Goal: Information Seeking & Learning: Learn about a topic

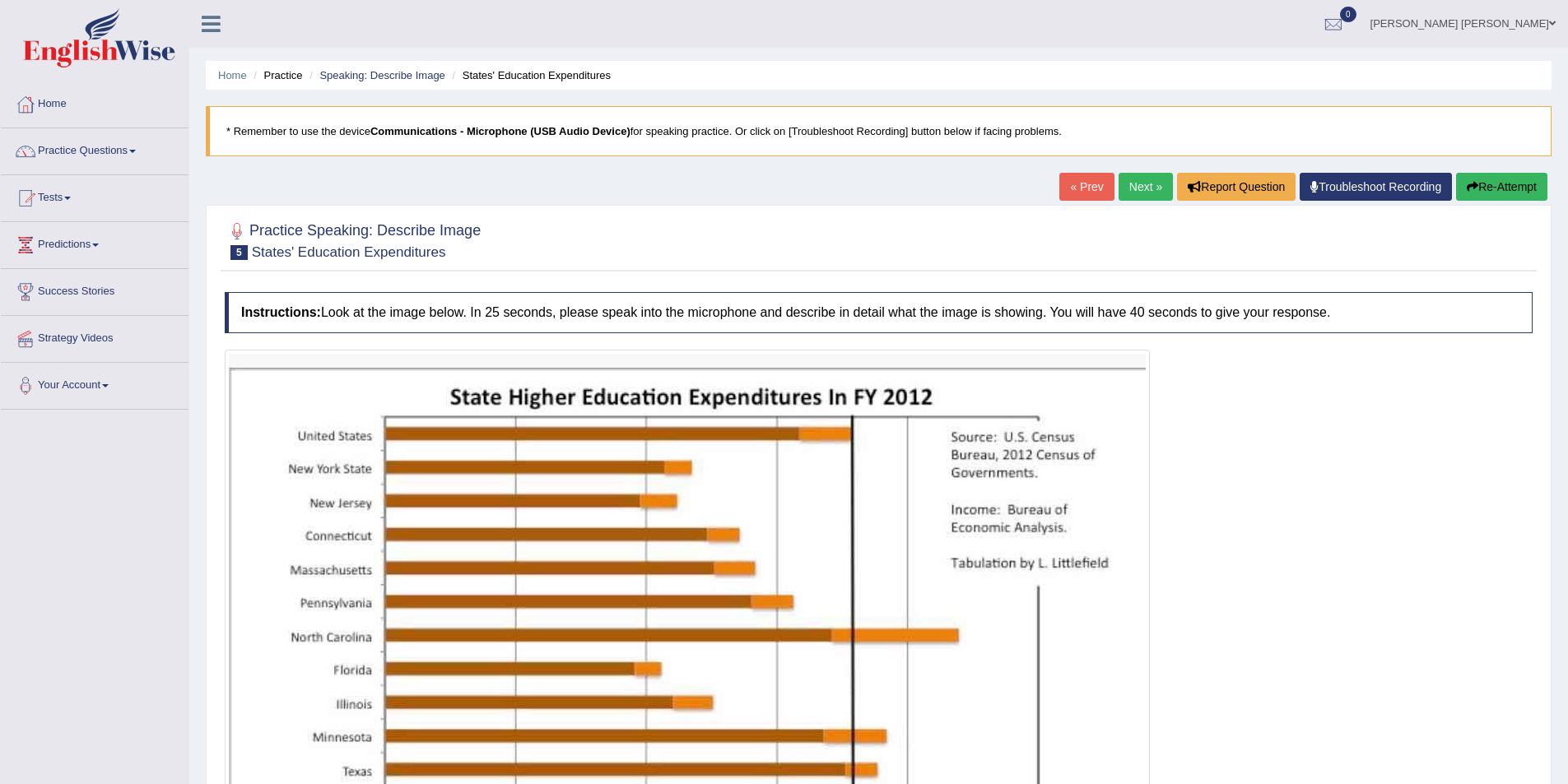
click at [1526, 28] on link "Sanderson Motta" at bounding box center [1463, 21] width 210 height 42
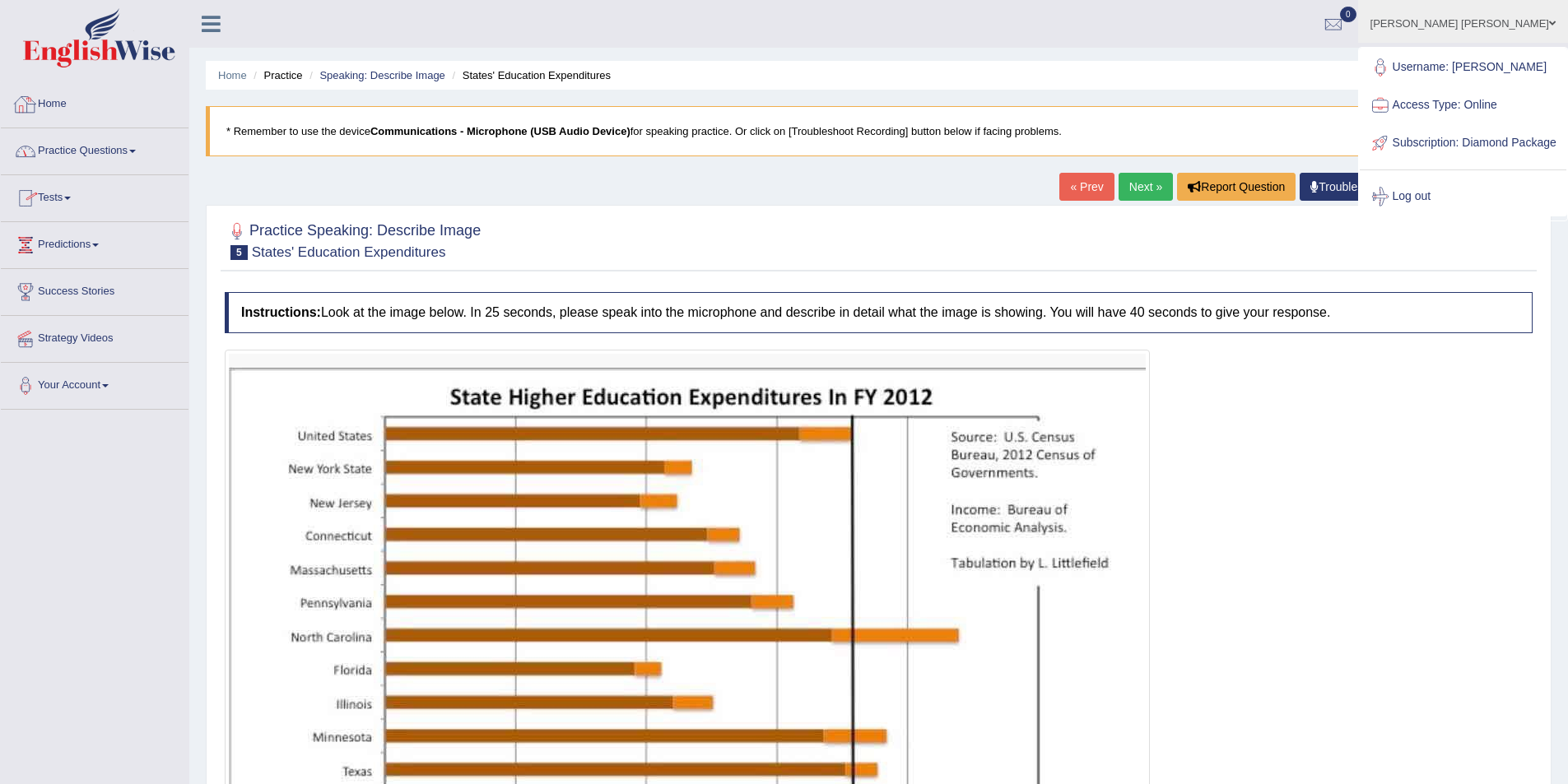
click at [60, 104] on link "Home" at bounding box center [95, 102] width 188 height 42
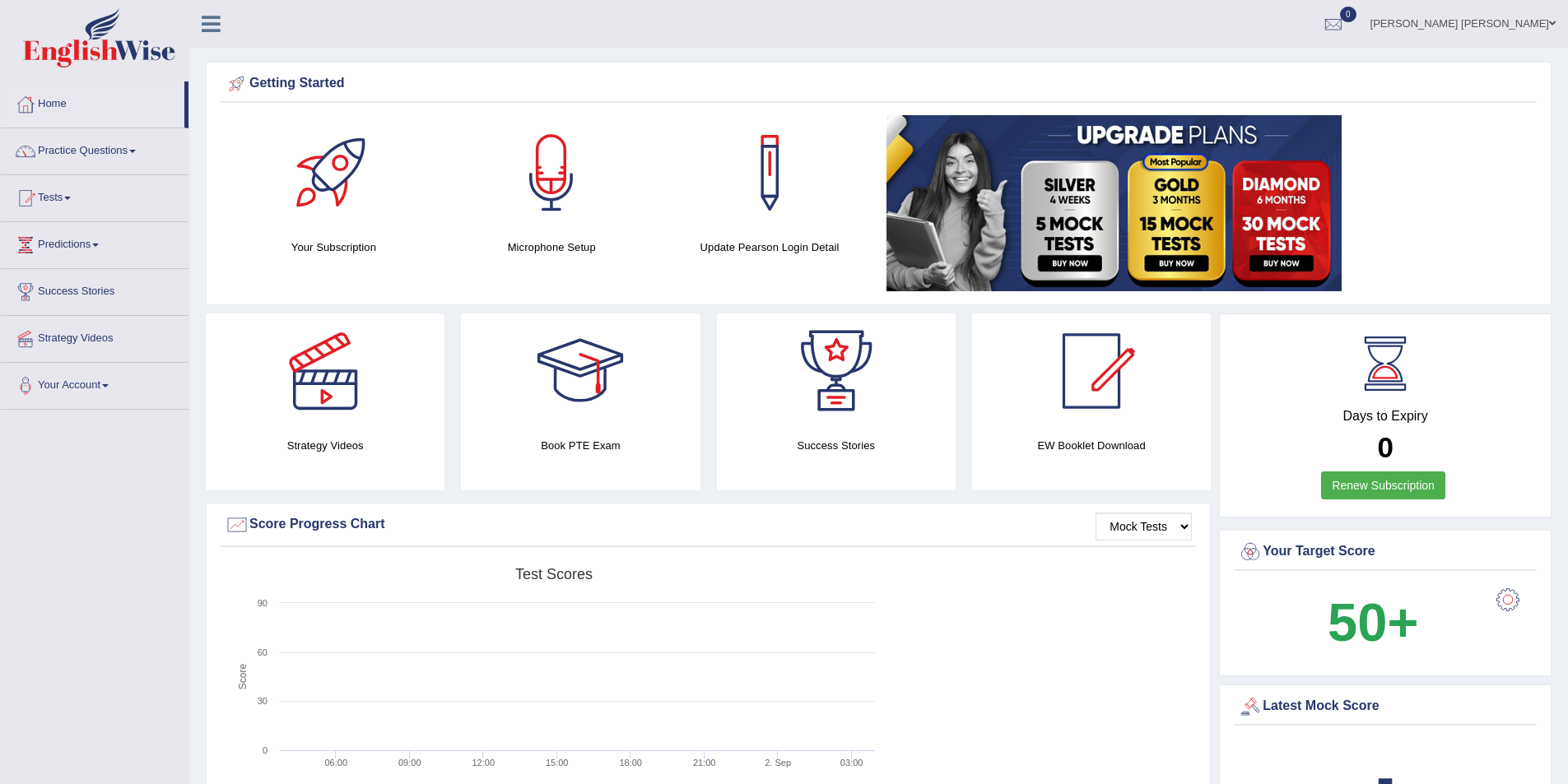
click at [1500, 23] on link "Sanderson Motta" at bounding box center [1463, 21] width 210 height 42
click at [1447, 212] on link "Log out" at bounding box center [1463, 197] width 207 height 38
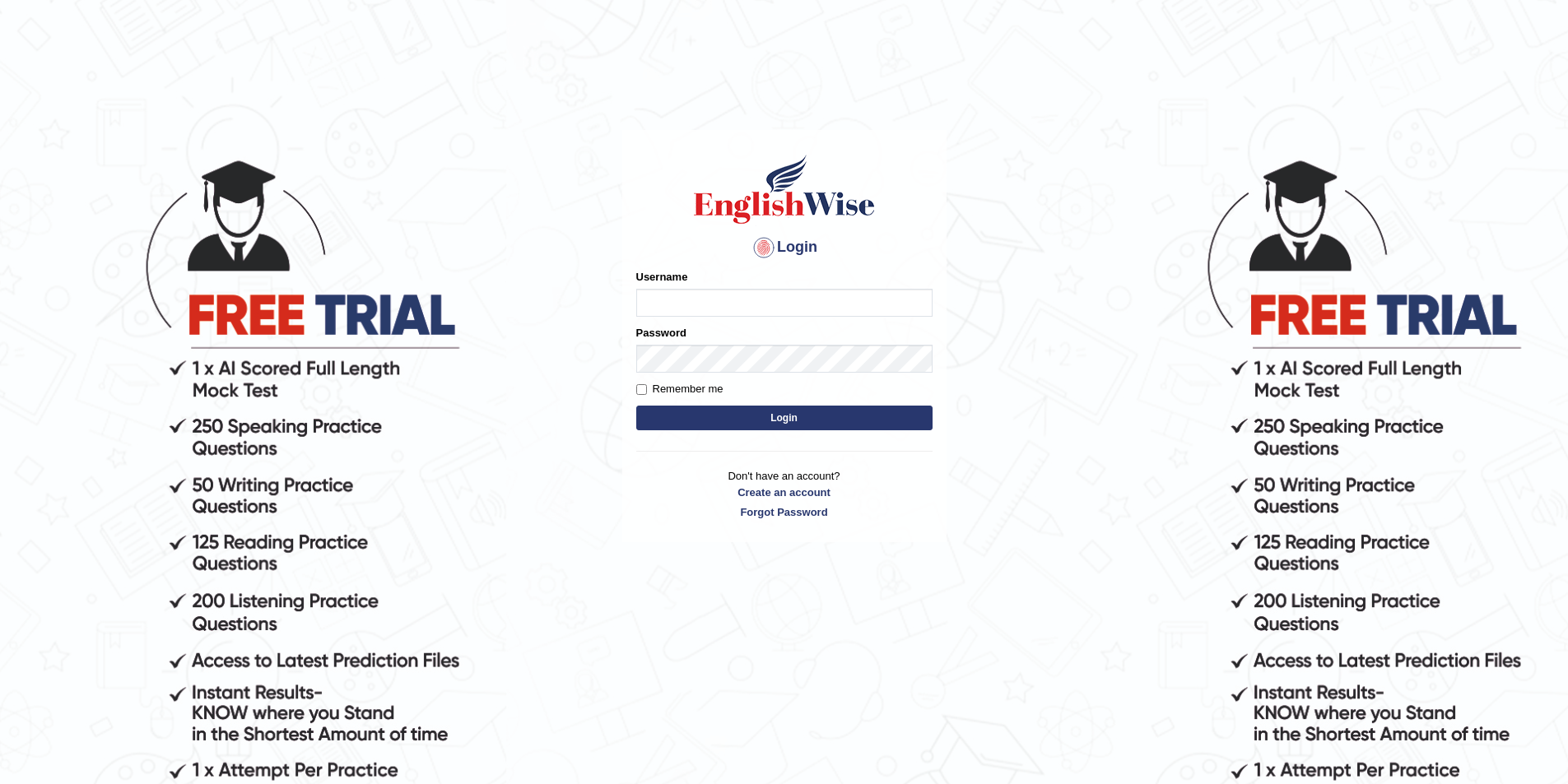
type input "biagc"
click at [636, 406] on button "Login" at bounding box center [784, 417] width 296 height 24
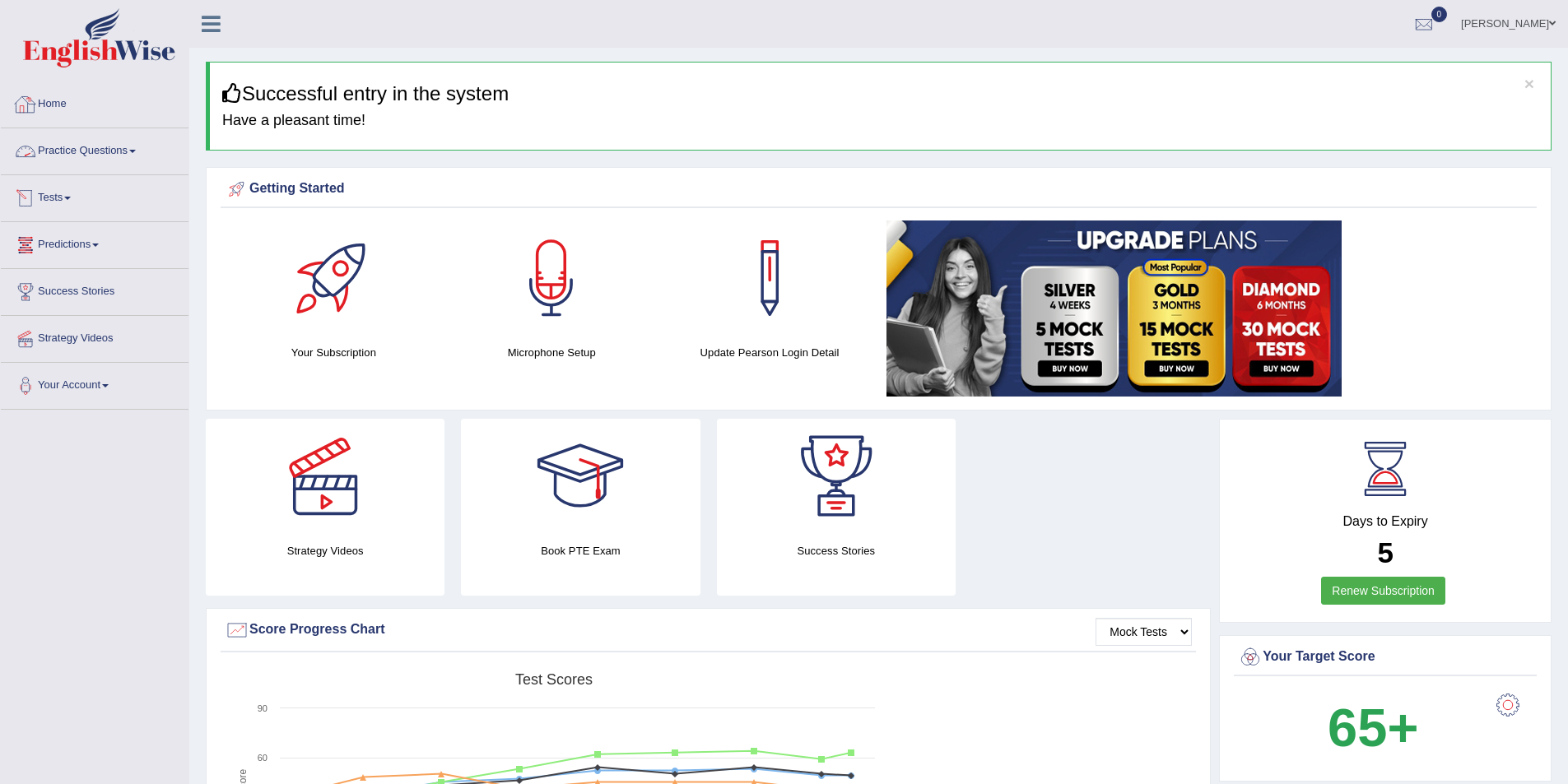
click at [91, 242] on link "Predictions" at bounding box center [95, 243] width 188 height 42
click at [78, 204] on link "Tests" at bounding box center [95, 196] width 188 height 42
click at [84, 333] on link "Predictions" at bounding box center [95, 331] width 188 height 42
click at [103, 287] on link "Latest Predictions" at bounding box center [108, 283] width 154 height 30
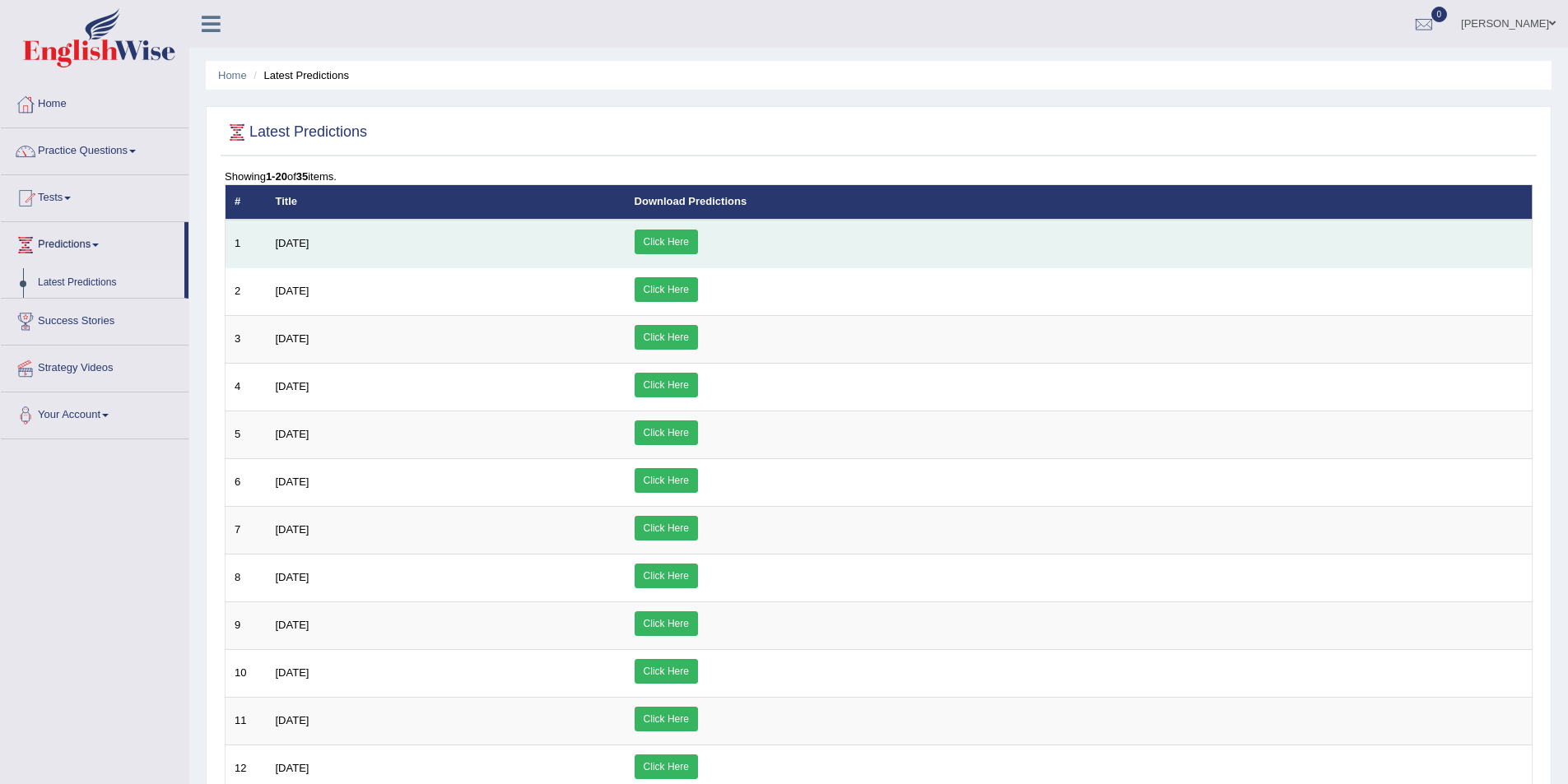
click at [698, 243] on link "Click Here" at bounding box center [666, 241] width 63 height 24
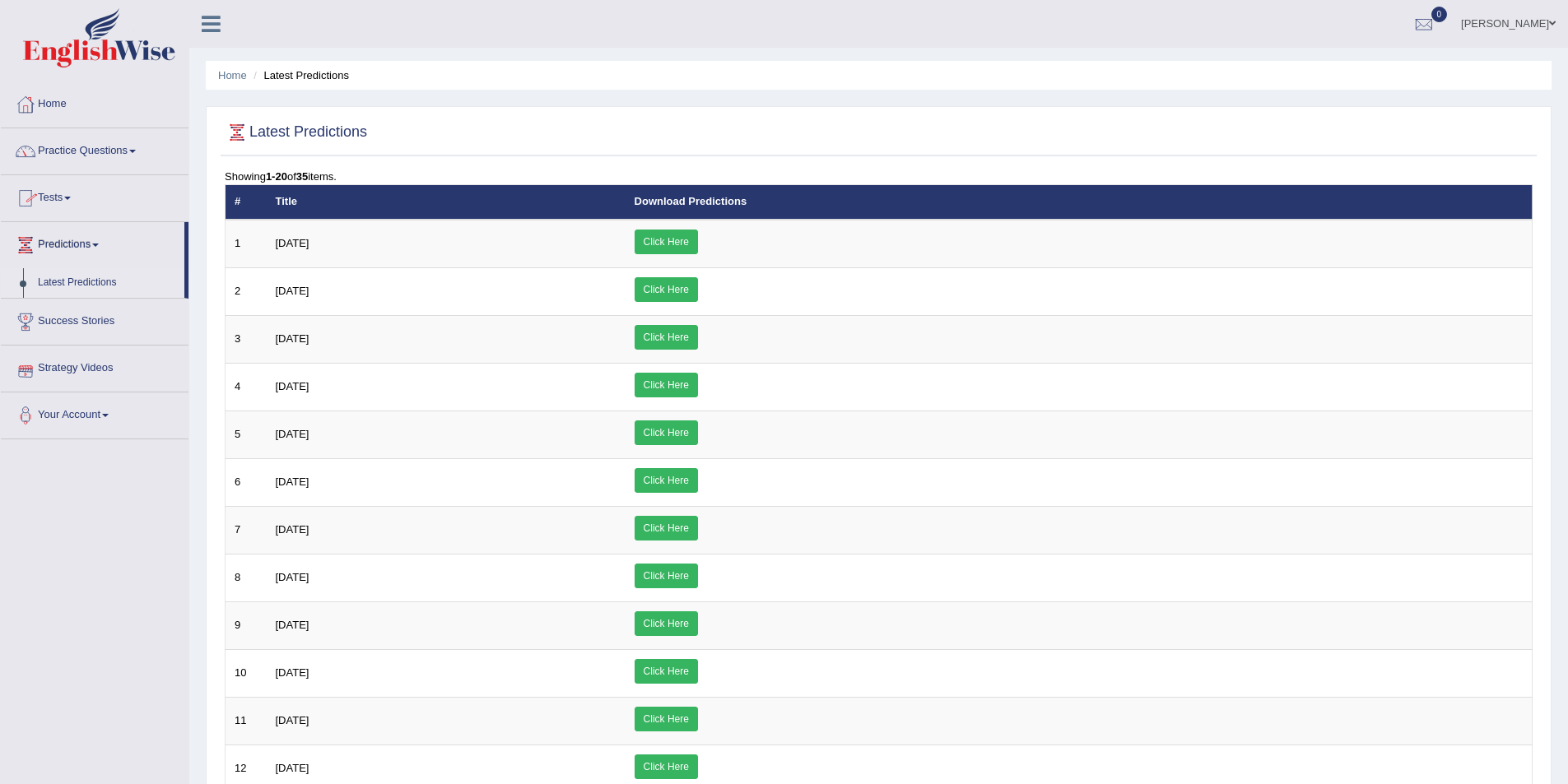
click at [89, 137] on link "Practice Questions" at bounding box center [95, 149] width 188 height 42
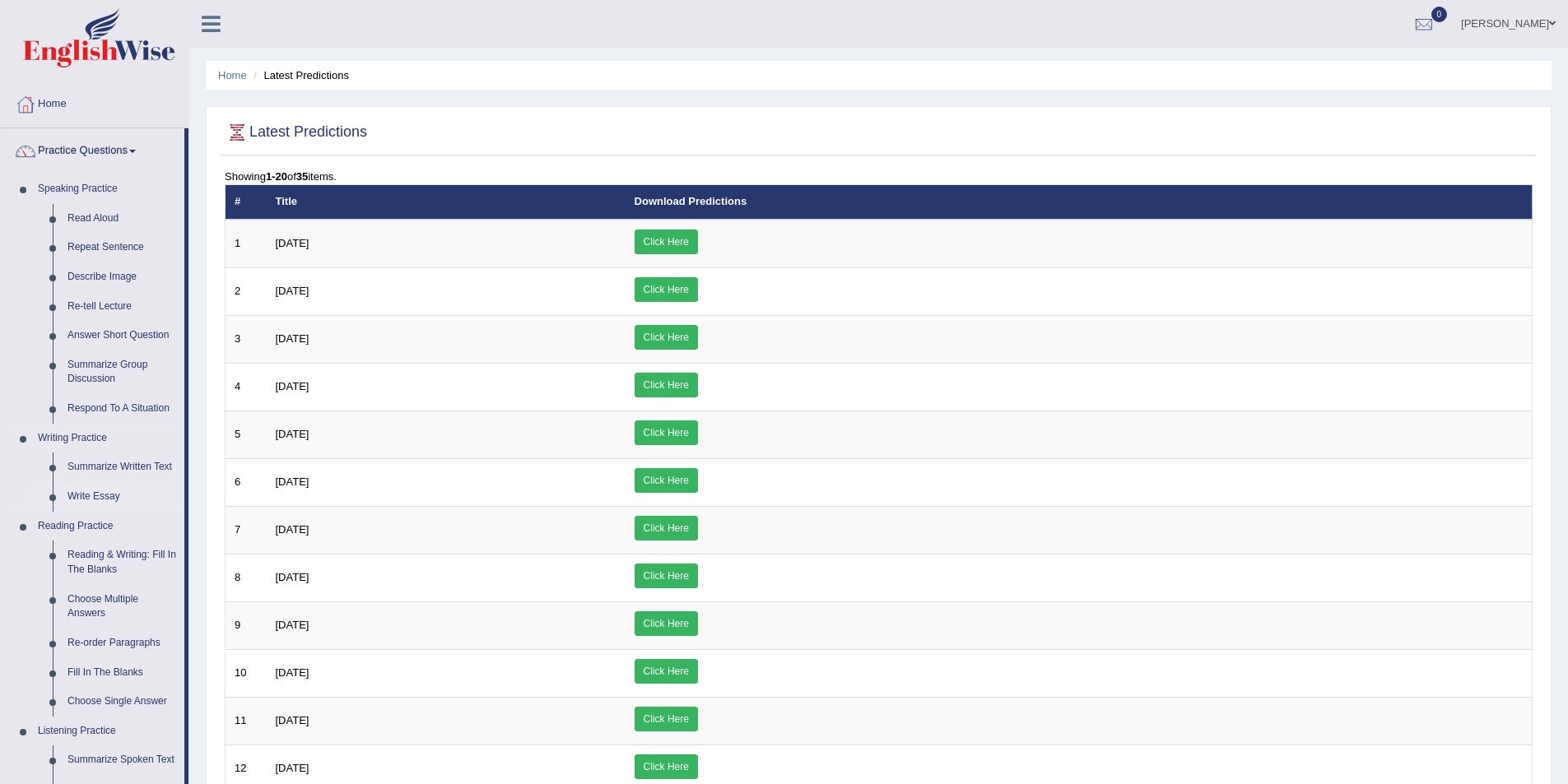
click at [99, 493] on link "Write Essay" at bounding box center [122, 497] width 125 height 30
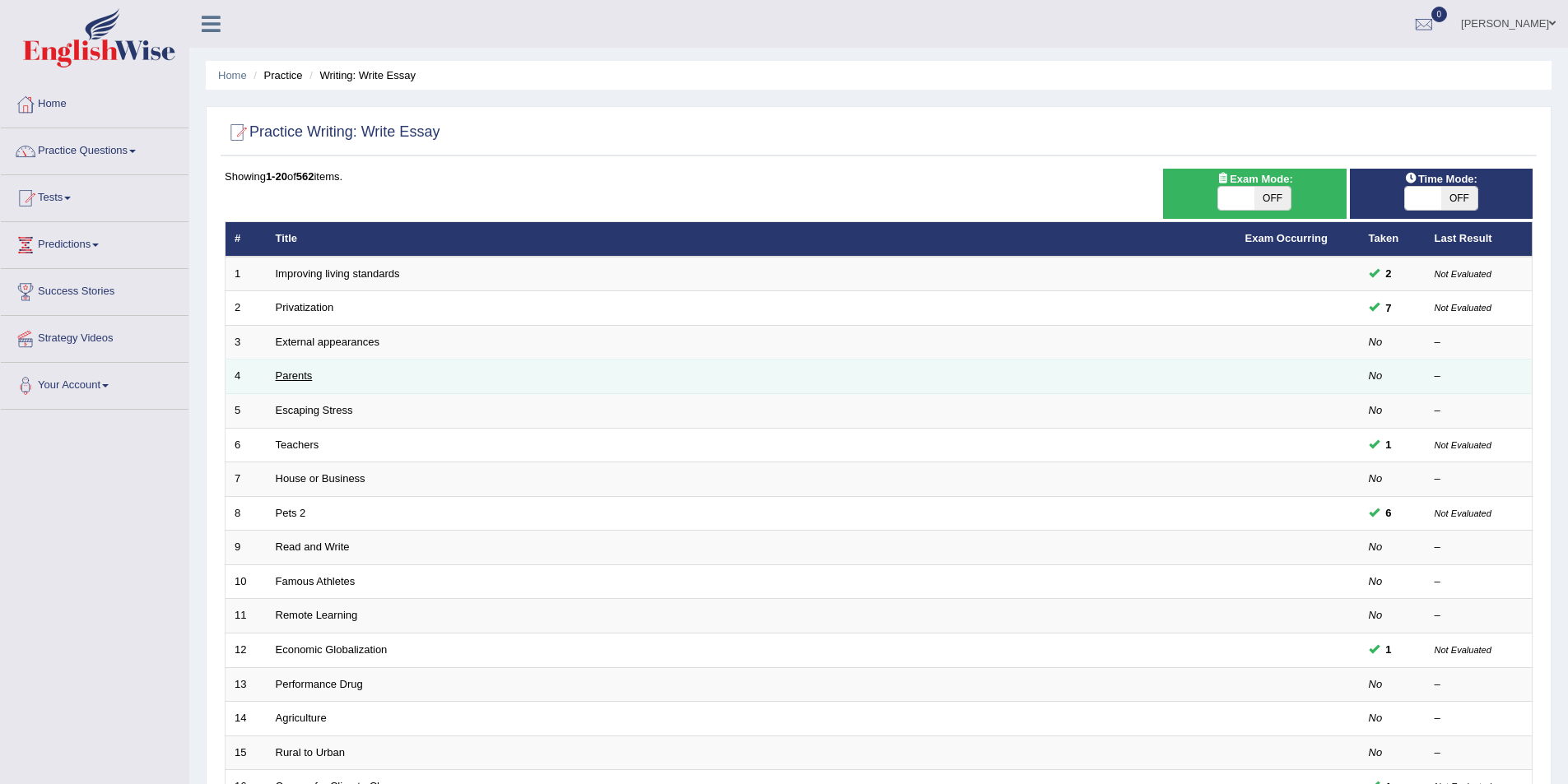
click at [291, 373] on link "Parents" at bounding box center [294, 376] width 37 height 13
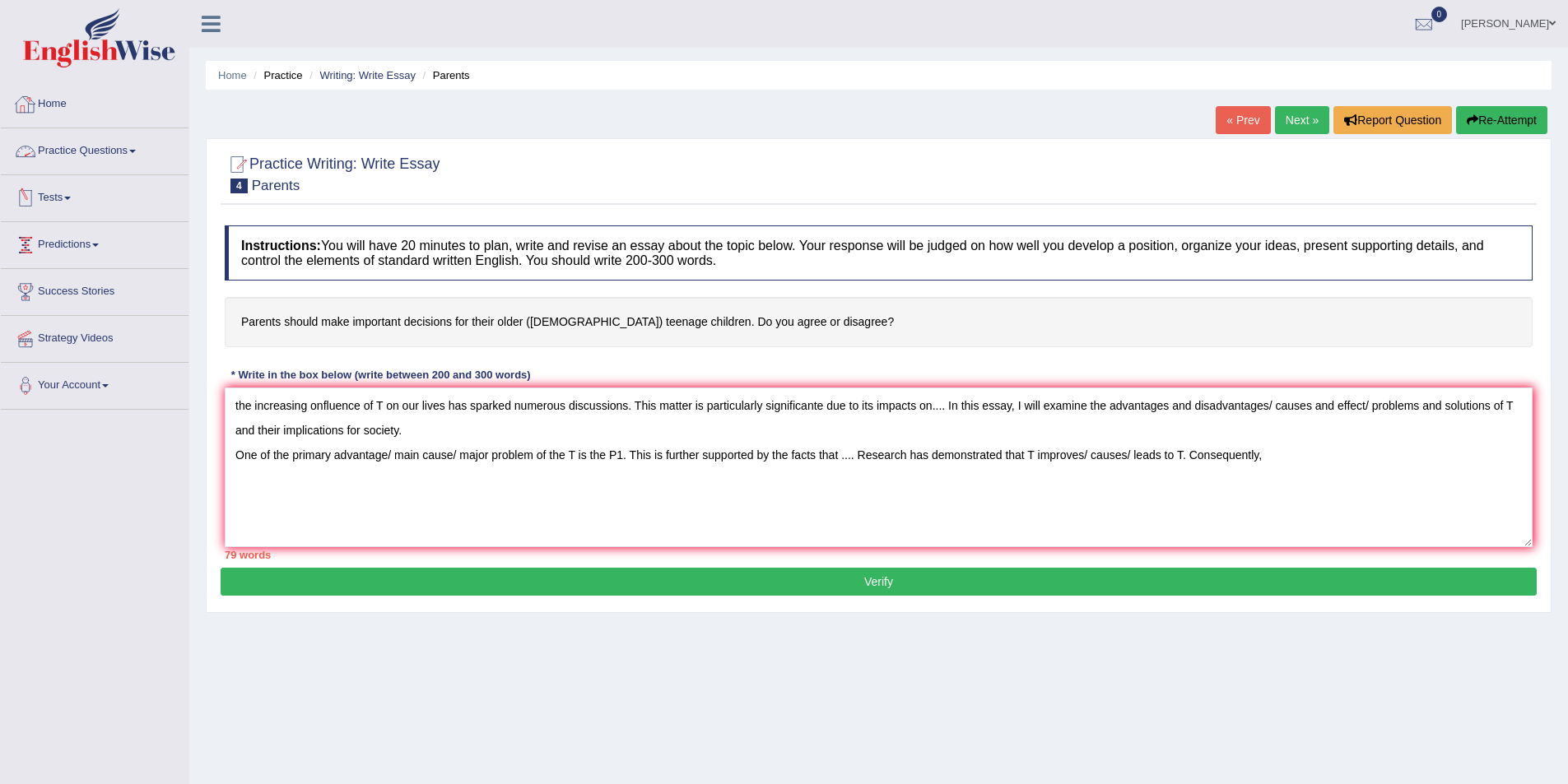
type textarea "the increasing onfluence of T on our lives has sparked numerous discussions. Th…"
click at [125, 148] on link "Practice Questions" at bounding box center [95, 149] width 188 height 42
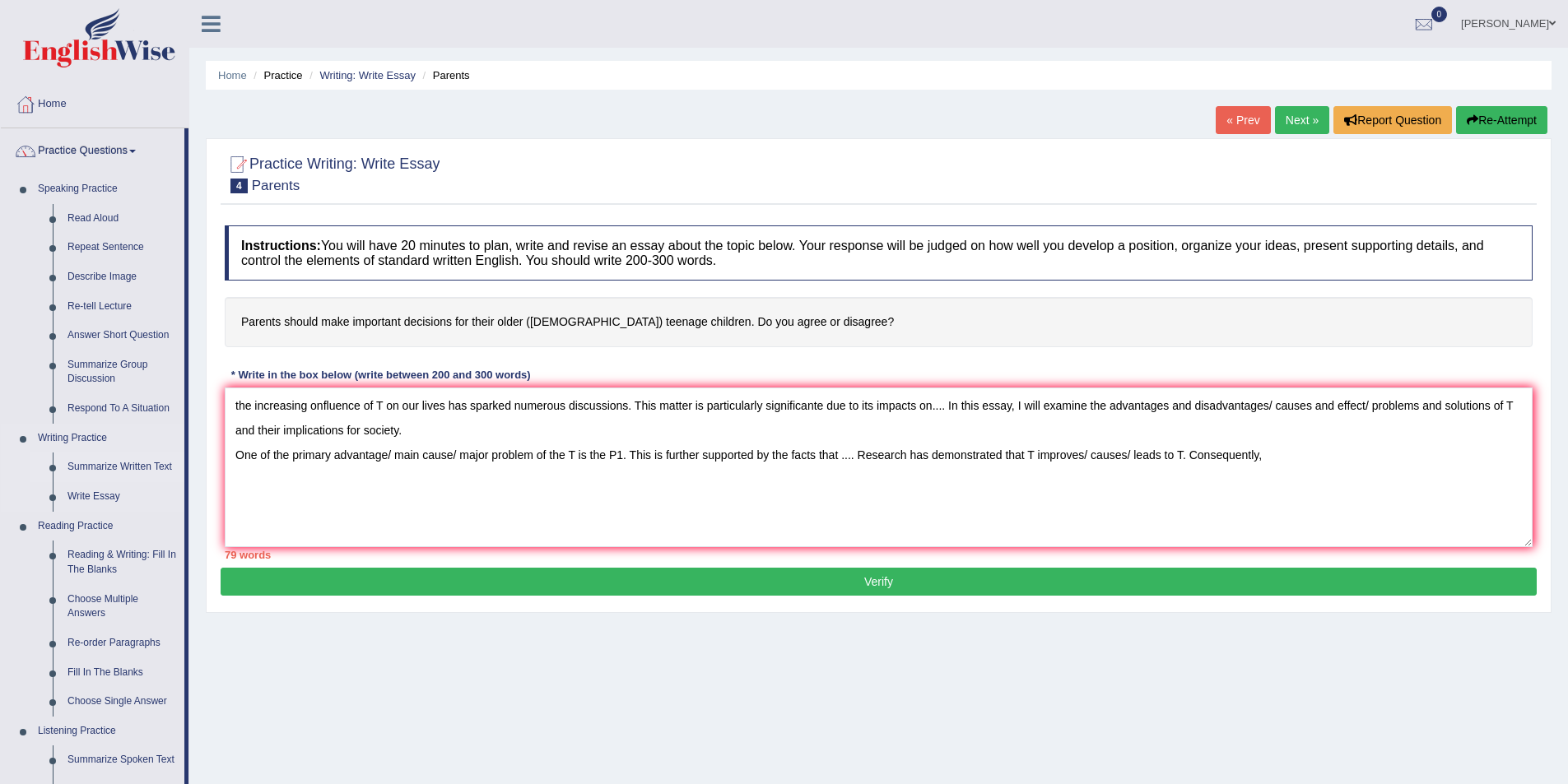
click at [131, 462] on link "Summarize Written Text" at bounding box center [122, 467] width 125 height 30
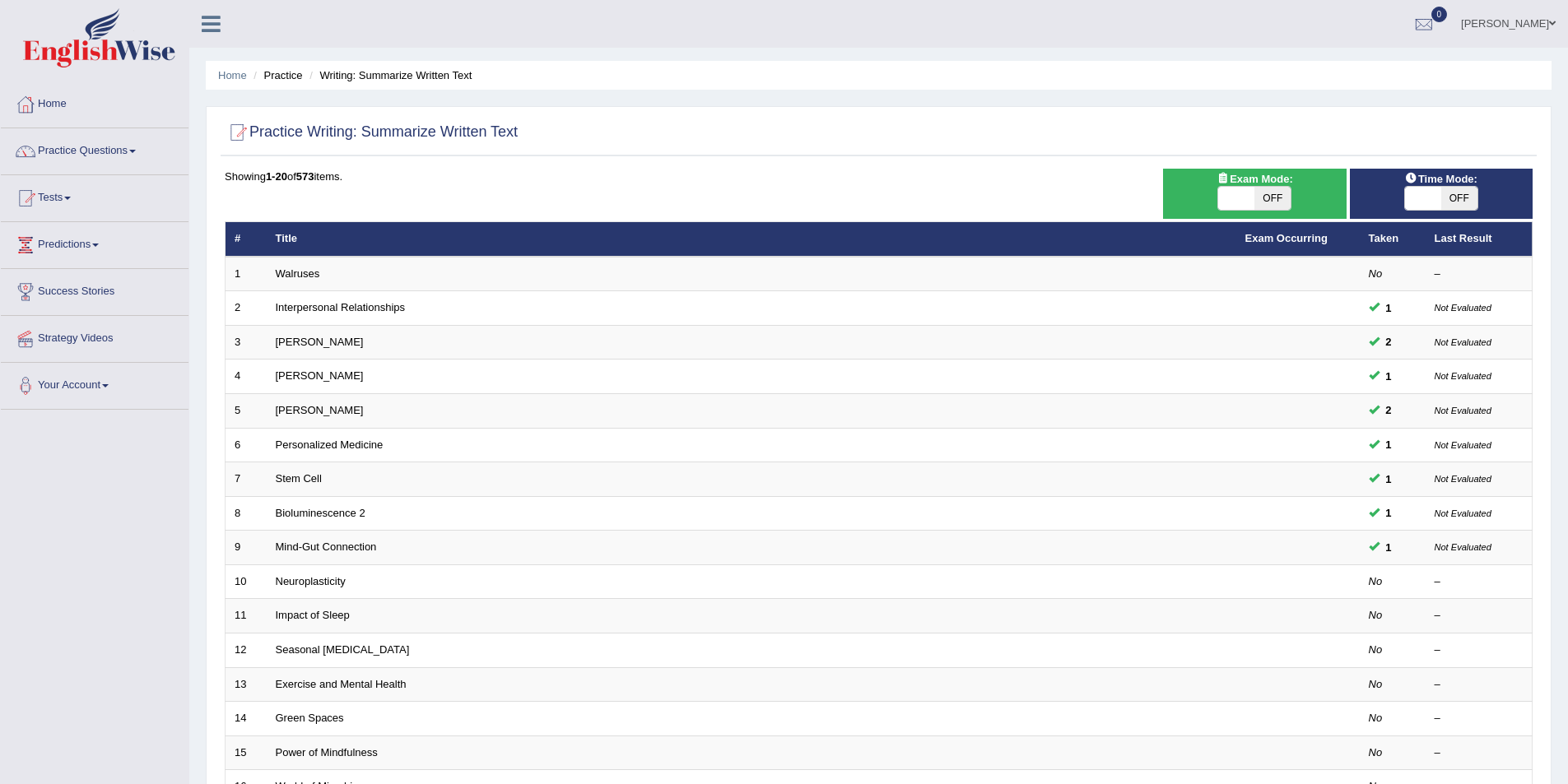
click at [351, 546] on link "Mind-Gut Connection" at bounding box center [326, 546] width 101 height 13
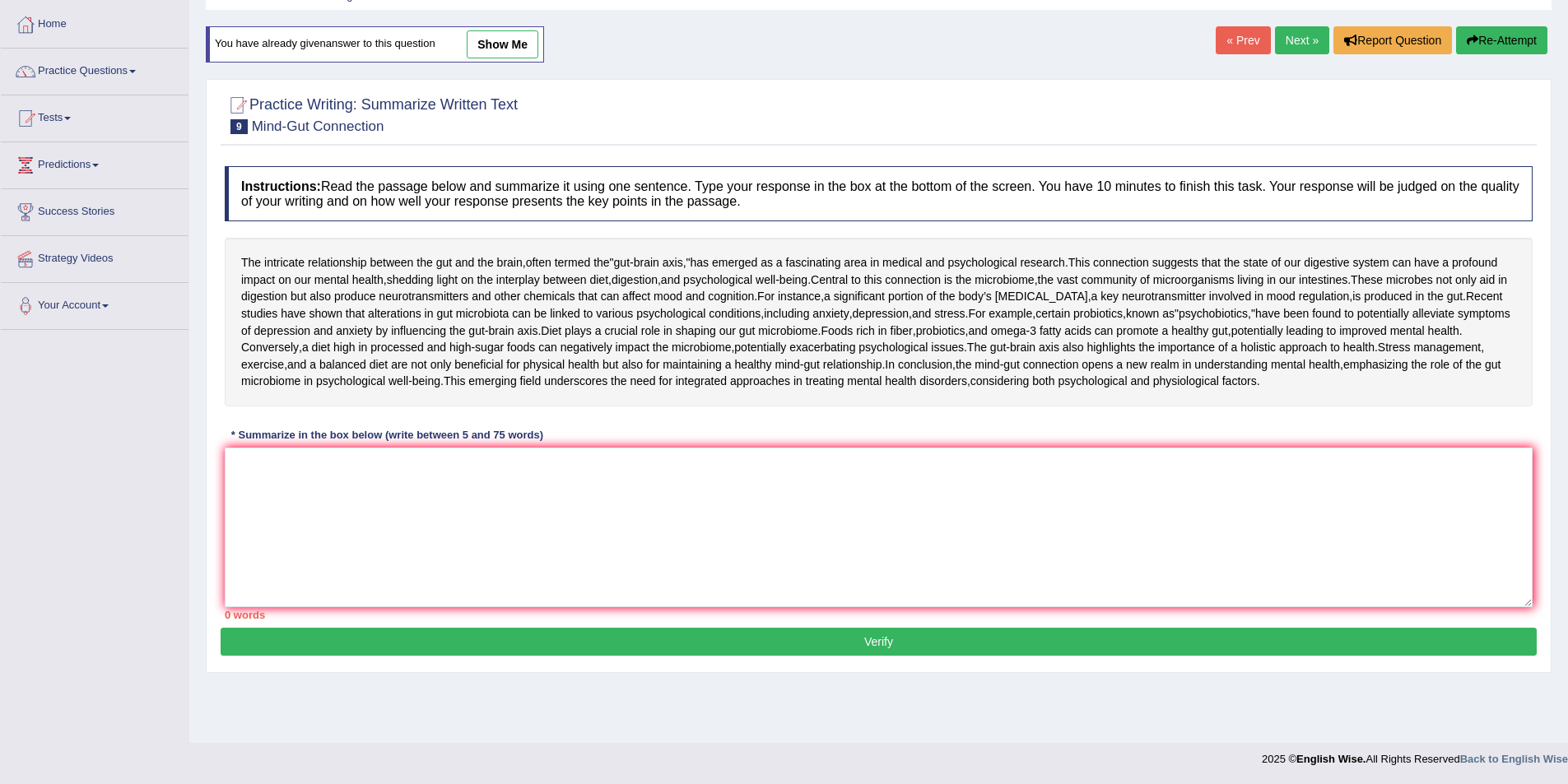
scroll to position [158, 0]
click at [699, 591] on textarea at bounding box center [878, 527] width 1308 height 160
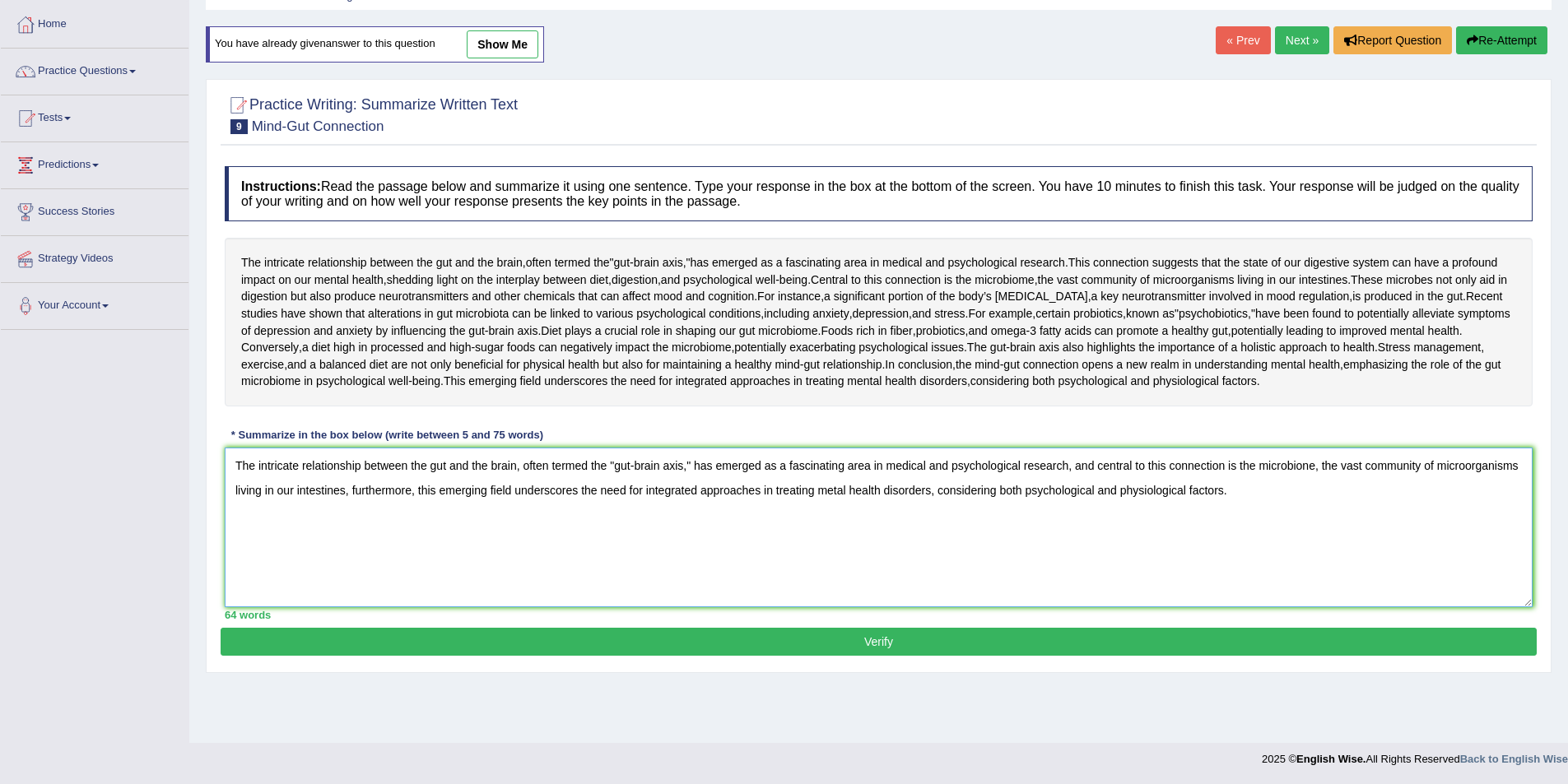
click at [1307, 527] on textarea "The intricate relationship between the gut and the brain, often termed the "gut…" at bounding box center [878, 527] width 1308 height 160
click at [1287, 546] on textarea "The intricate relationship between the gut and the brain, often termed the "gut…" at bounding box center [878, 527] width 1308 height 160
type textarea "The intricate relationship between the gut and the brain, often termed the "gut…"
click at [936, 656] on button "Verify" at bounding box center [878, 641] width 1316 height 28
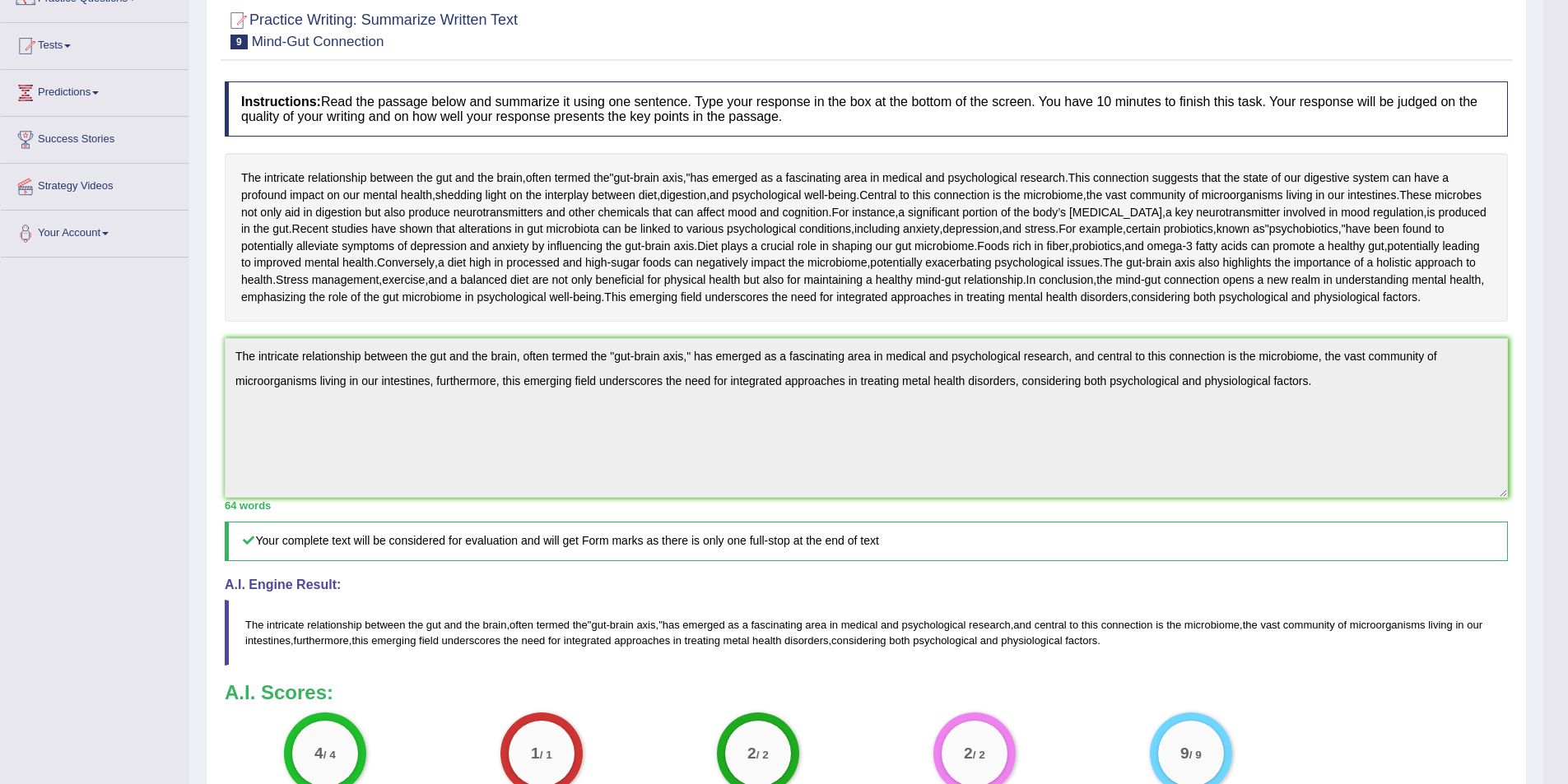
scroll to position [0, 0]
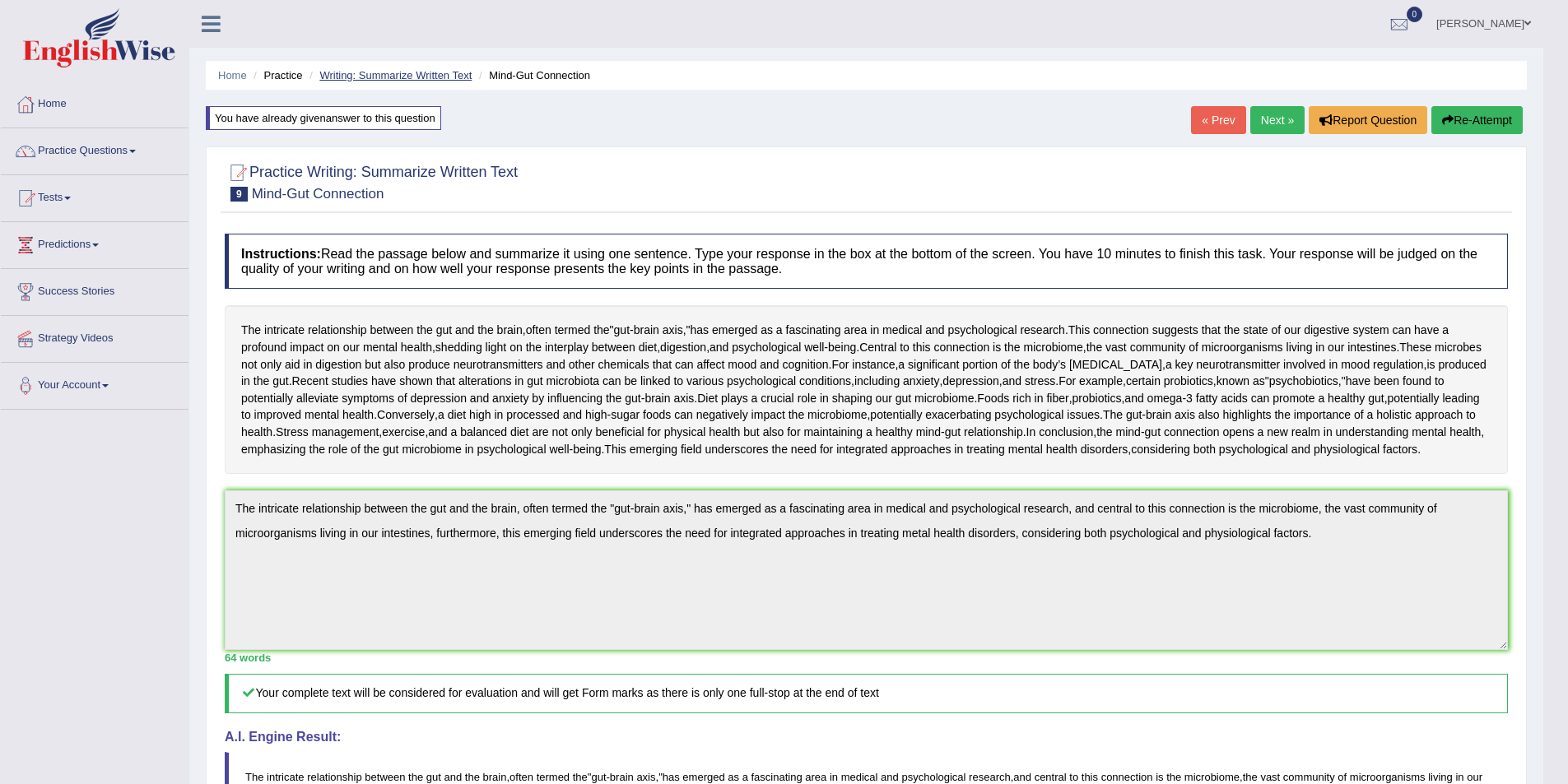
click at [438, 72] on link "Writing: Summarize Written Text" at bounding box center [395, 76] width 152 height 13
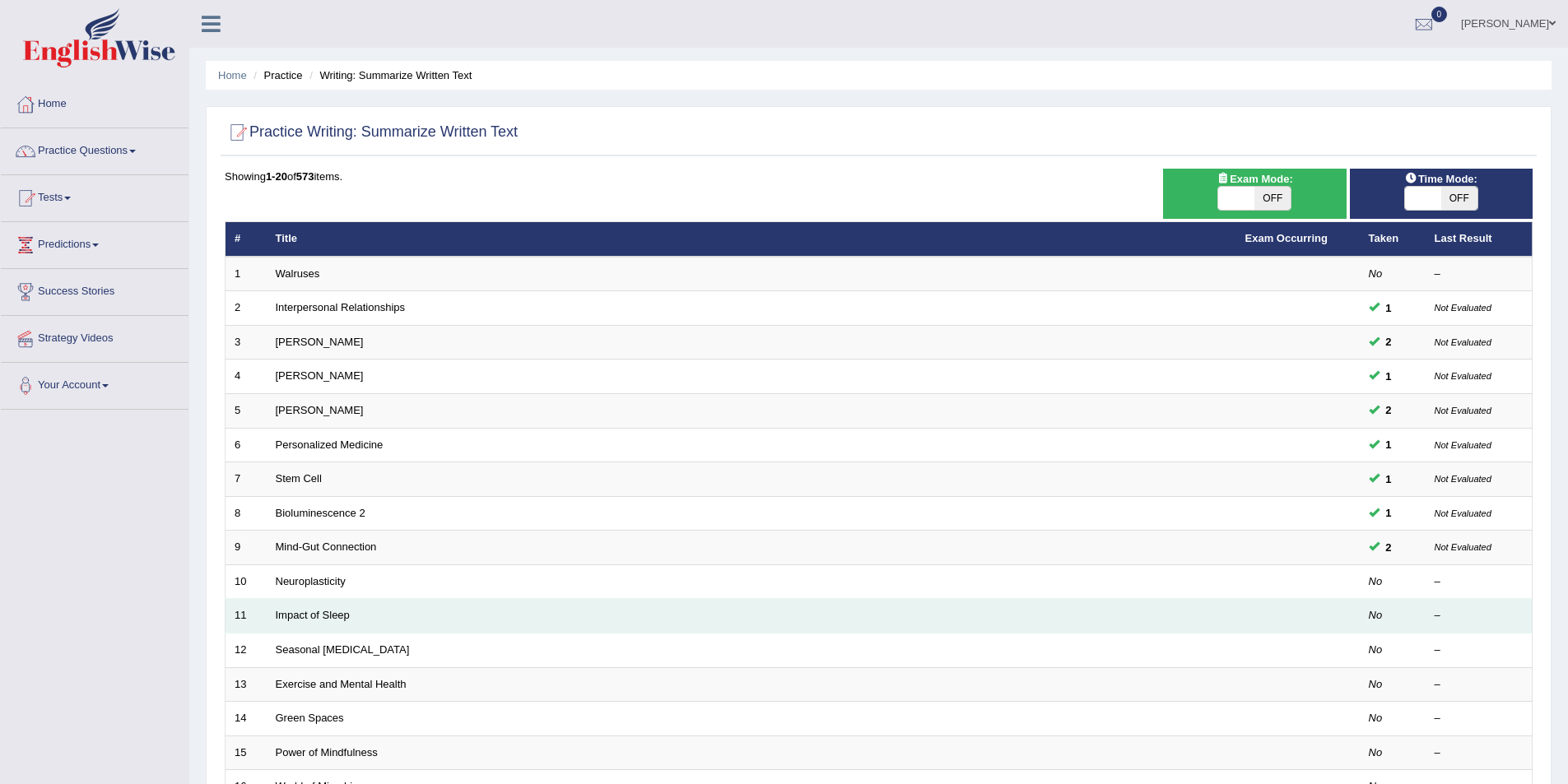
drag, startPoint x: 318, startPoint y: 581, endPoint x: 479, endPoint y: 602, distance: 162.4
click at [319, 581] on link "Neuroplasticity" at bounding box center [310, 582] width 70 height 13
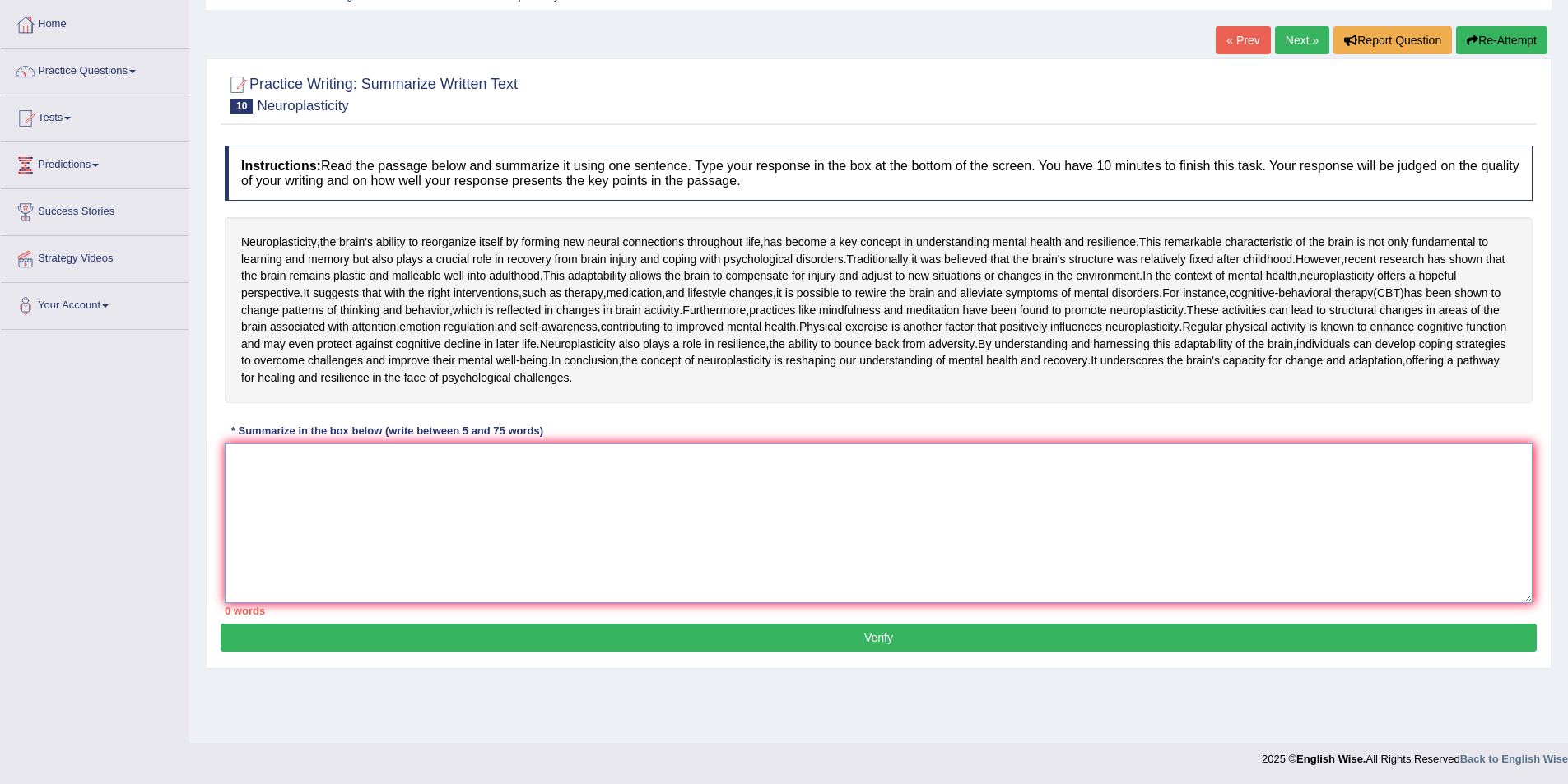
click at [666, 600] on textarea at bounding box center [878, 523] width 1308 height 160
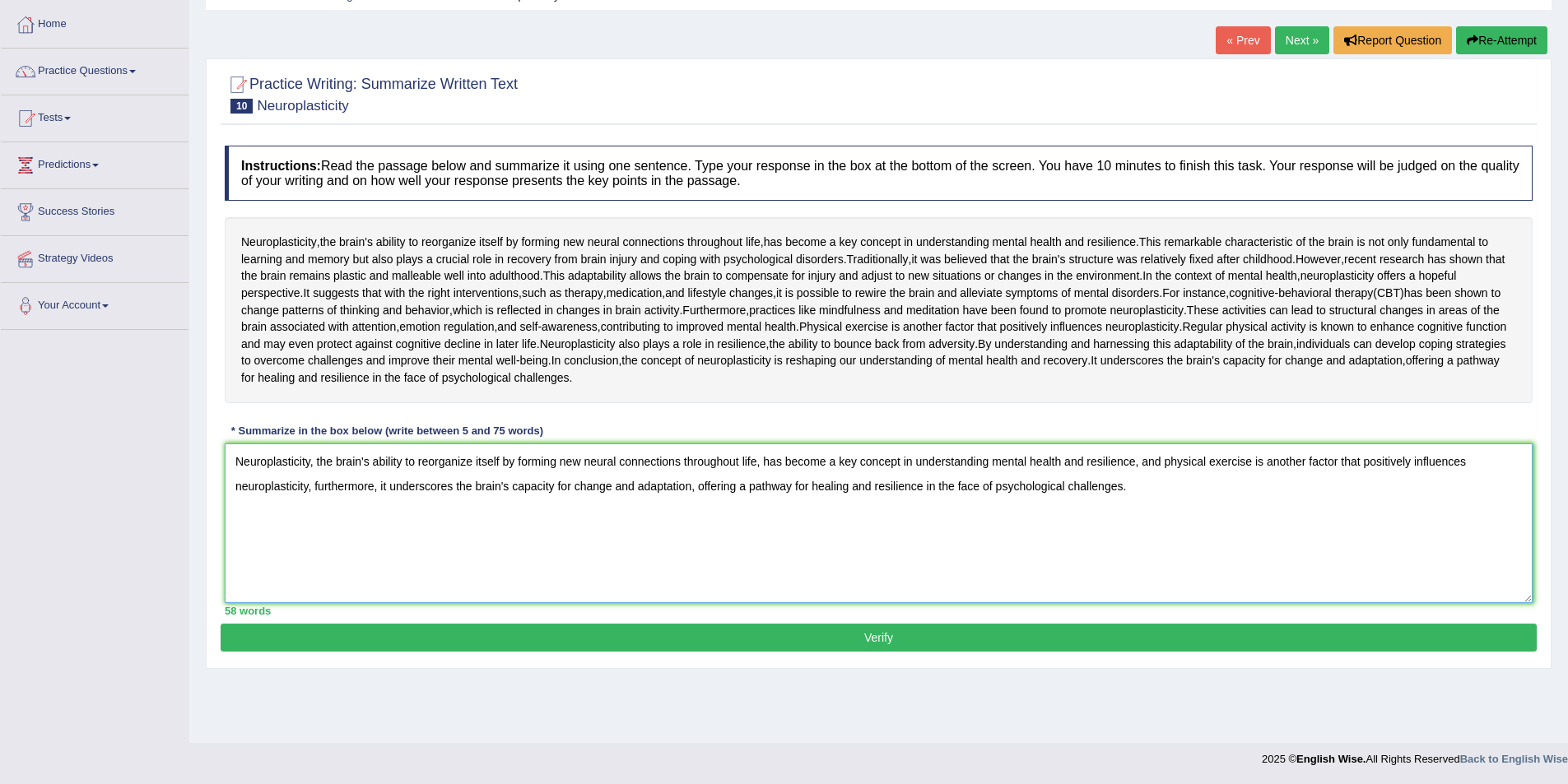
type textarea "Neuroplasticity, the brain's ability to reorganize itself by forming new neural…"
click at [692, 651] on button "Verify" at bounding box center [878, 637] width 1316 height 28
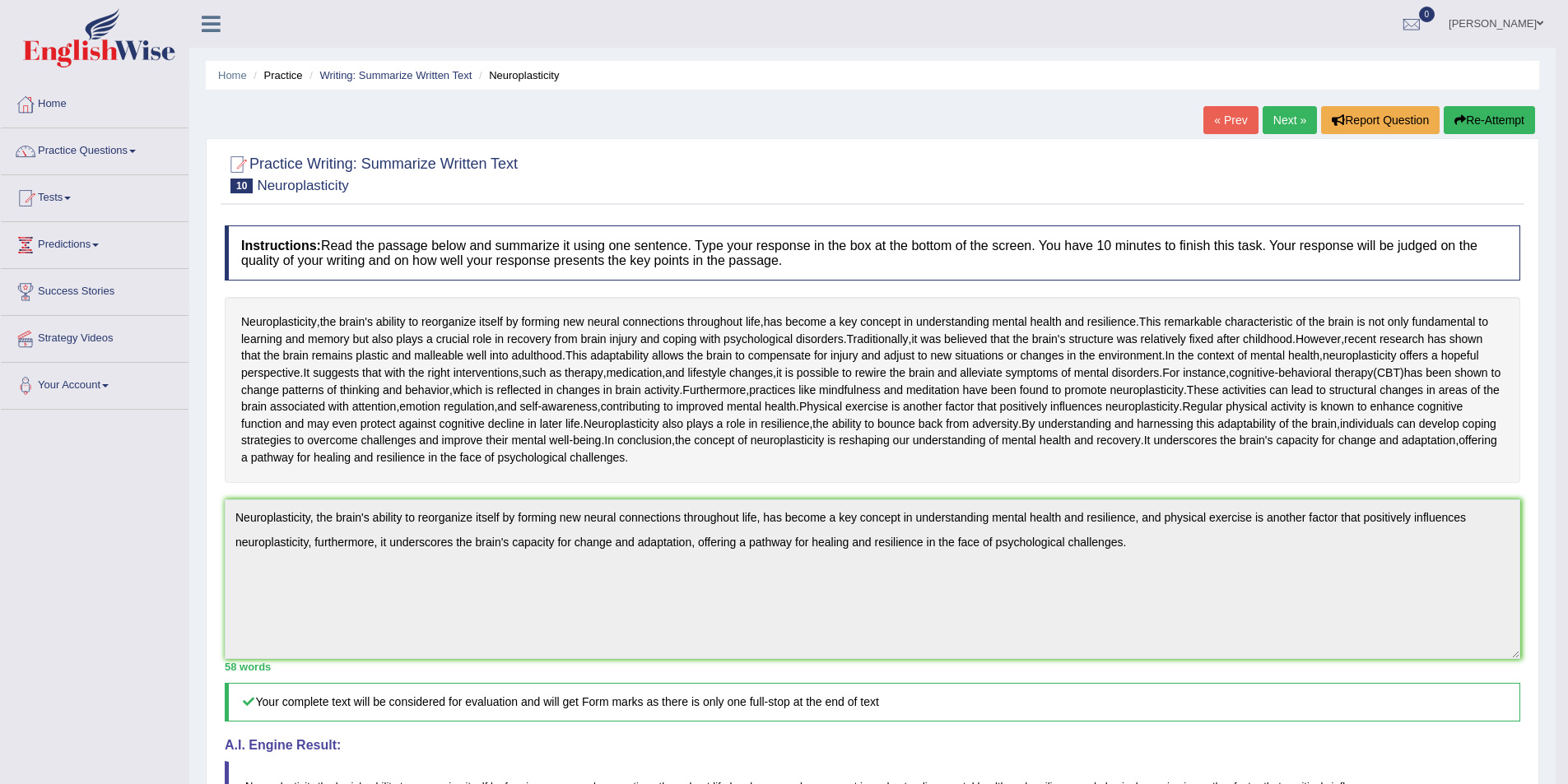
click at [61, 197] on link "Tests" at bounding box center [95, 196] width 188 height 42
click at [127, 151] on link "Practice Questions" at bounding box center [95, 149] width 188 height 42
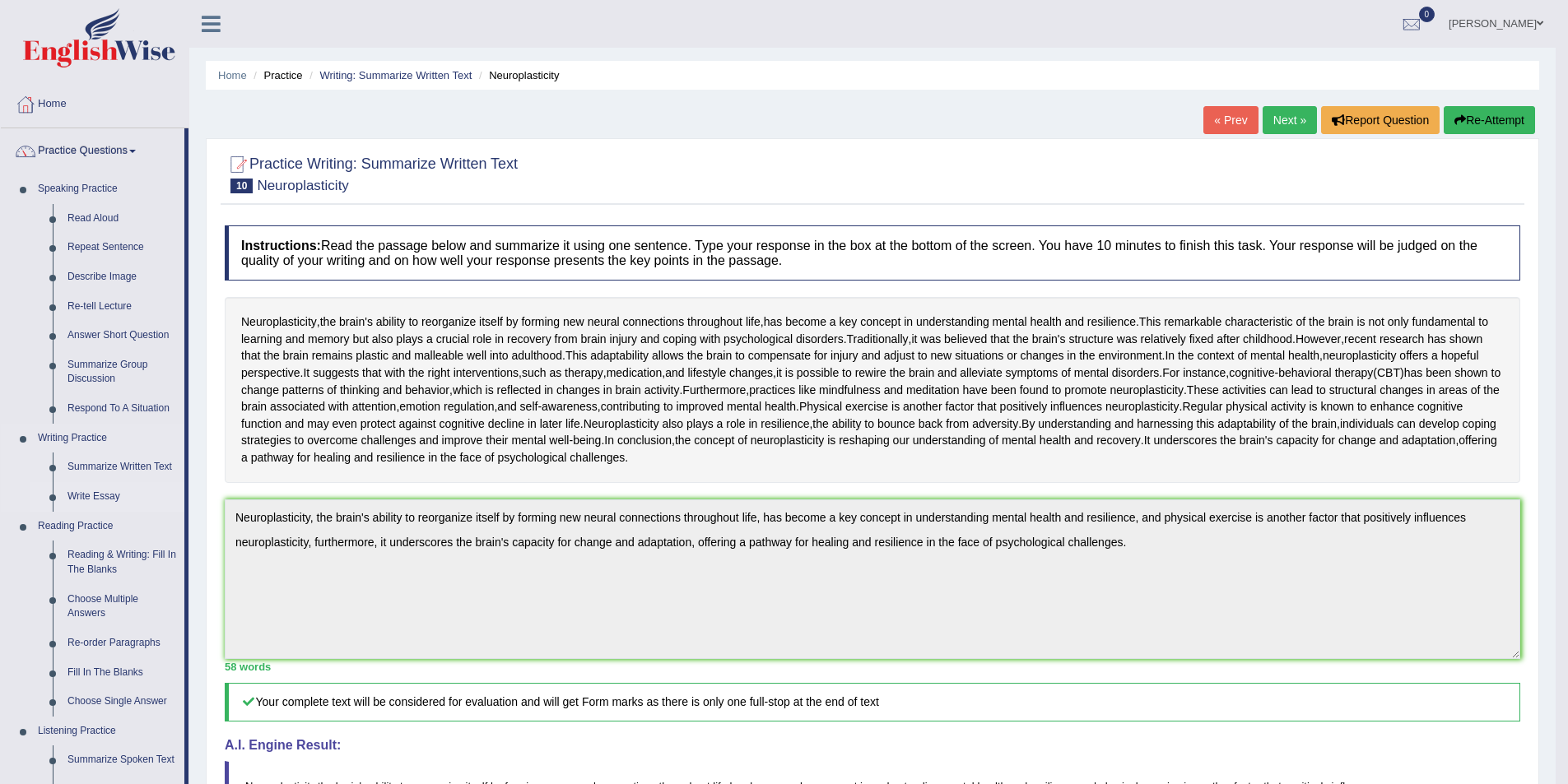
click at [103, 497] on link "Write Essay" at bounding box center [122, 497] width 125 height 30
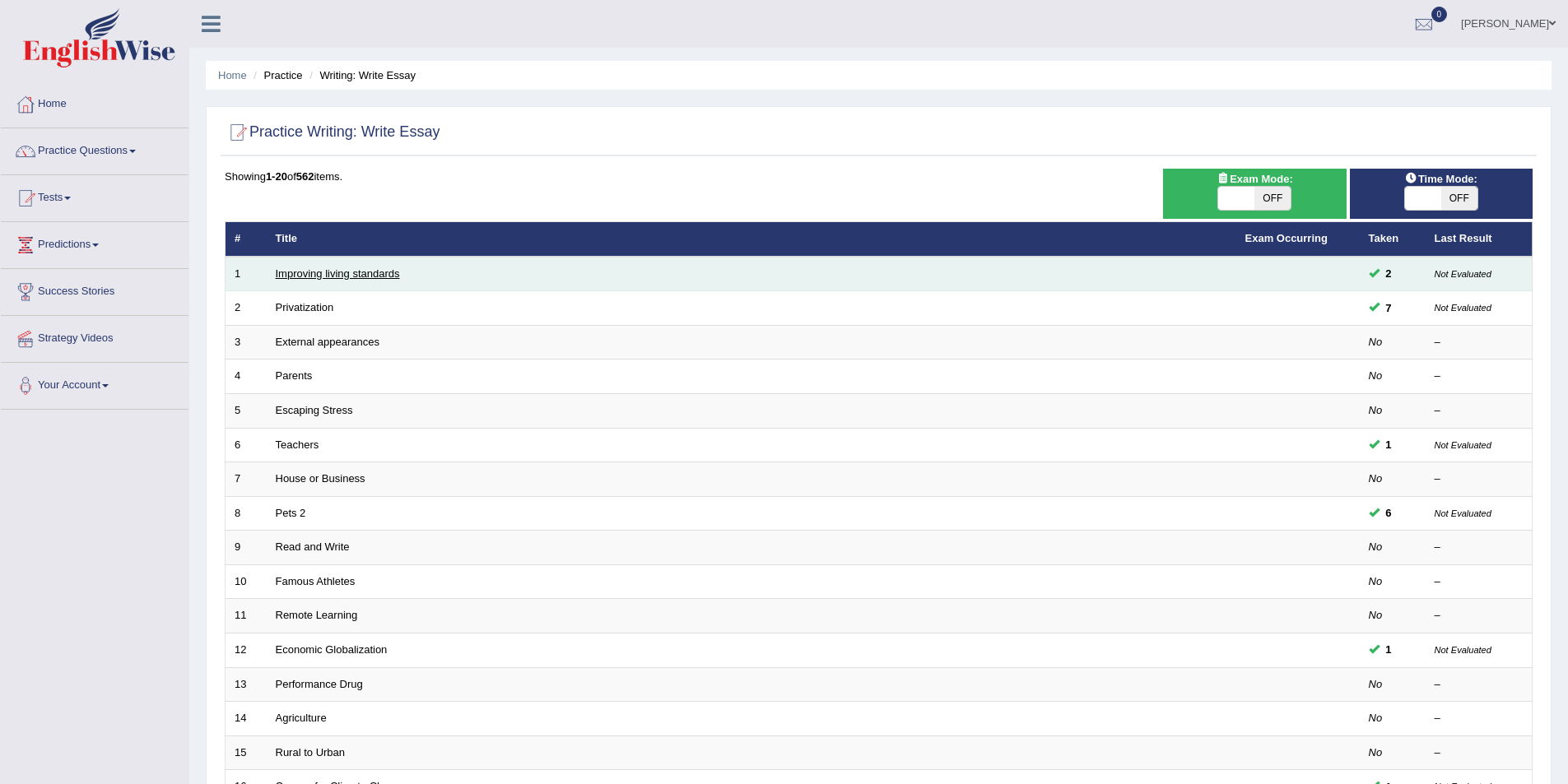
click at [350, 270] on link "Improving living standards" at bounding box center [338, 274] width 125 height 13
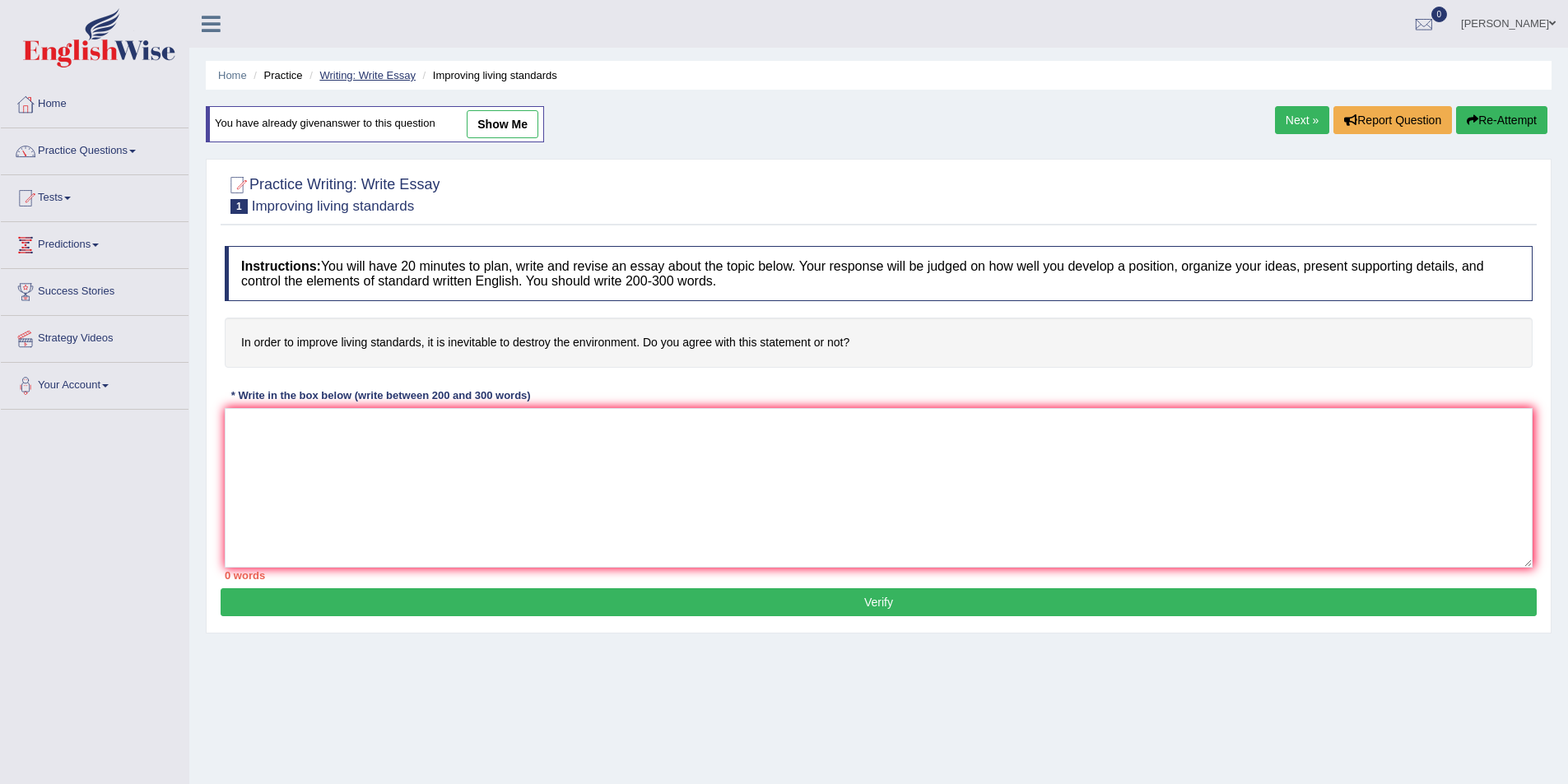
click at [388, 73] on link "Writing: Write Essay" at bounding box center [367, 76] width 97 height 13
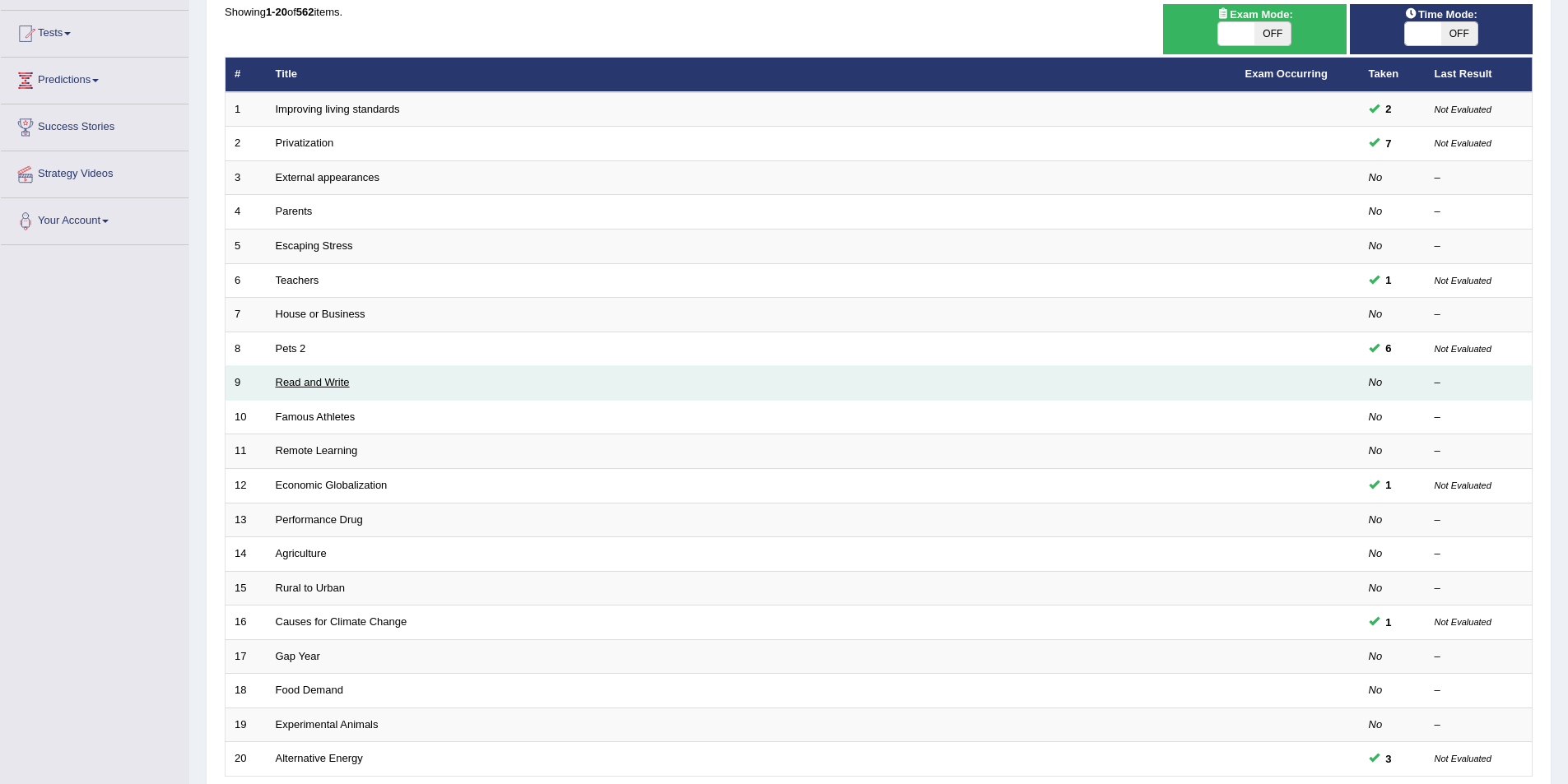
click at [320, 378] on link "Read and Write" at bounding box center [313, 382] width 74 height 13
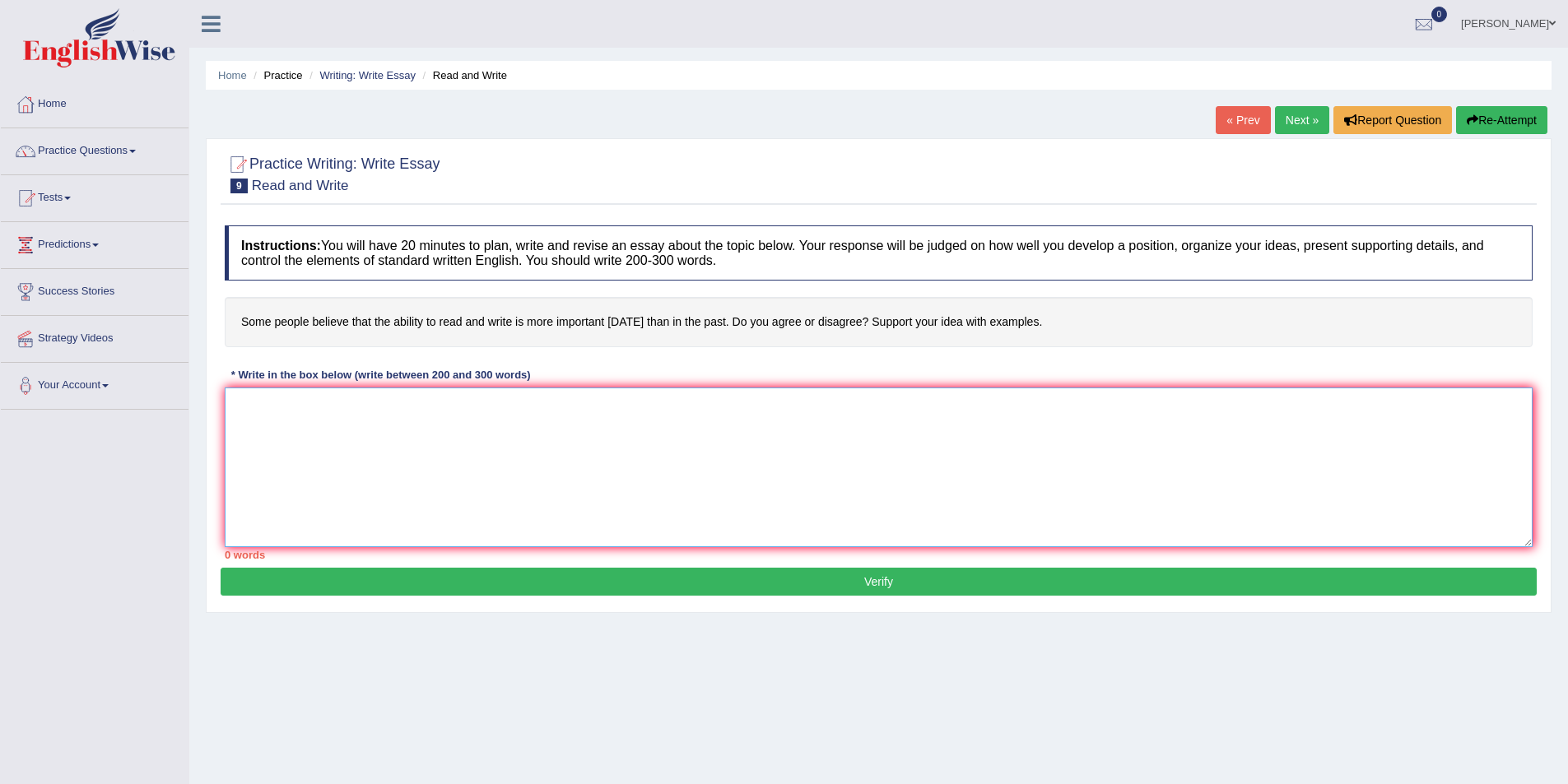
click at [391, 443] on textarea at bounding box center [878, 467] width 1308 height 160
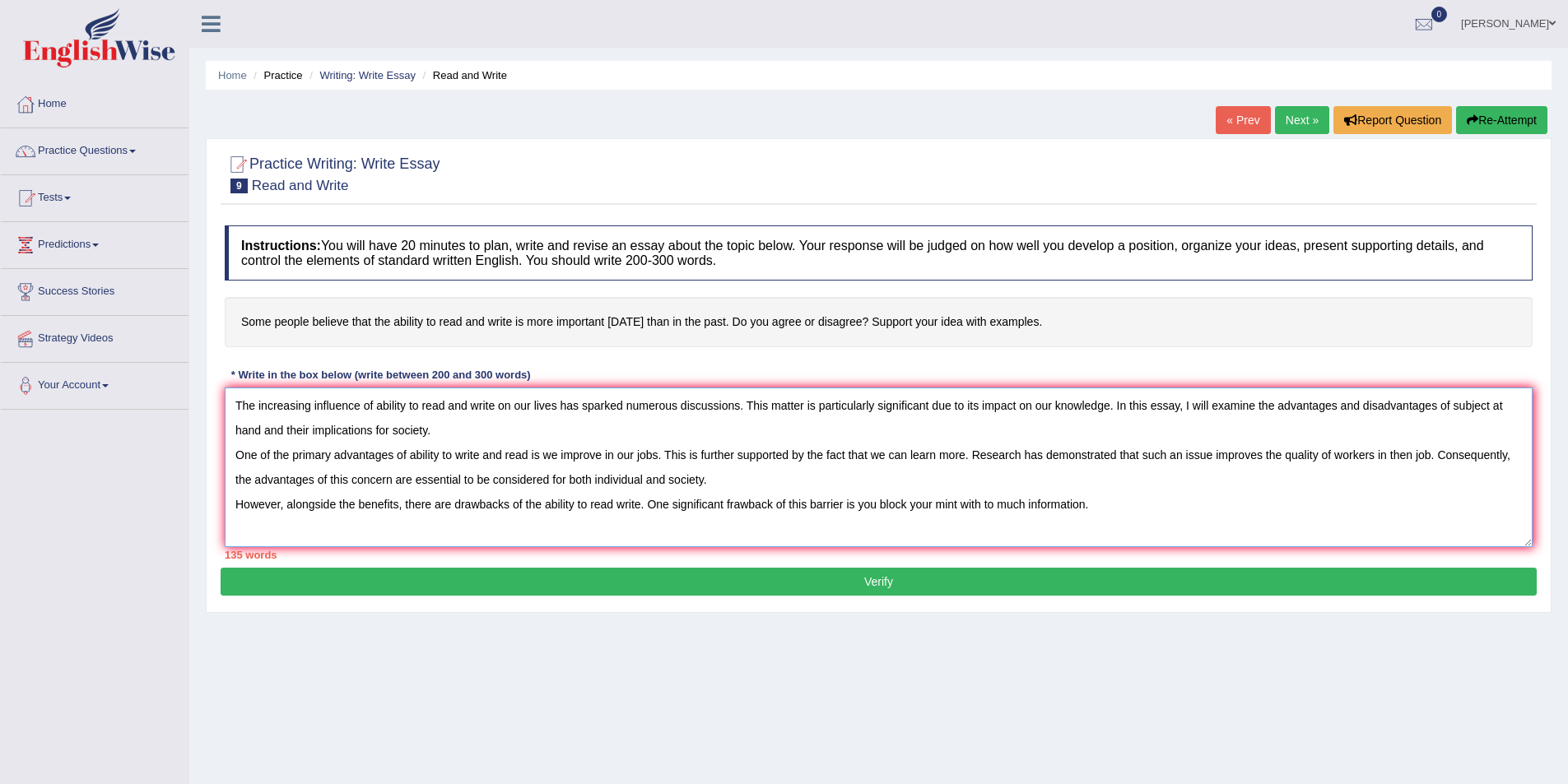
click at [955, 504] on textarea "The increasing influence of ability to read and write on our lives has sparked …" at bounding box center [878, 467] width 1308 height 160
drag, startPoint x: 1088, startPoint y: 506, endPoint x: 963, endPoint y: 512, distance: 125.1
click at [963, 512] on textarea "The increasing influence of ability to read and write on our lives has sparked …" at bounding box center [878, 467] width 1308 height 160
click at [1282, 500] on textarea "The increasing influence of ability to read and write on our lives has sparked …" at bounding box center [878, 467] width 1308 height 160
paste textarea "with to much information"
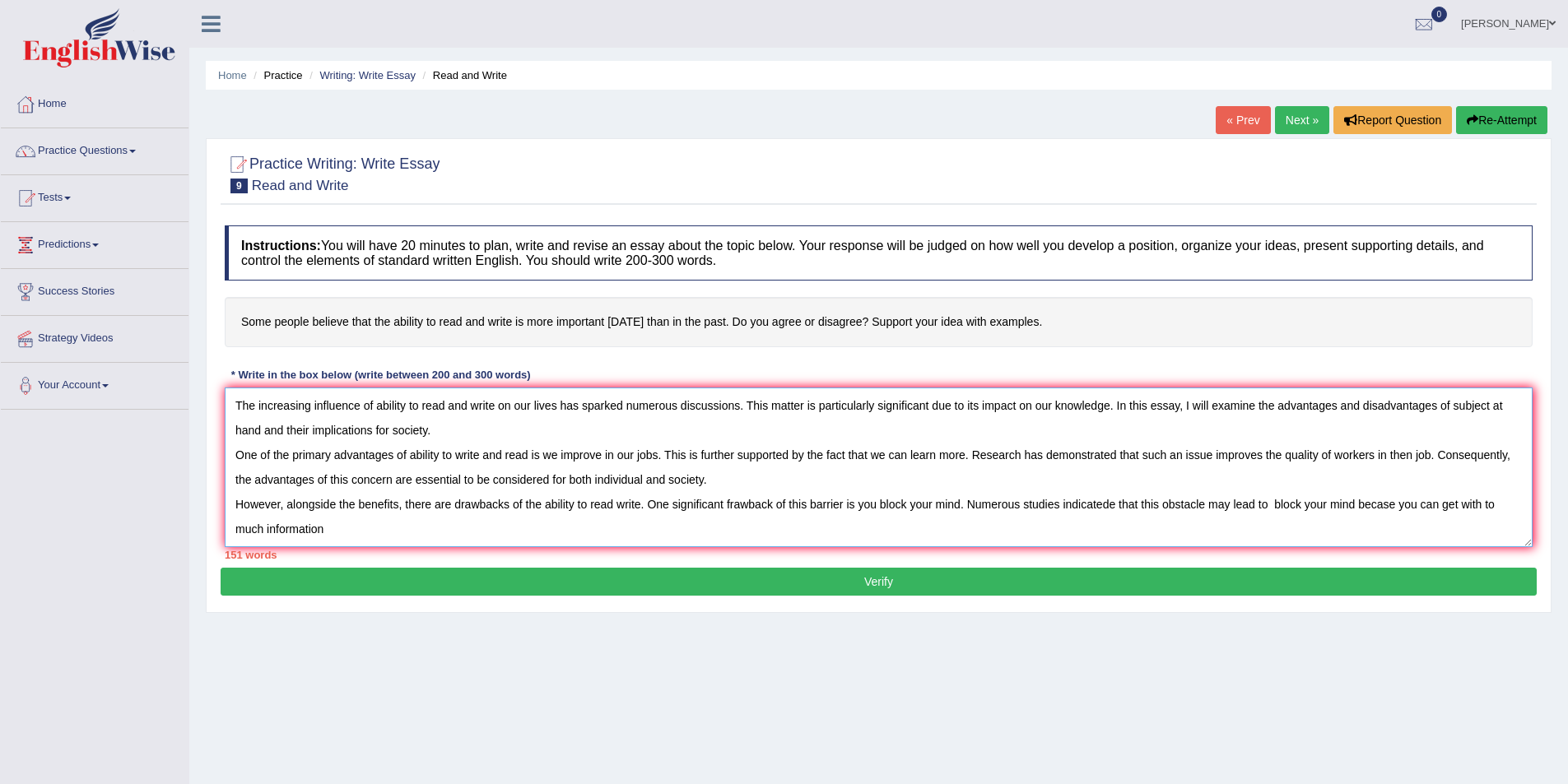
click at [1481, 502] on textarea "The increasing influence of ability to read and write on our lives has sparked …" at bounding box center [878, 467] width 1308 height 160
click at [312, 524] on textarea "The increasing influence of ability to read and write on our lives has sparked …" at bounding box center [878, 467] width 1308 height 160
click at [1272, 505] on textarea "The increasing influence of ability to read and write on our lives has sparked …" at bounding box center [878, 467] width 1308 height 160
click at [343, 527] on textarea "The increasing influence of ability to read and write on our lives has sparked …" at bounding box center [878, 467] width 1308 height 160
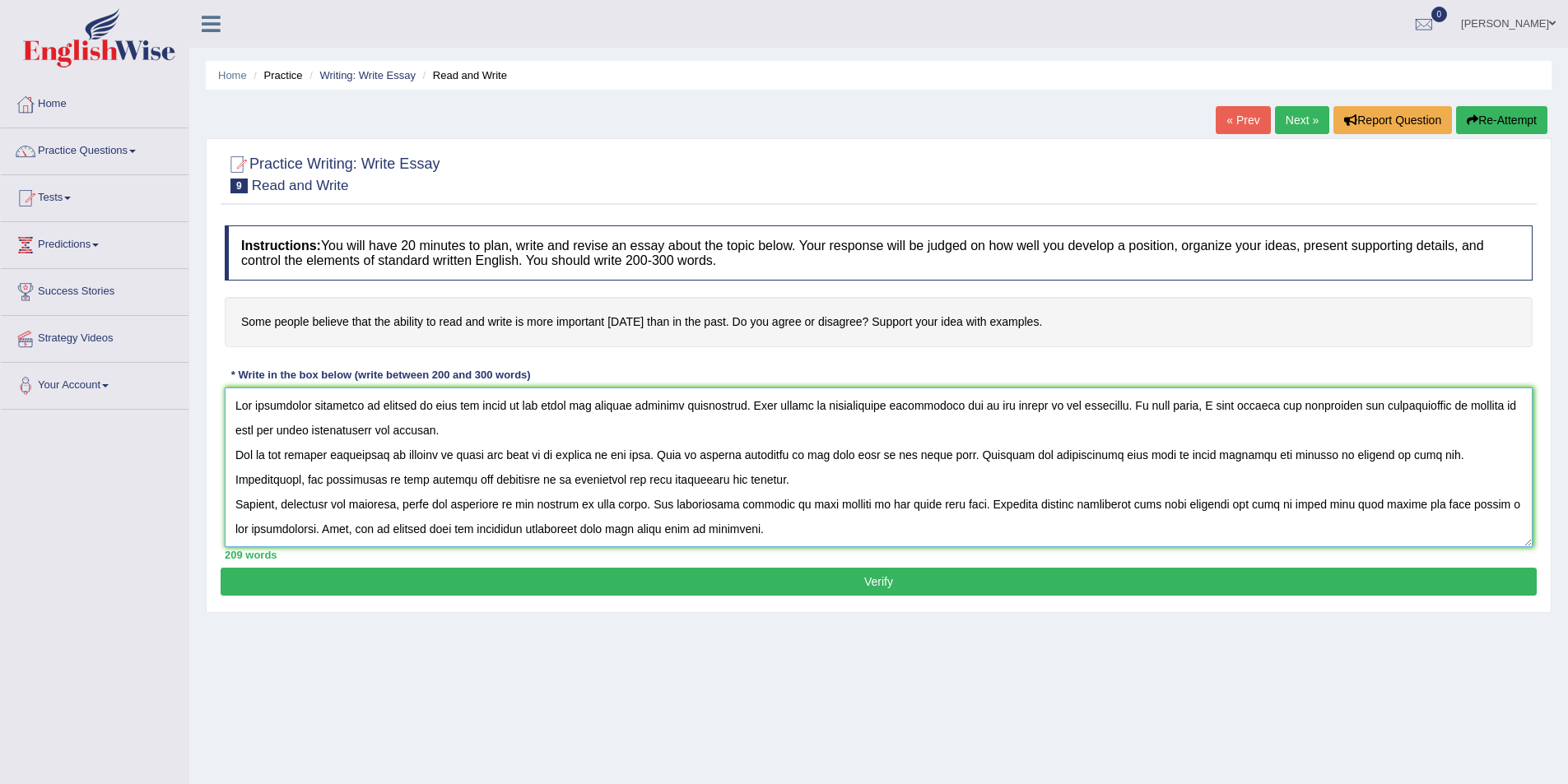
click at [1437, 462] on textarea at bounding box center [878, 467] width 1308 height 160
click at [562, 477] on textarea at bounding box center [878, 467] width 1308 height 160
click at [671, 487] on textarea at bounding box center [878, 467] width 1308 height 160
click at [694, 484] on textarea at bounding box center [878, 467] width 1308 height 160
click at [750, 482] on textarea at bounding box center [878, 467] width 1308 height 160
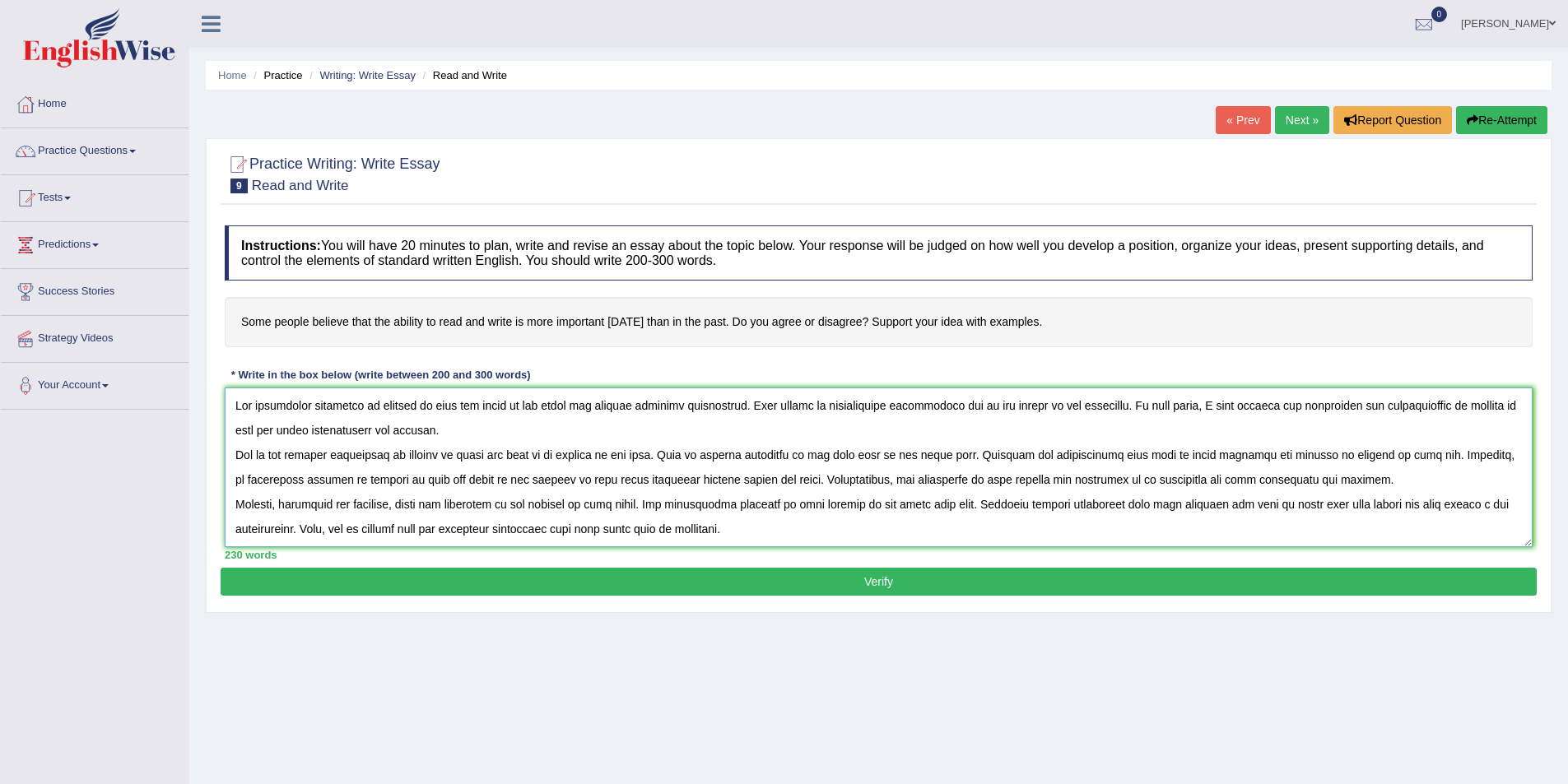
click at [1317, 456] on textarea at bounding box center [878, 467] width 1308 height 160
click at [460, 437] on textarea at bounding box center [878, 467] width 1308 height 160
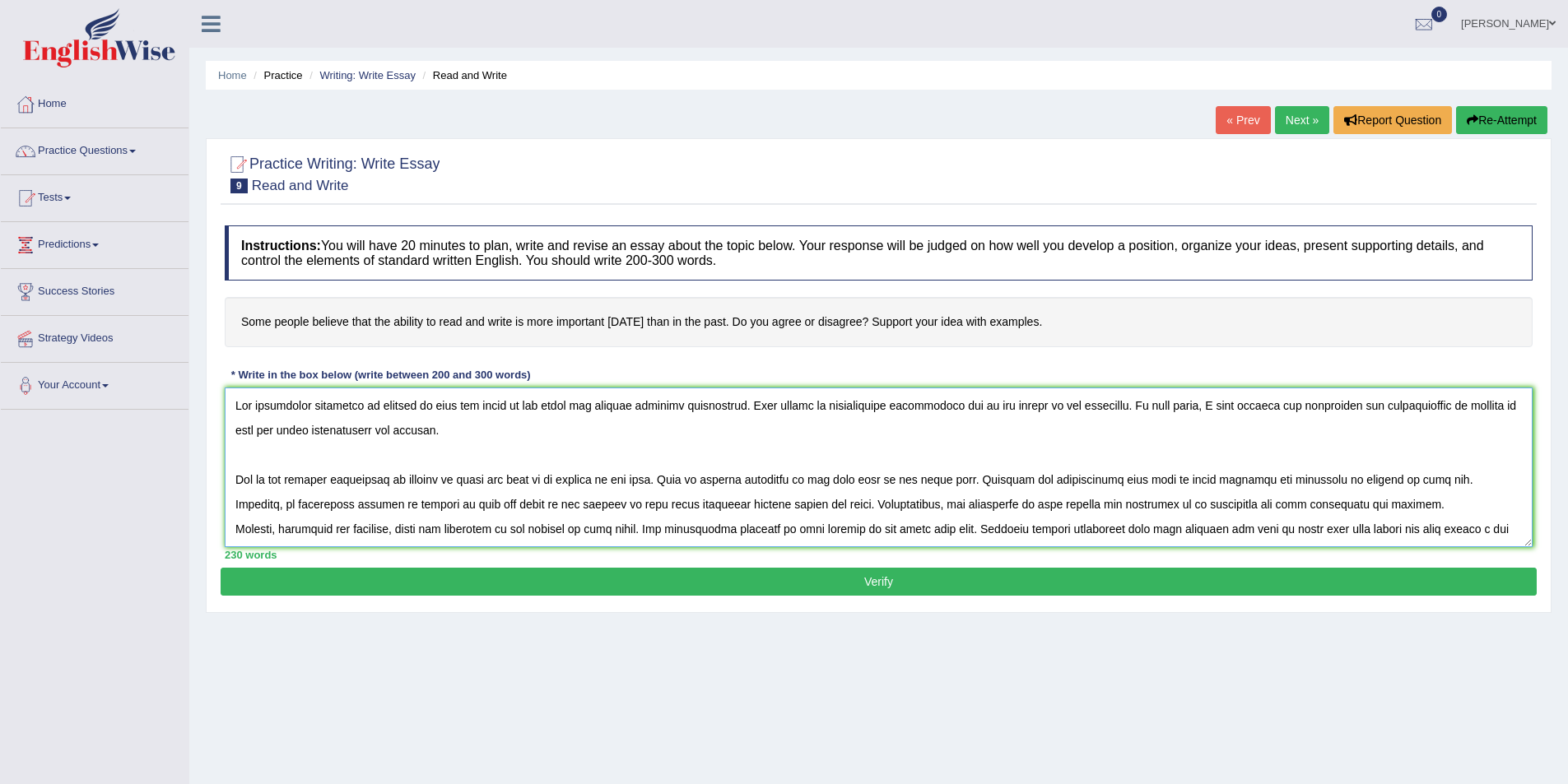
click at [1361, 513] on textarea at bounding box center [878, 467] width 1308 height 160
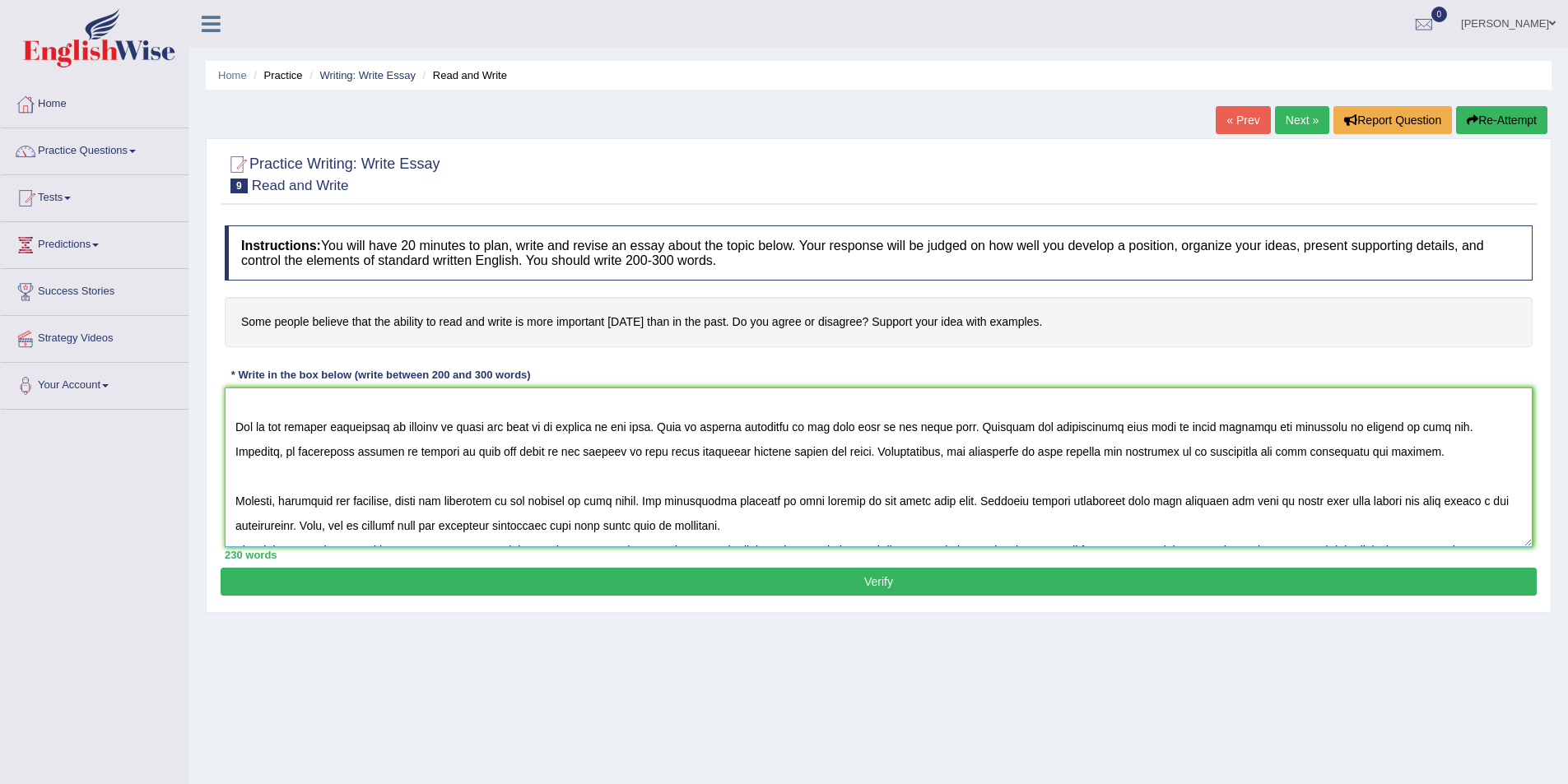
scroll to position [82, 0]
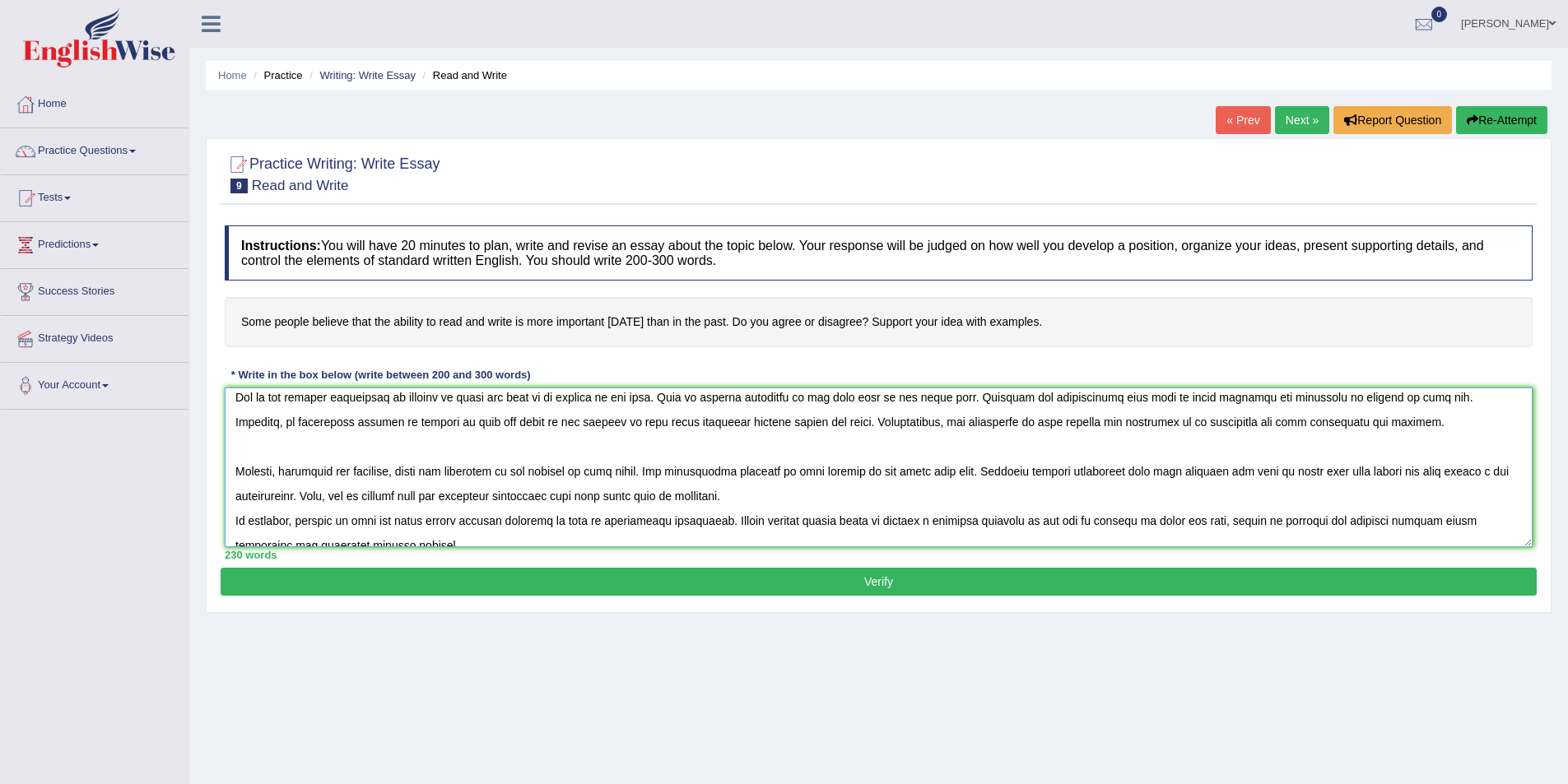
click at [1353, 505] on textarea at bounding box center [878, 467] width 1308 height 160
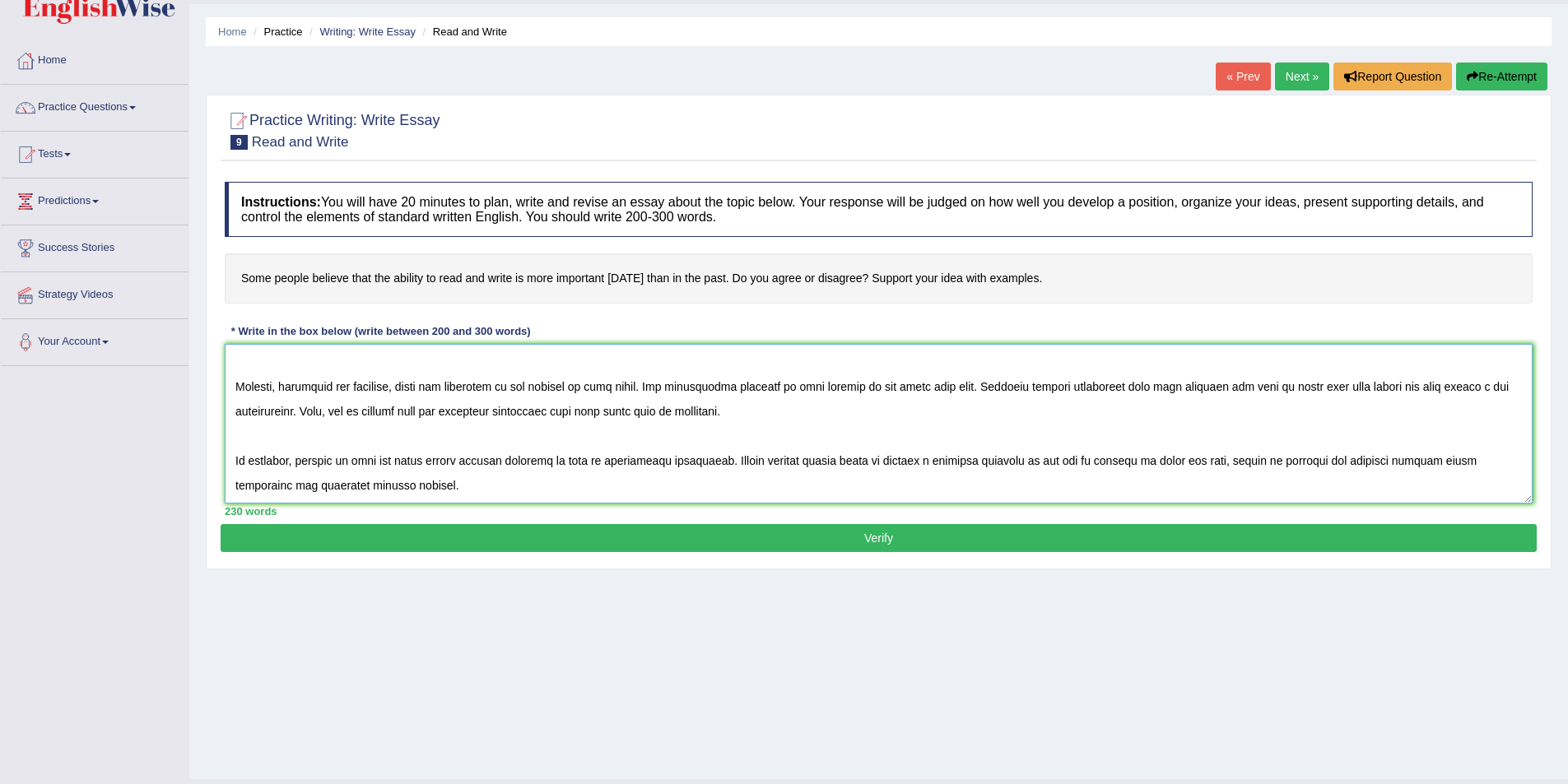
scroll to position [79, 0]
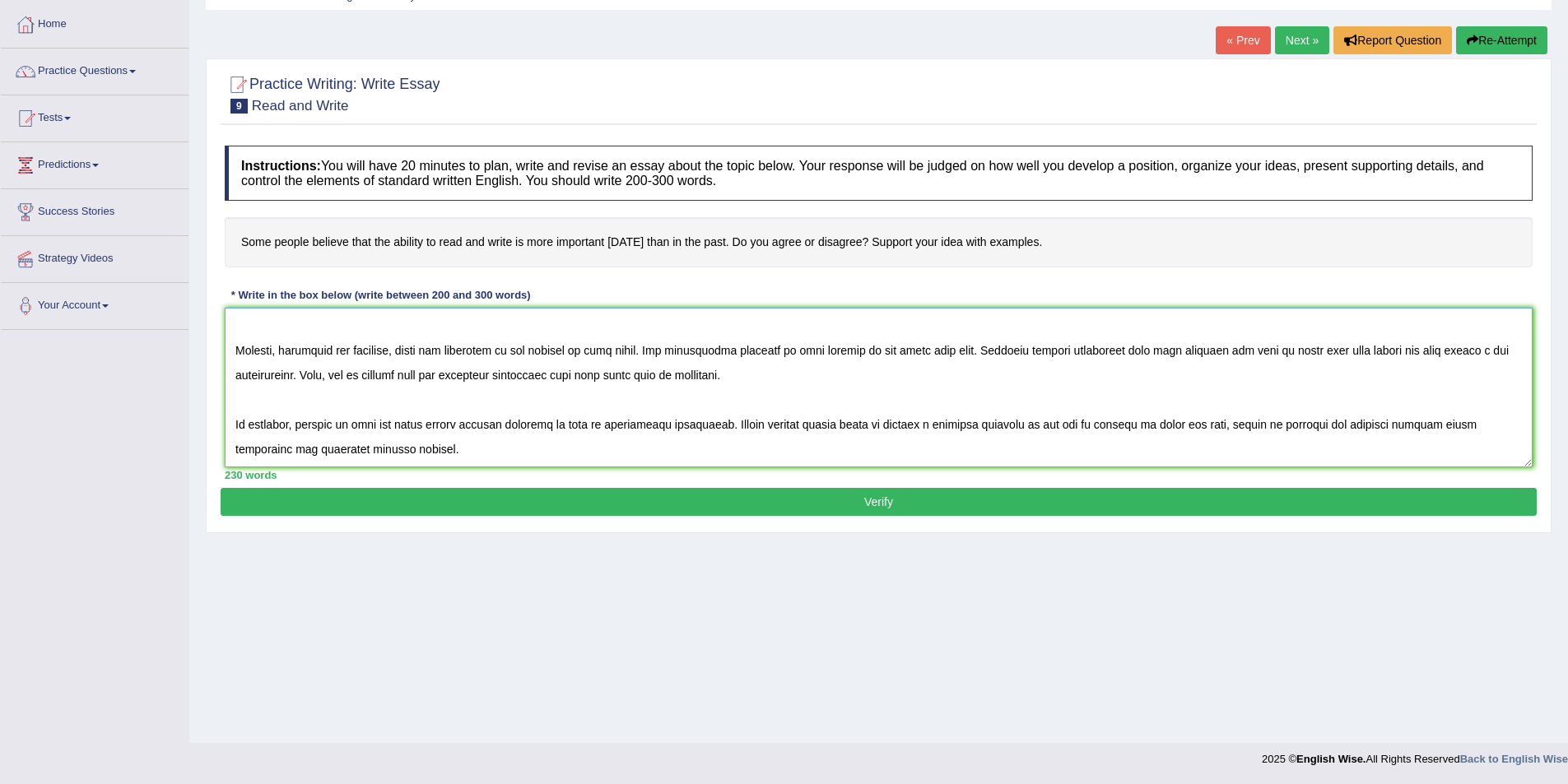
type textarea "The increasing influence of ability to read and write on our lives has sparked …"
click at [906, 502] on button "Verify" at bounding box center [878, 501] width 1316 height 28
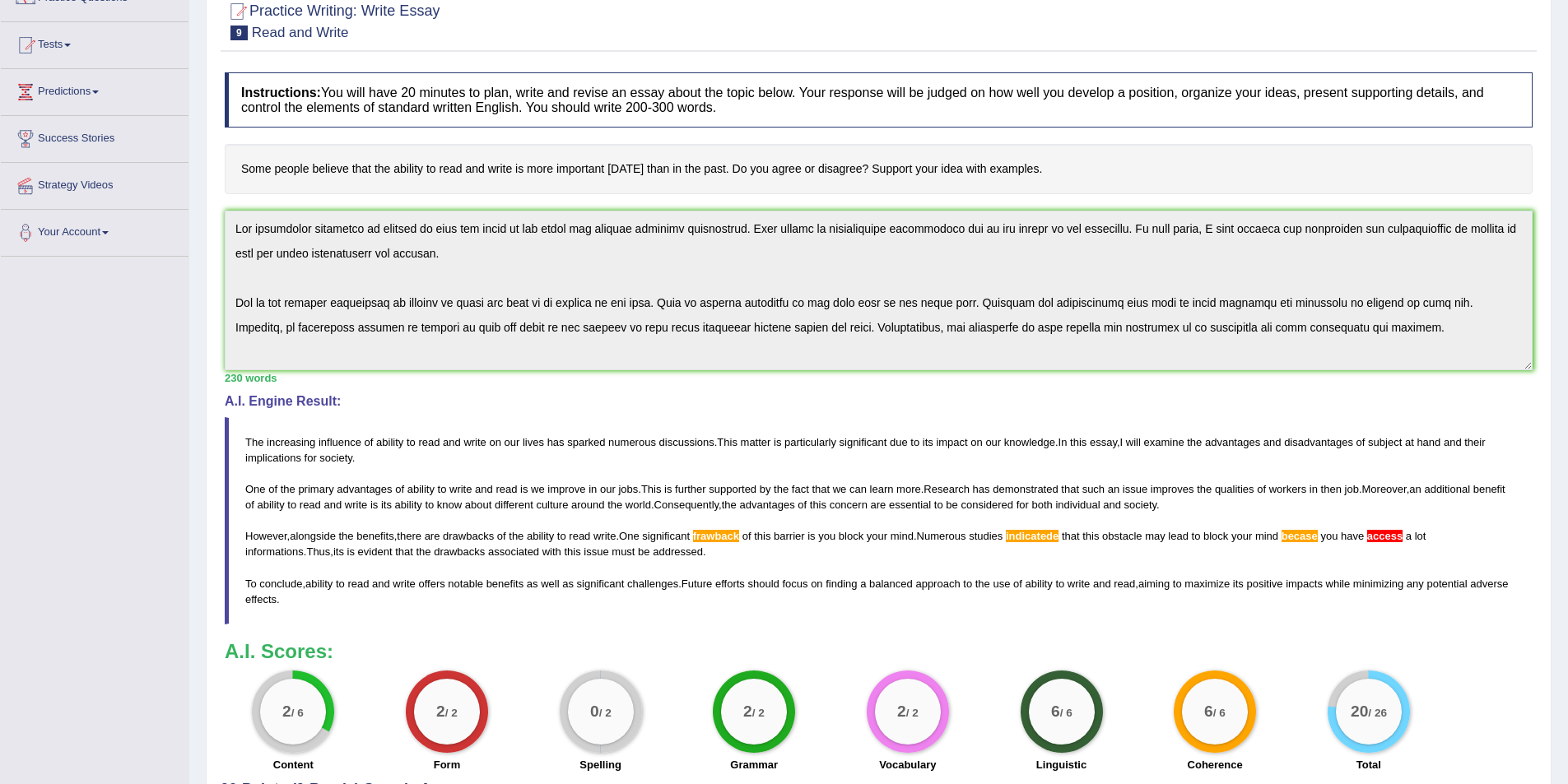
scroll to position [0, 0]
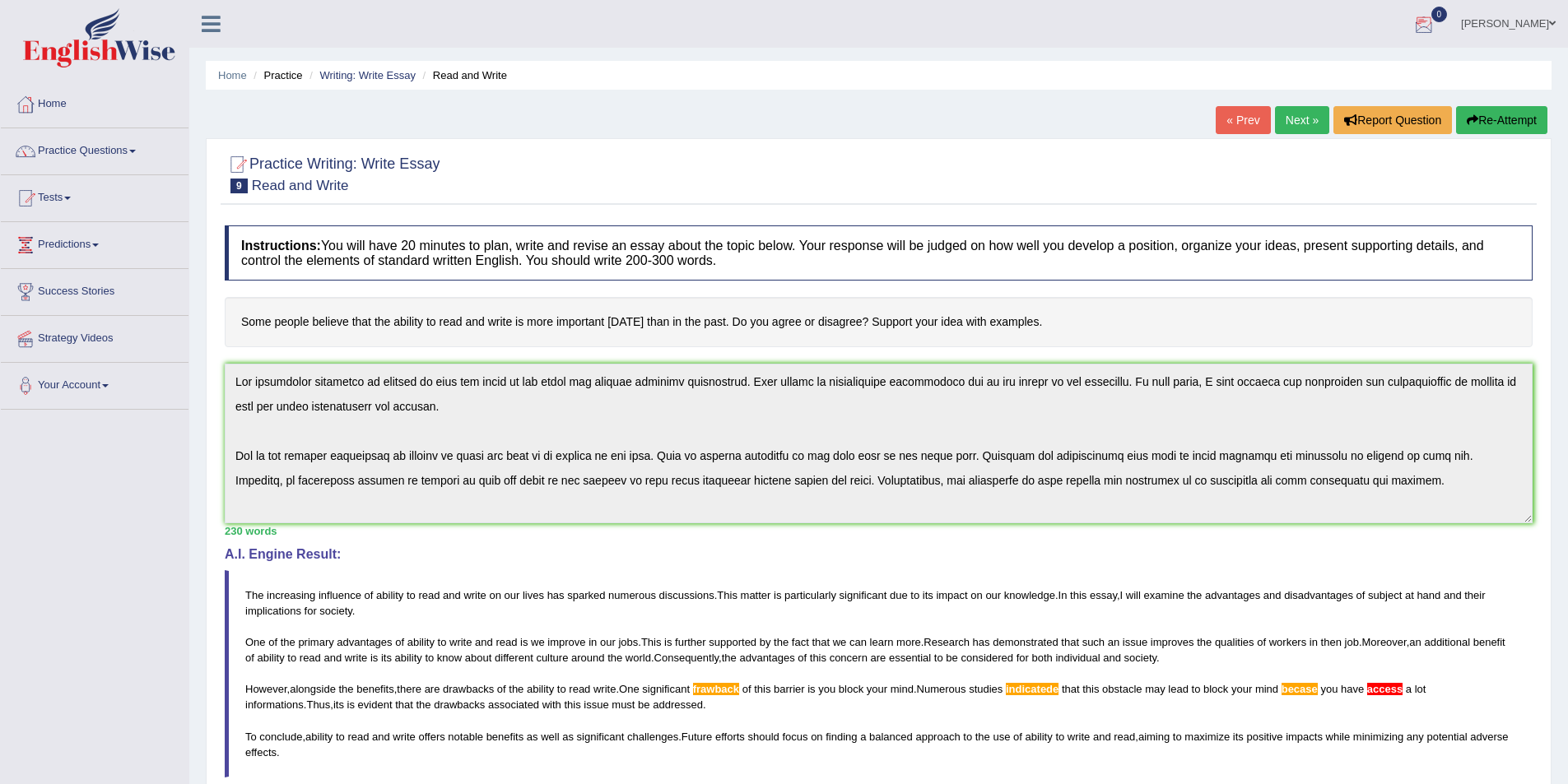
click at [1517, 117] on button "Re-Attempt" at bounding box center [1501, 119] width 91 height 28
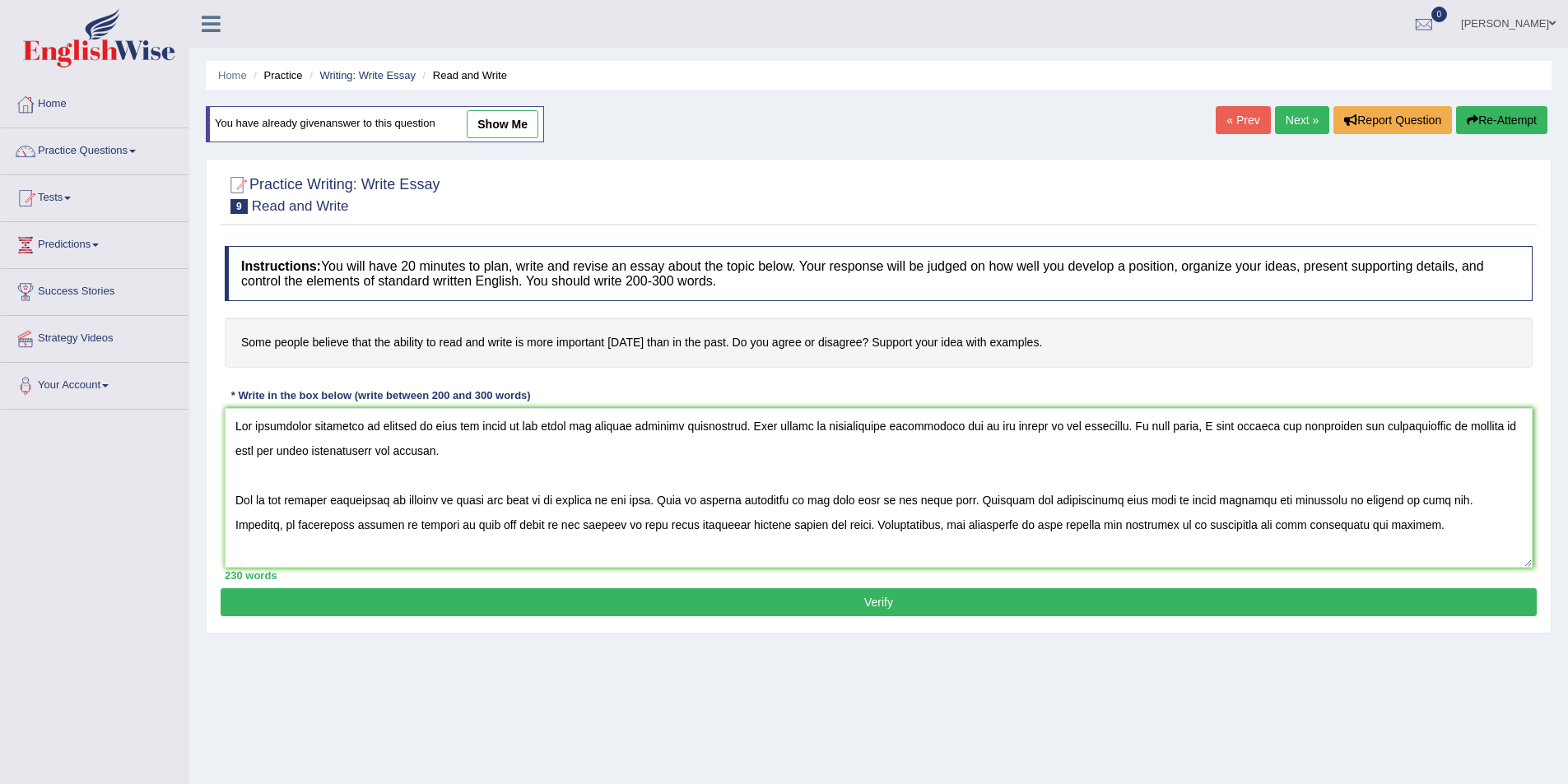
scroll to position [114, 0]
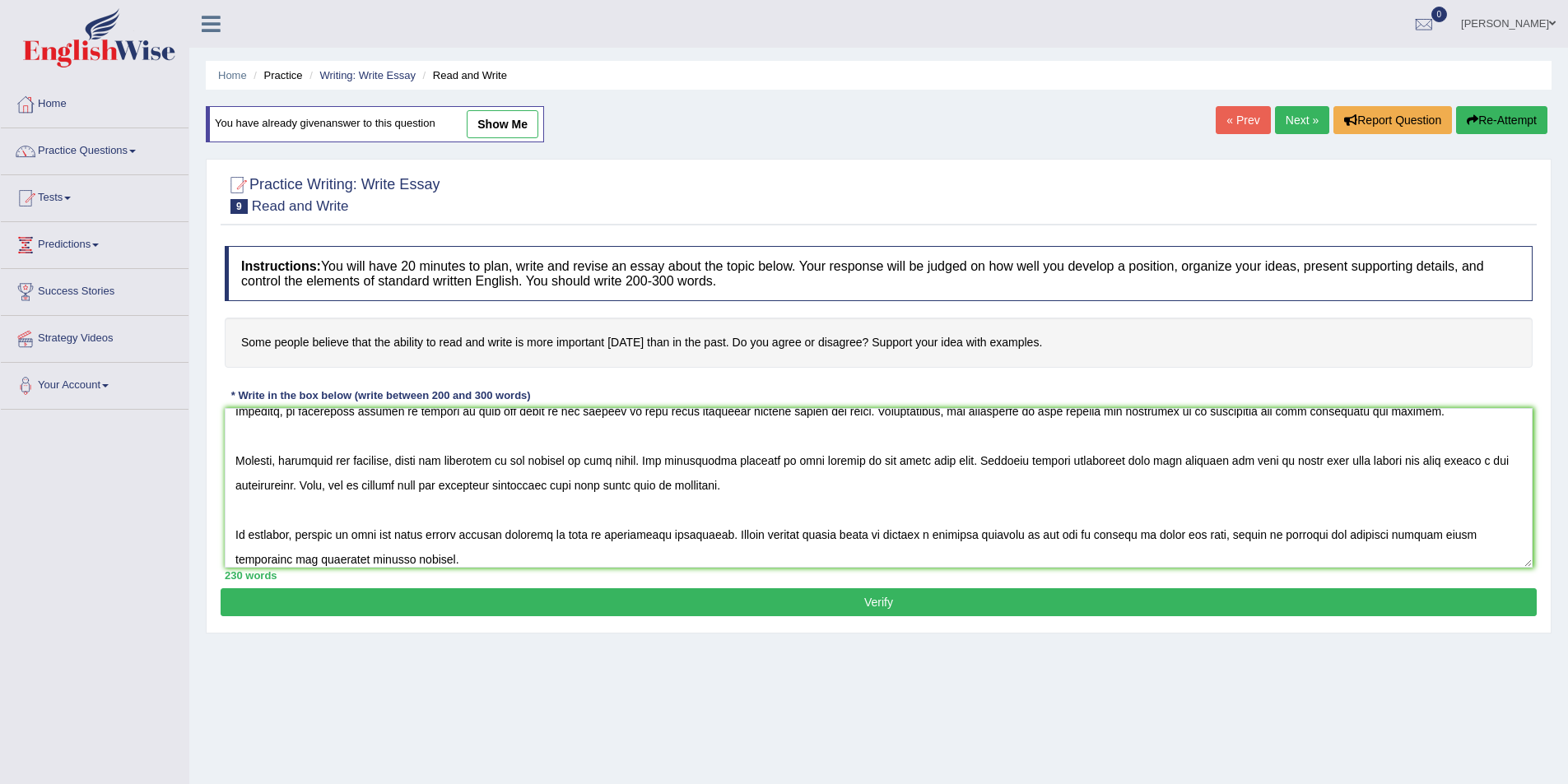
click at [729, 461] on textarea at bounding box center [878, 488] width 1308 height 160
click at [1484, 461] on textarea at bounding box center [878, 488] width 1308 height 160
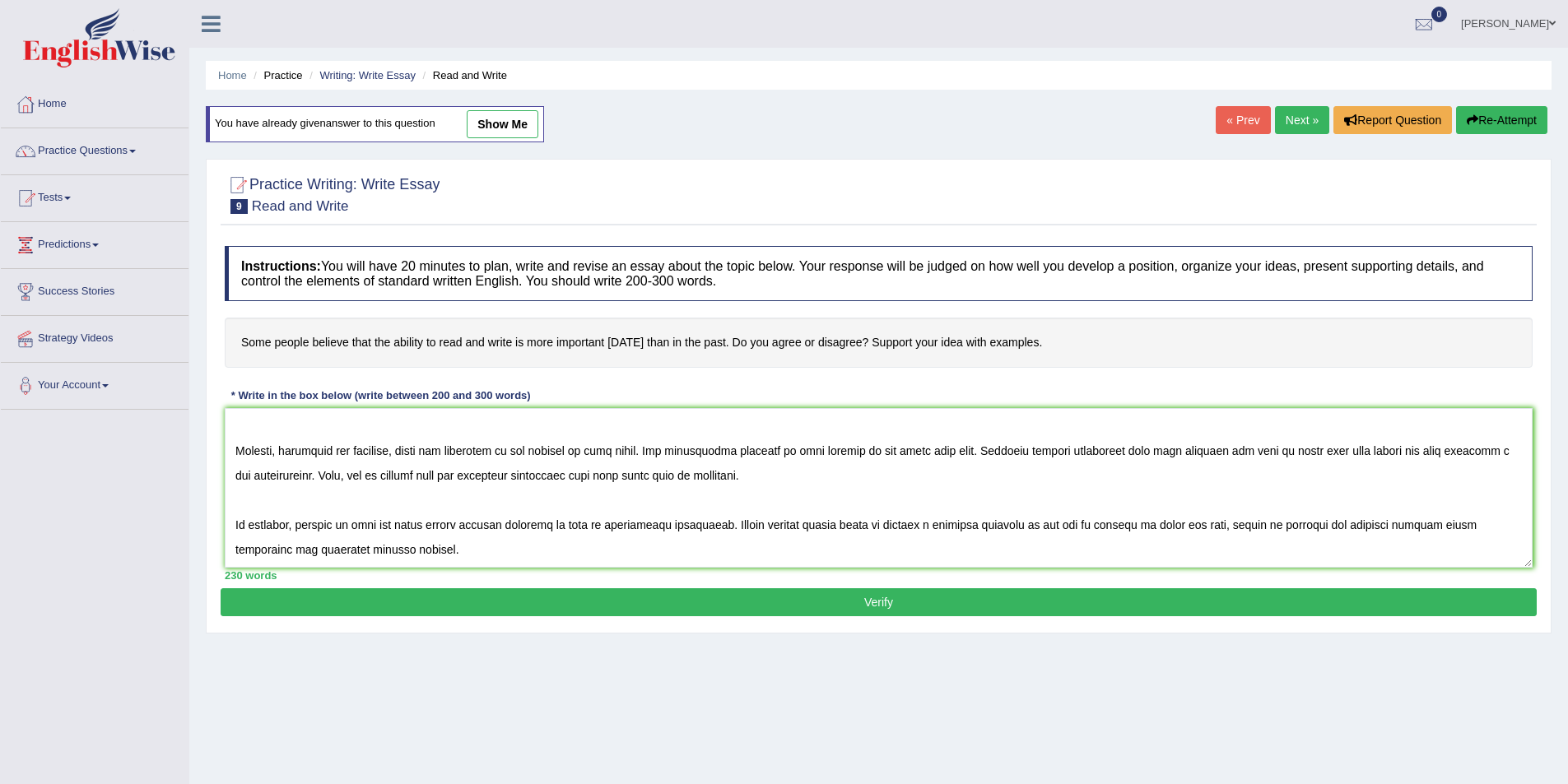
click at [1118, 454] on textarea at bounding box center [878, 488] width 1308 height 160
type textarea "The increasing influence of ability to read and write on our lives has sparked …"
click at [1028, 600] on button "Verify" at bounding box center [878, 602] width 1316 height 28
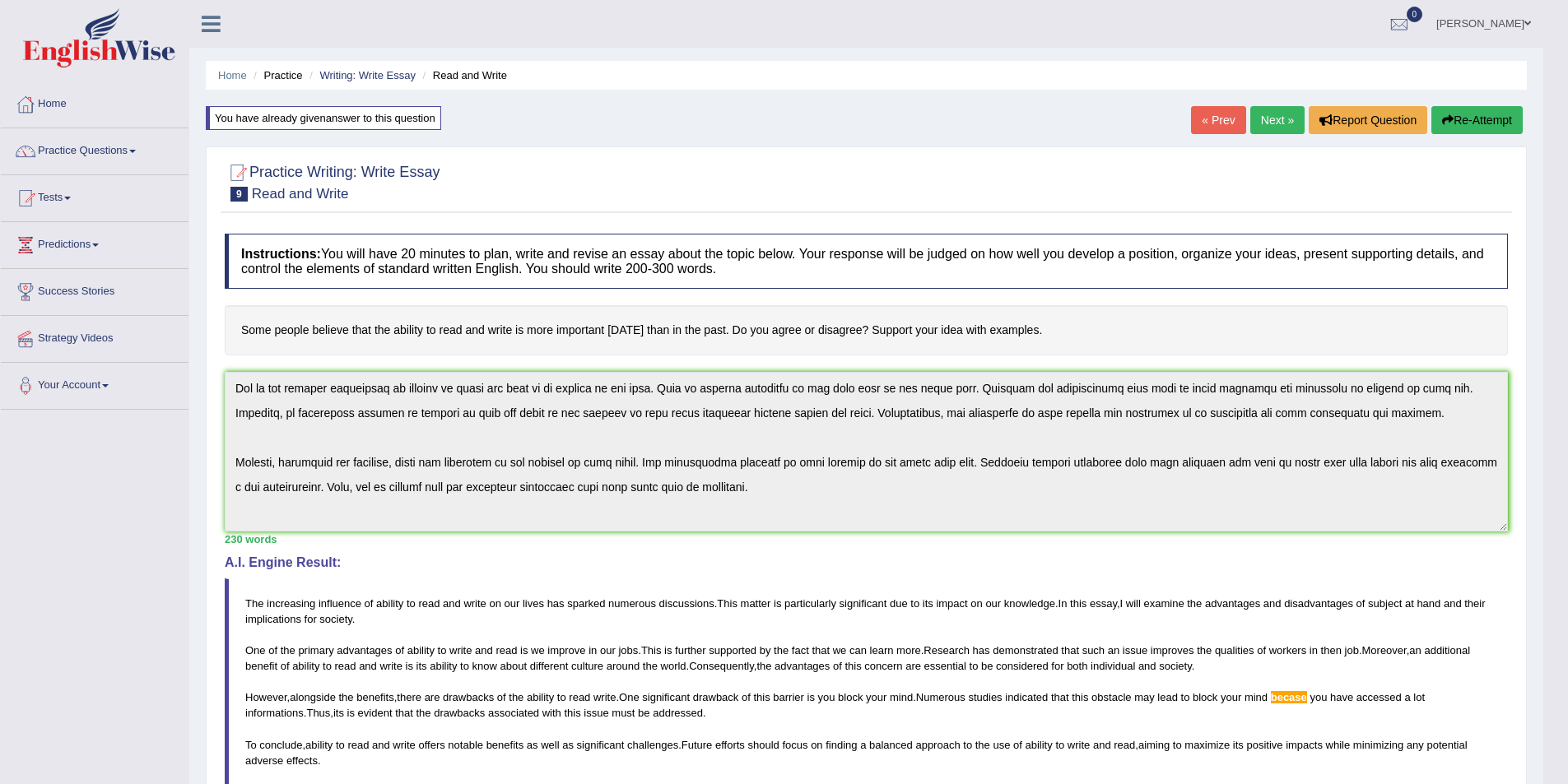
scroll to position [0, 0]
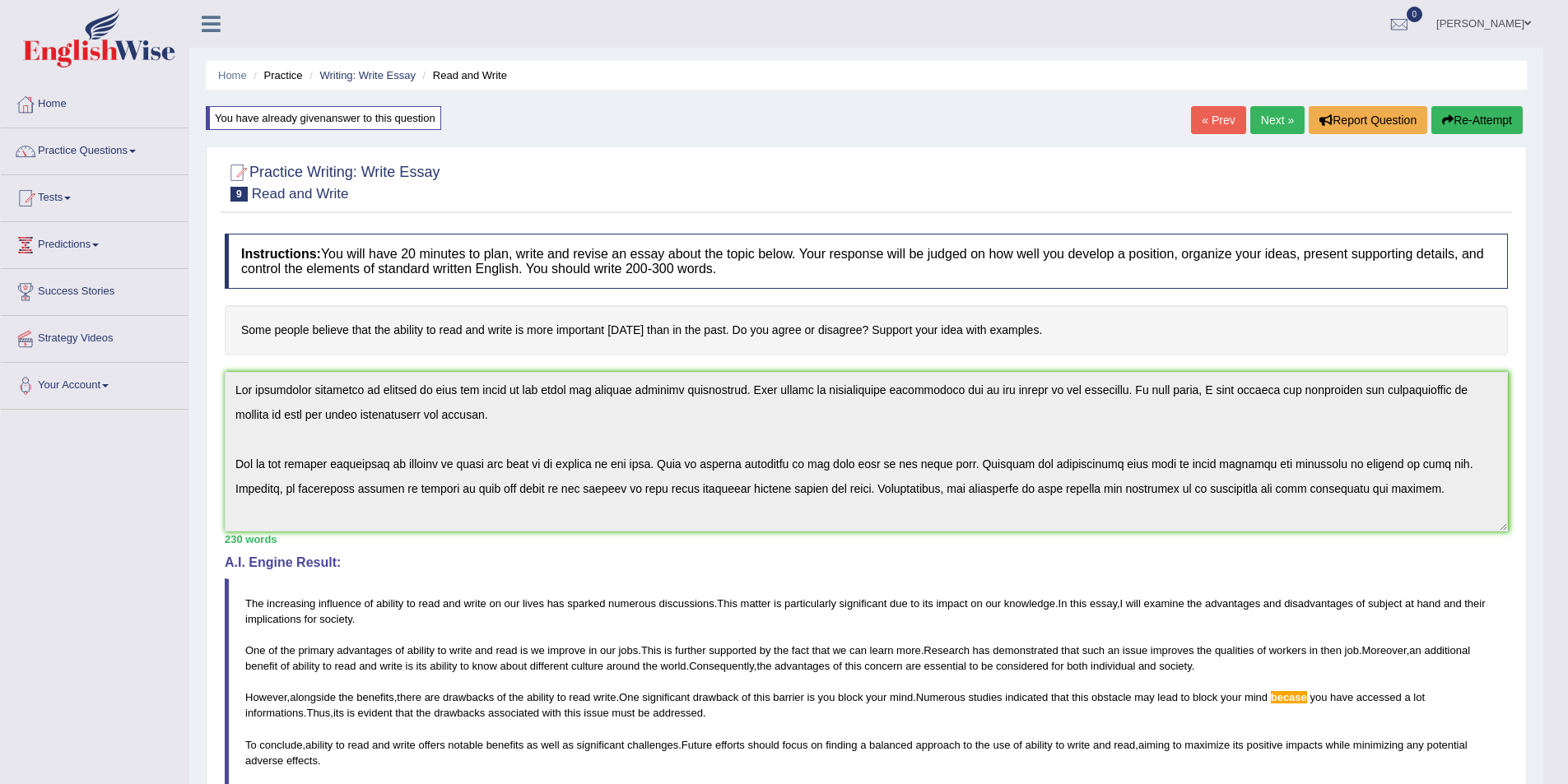
click at [228, 366] on div "Instructions: You will have 20 minutes to plan, write and revise an essay about…" at bounding box center [866, 584] width 1291 height 717
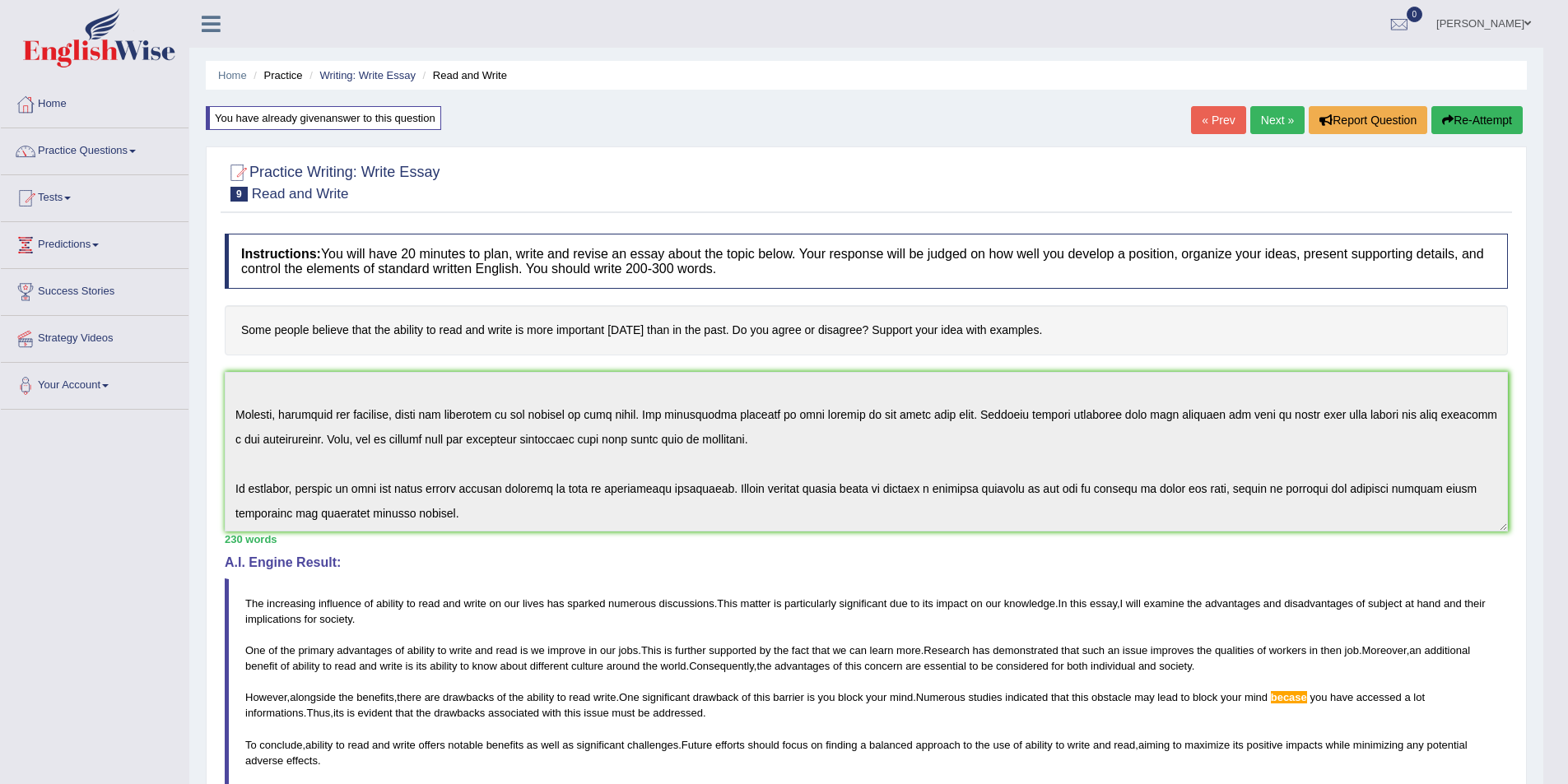
click at [1487, 122] on button "Re-Attempt" at bounding box center [1477, 119] width 91 height 28
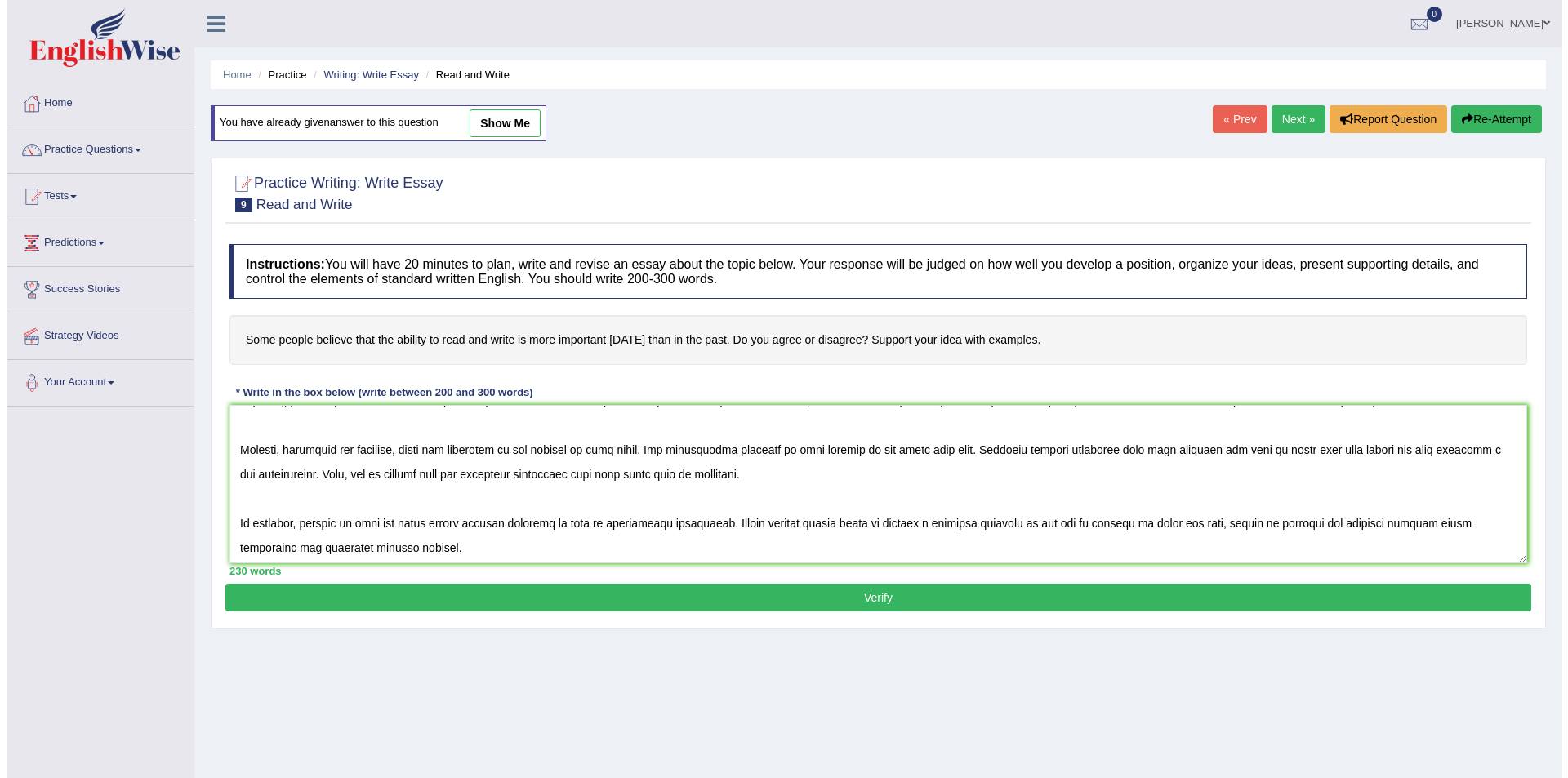
scroll to position [123, 0]
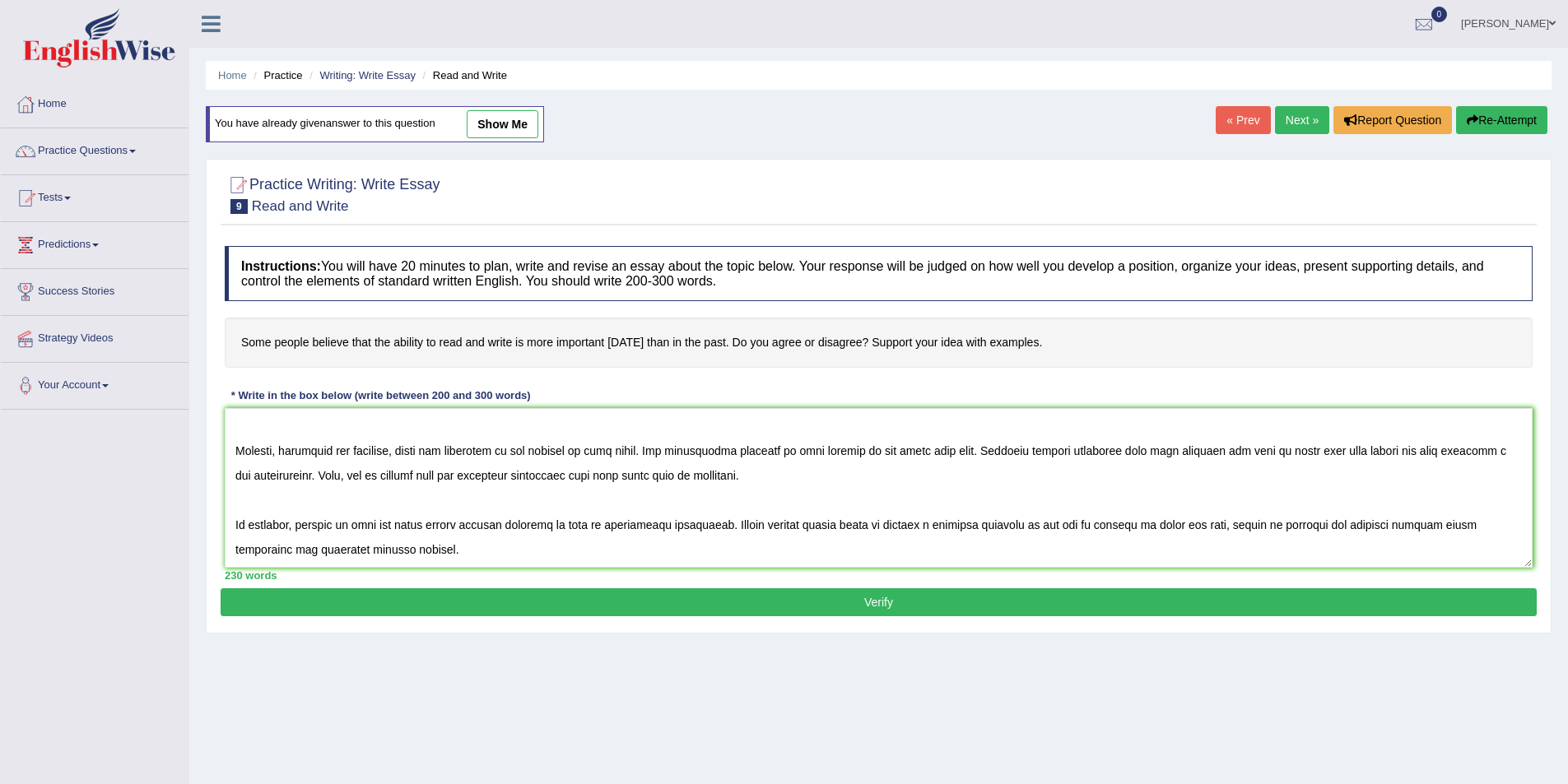
click at [1377, 454] on textarea at bounding box center [878, 488] width 1308 height 160
type textarea "The increasing influence of ability to read and write on our lives has sparked …"
click at [1084, 609] on button "Verify" at bounding box center [878, 602] width 1316 height 28
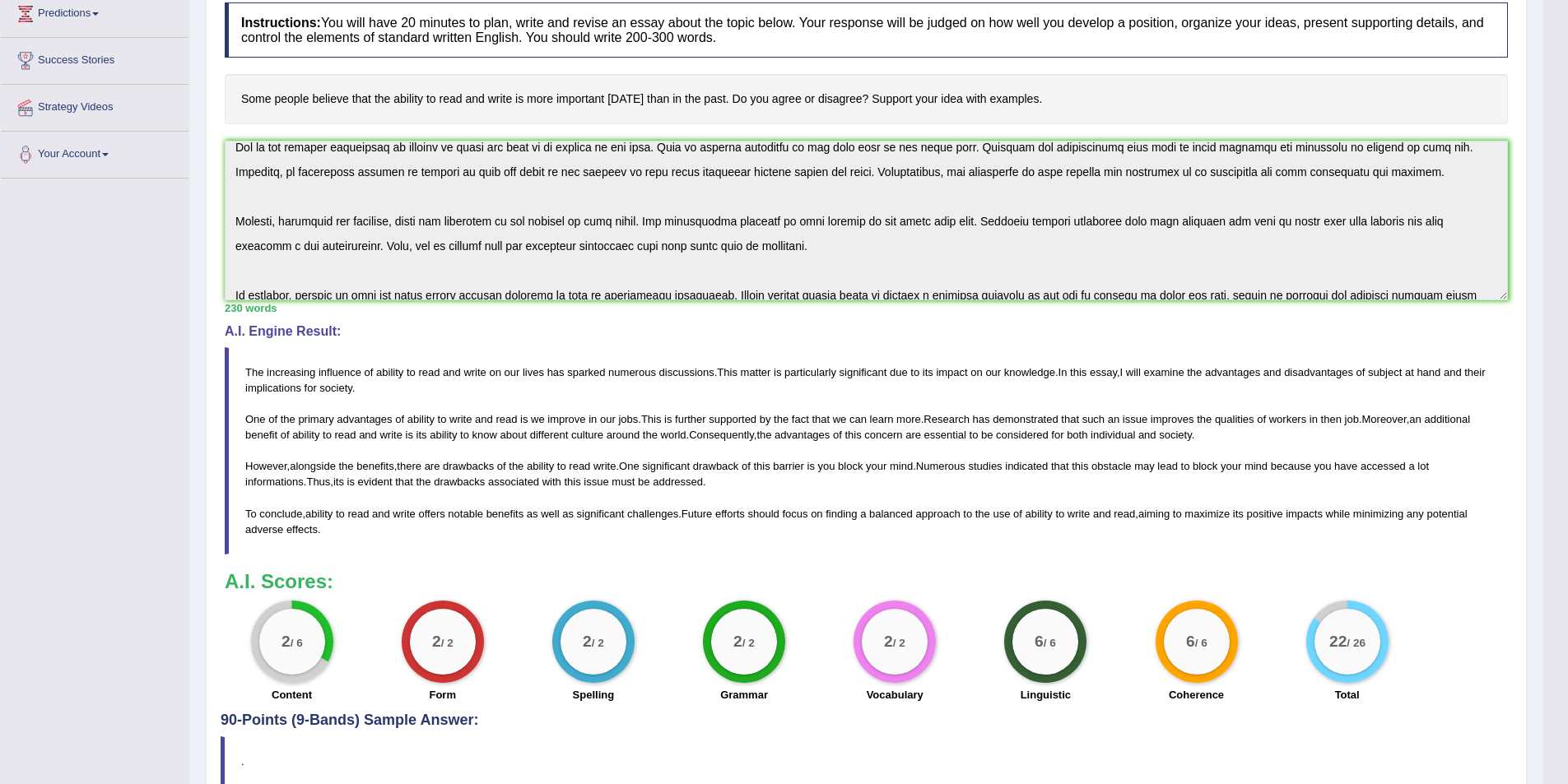
scroll to position [0, 0]
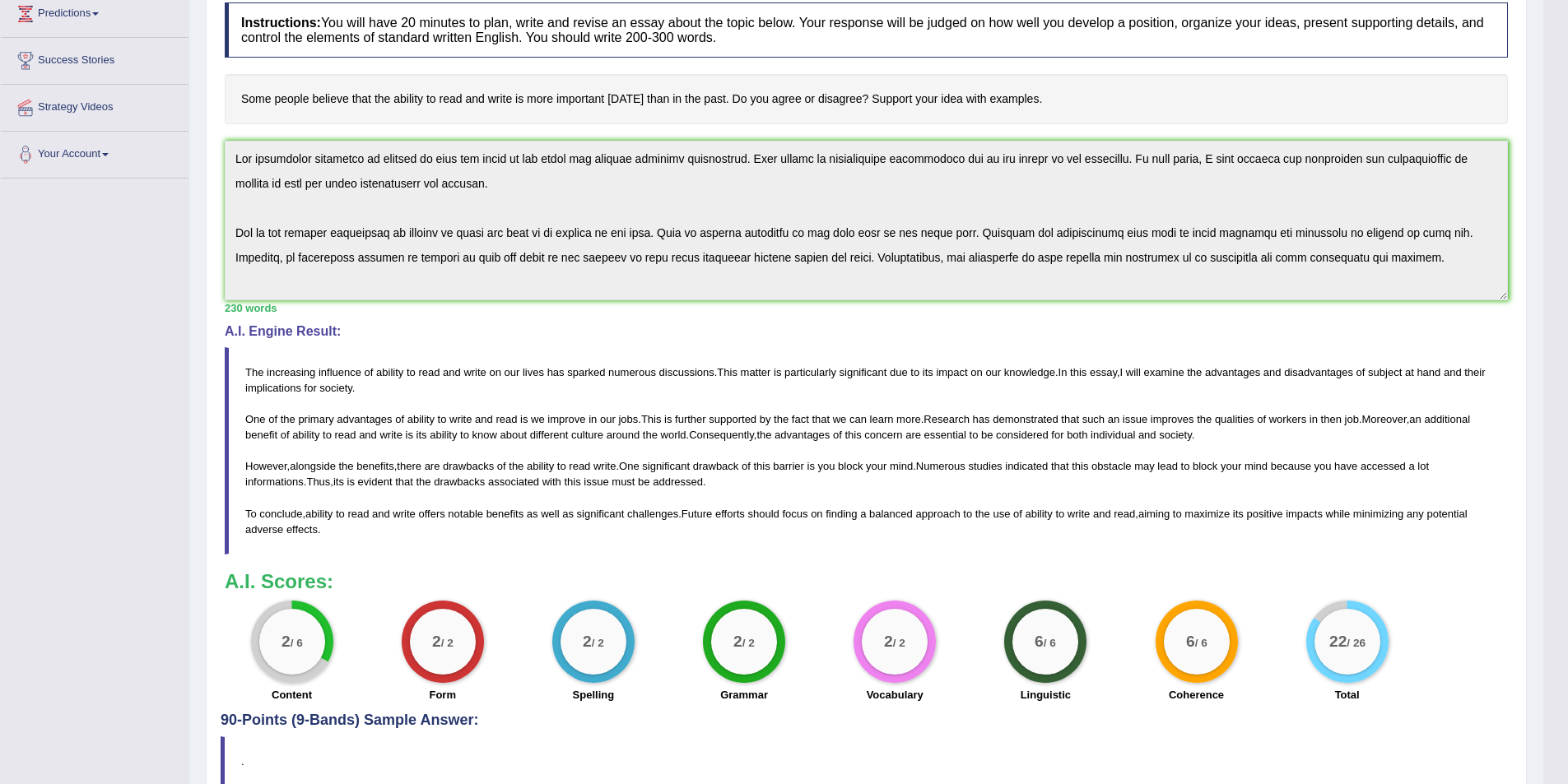
click at [223, 144] on div "Instructions: You will have 20 minutes to plan, write and revise an essay about…" at bounding box center [866, 353] width 1291 height 717
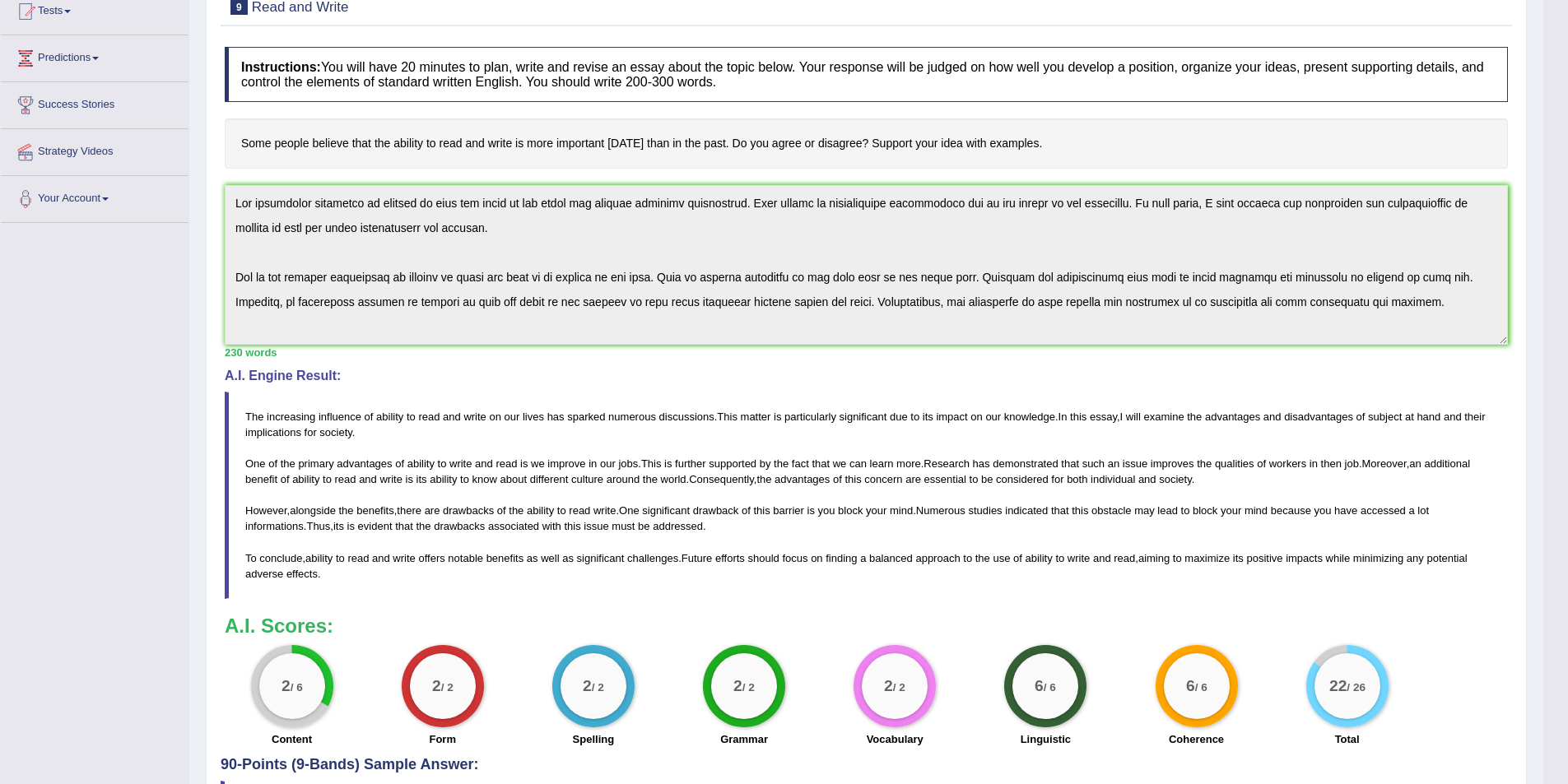
scroll to position [247, 0]
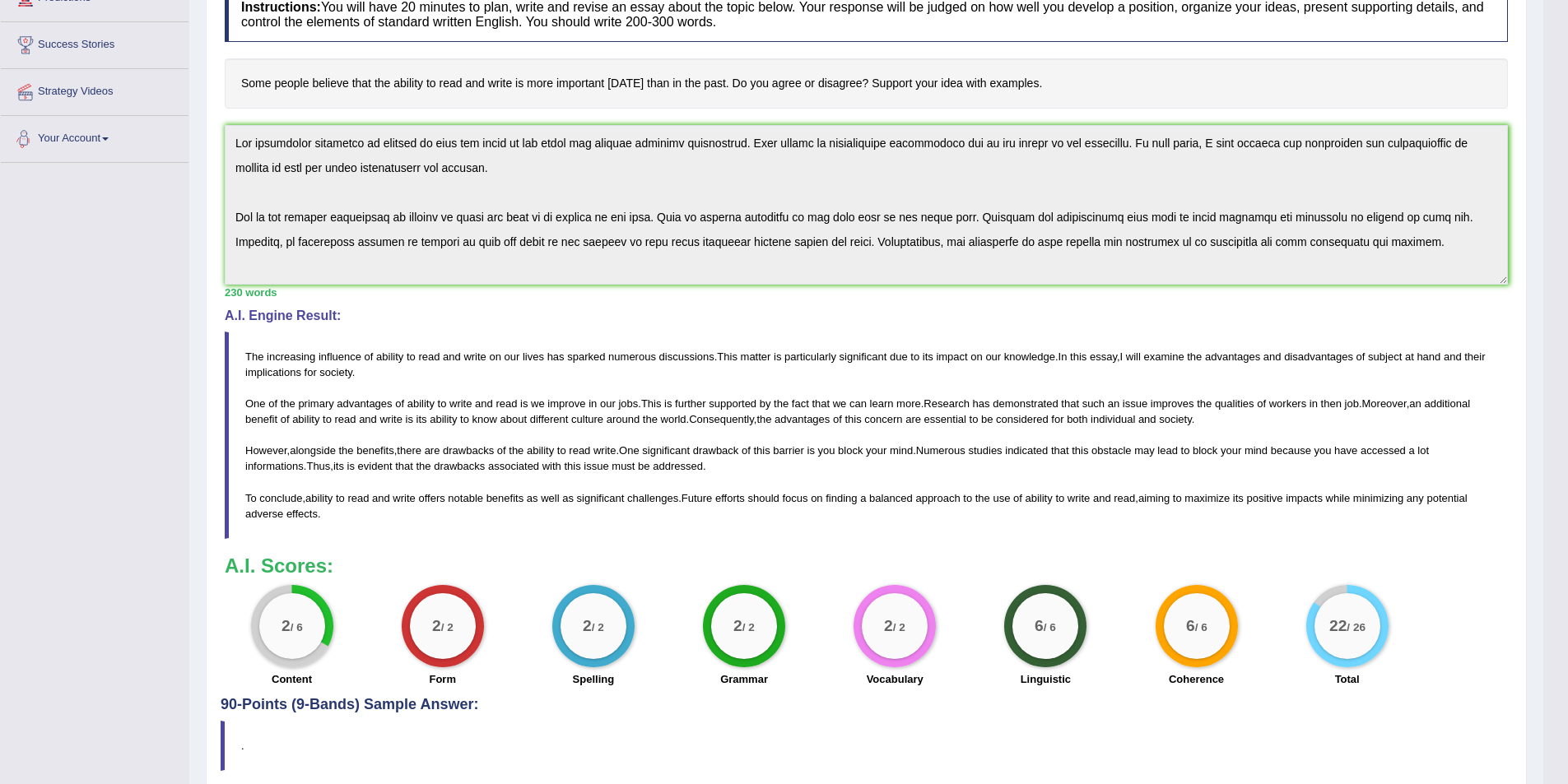
click at [87, 311] on div "Toggle navigation Home Practice Questions Speaking Practice Read Aloud Repeat S…" at bounding box center [772, 298] width 1544 height 1089
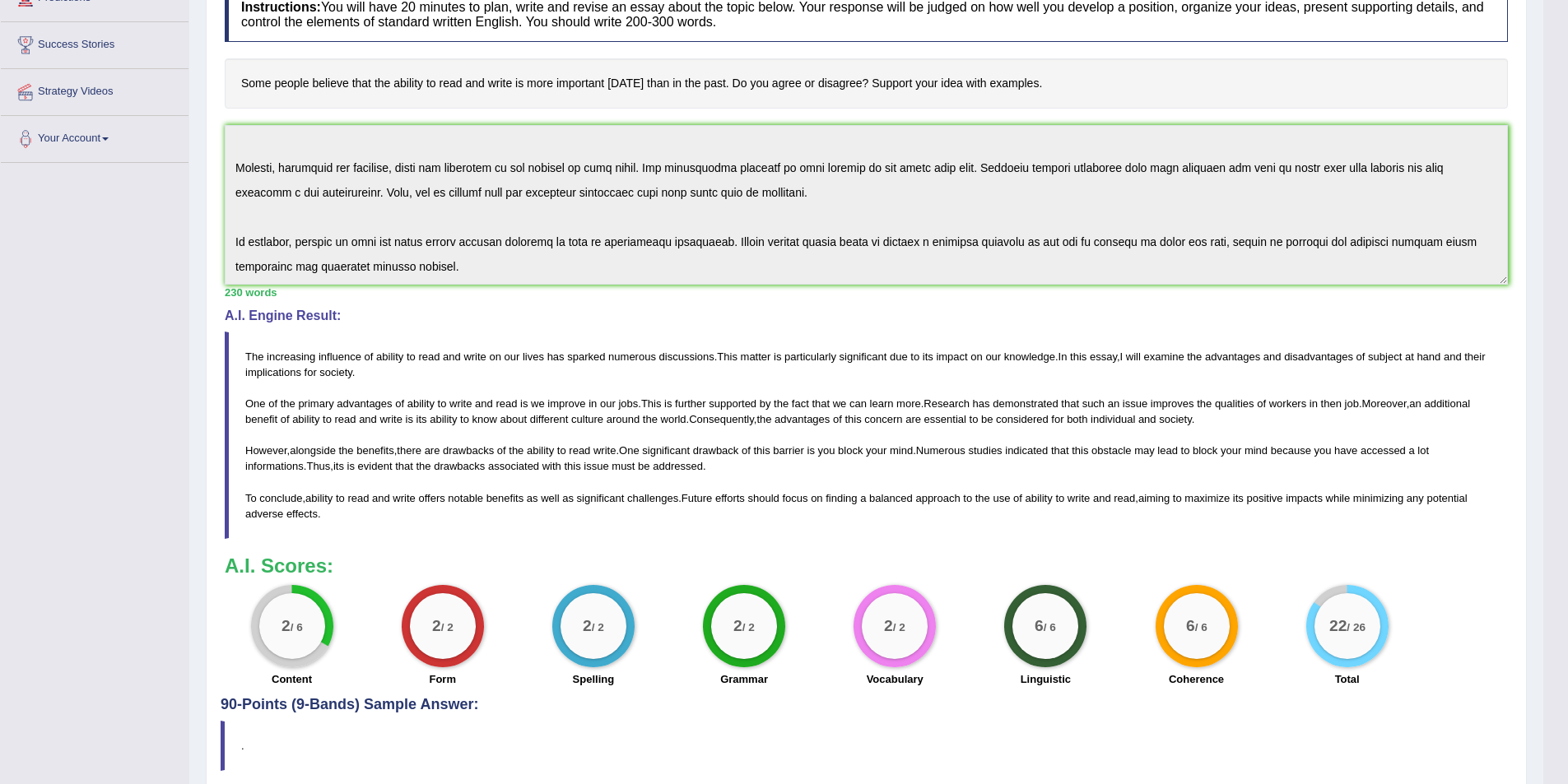
scroll to position [313, 0]
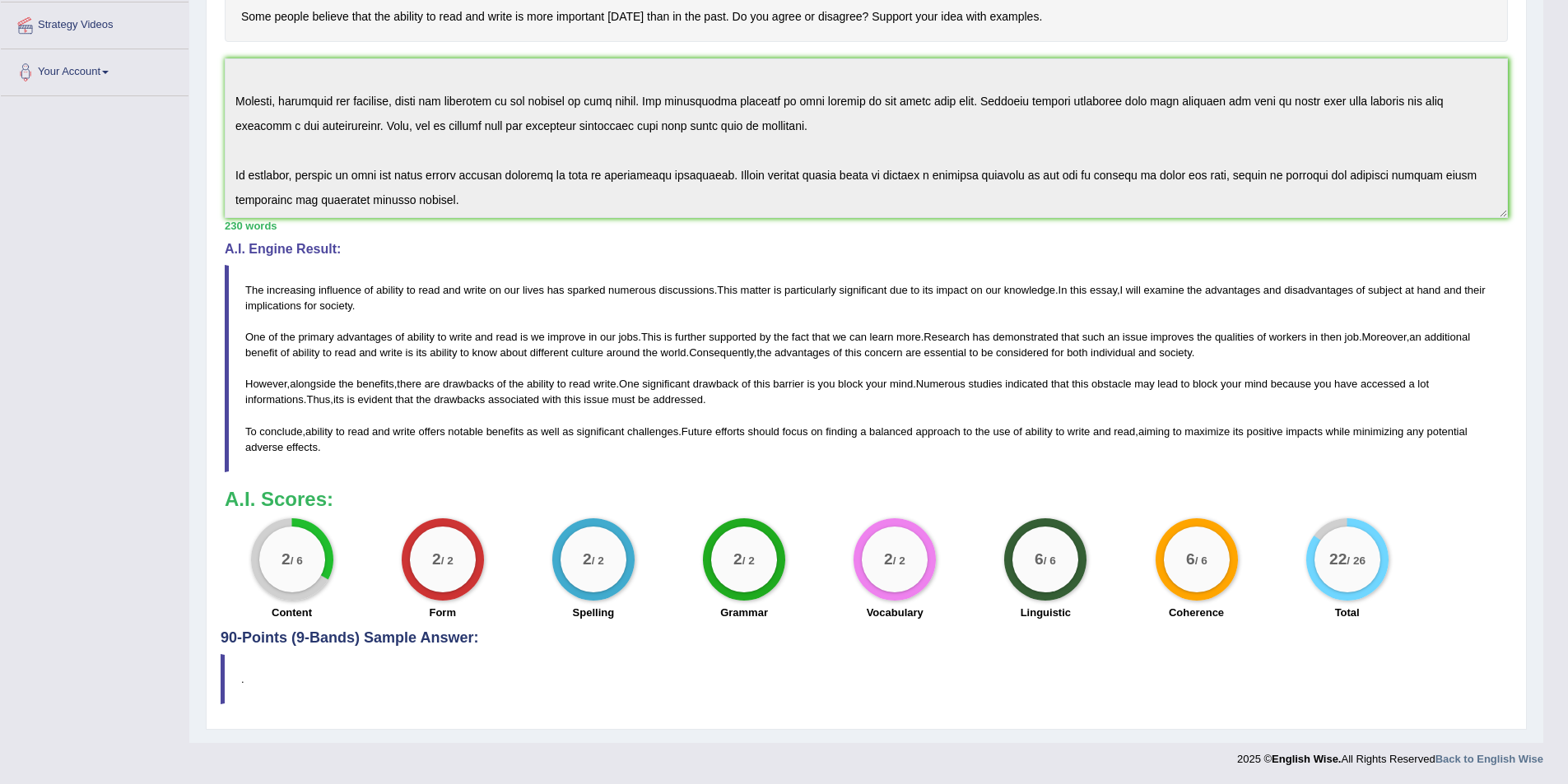
drag, startPoint x: 324, startPoint y: 446, endPoint x: 256, endPoint y: 297, distance: 163.8
click at [256, 297] on blockquote "The increasing influence of ability to read and write on our lives has sparked …" at bounding box center [867, 369] width 1283 height 208
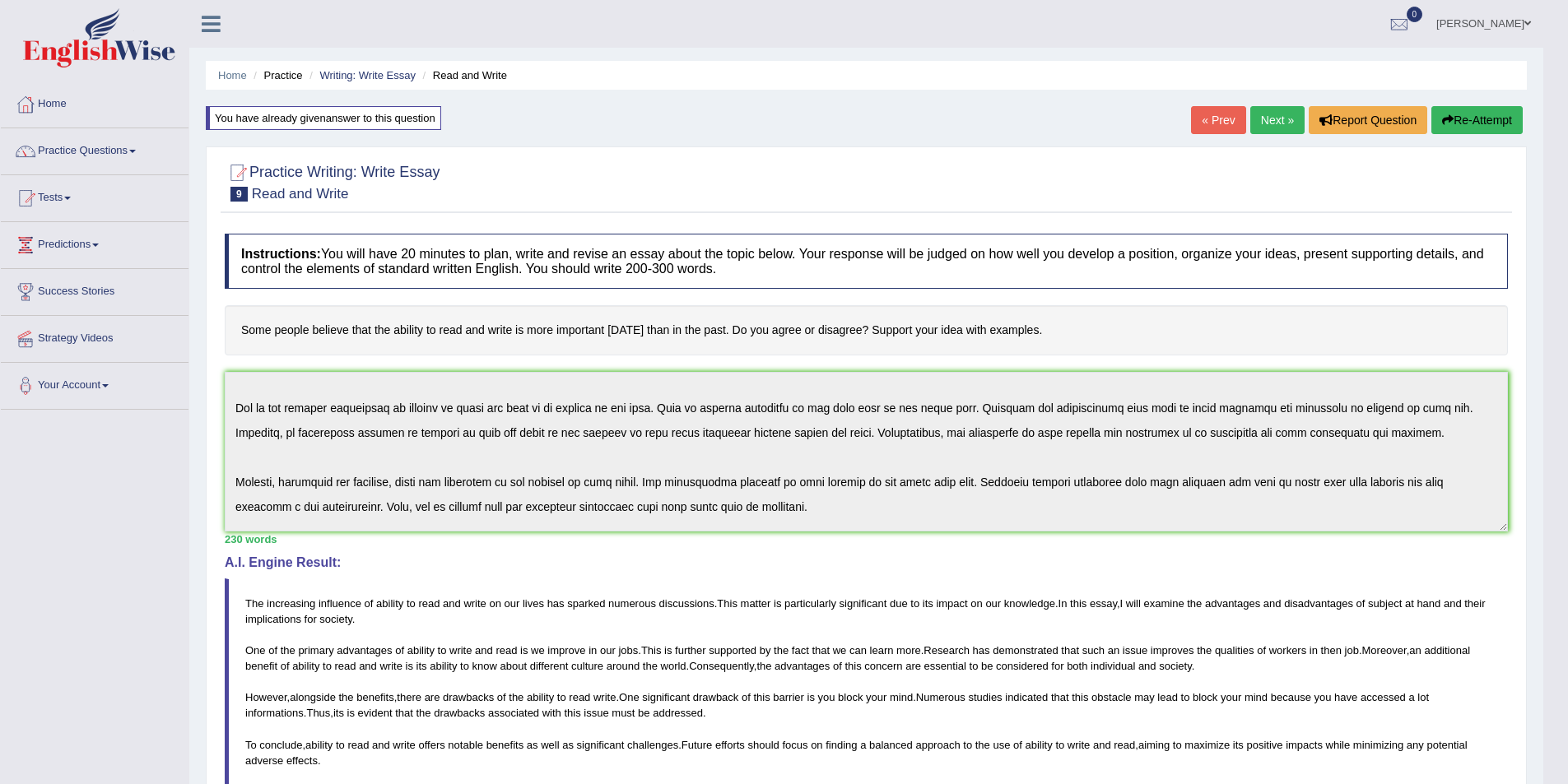
scroll to position [0, 0]
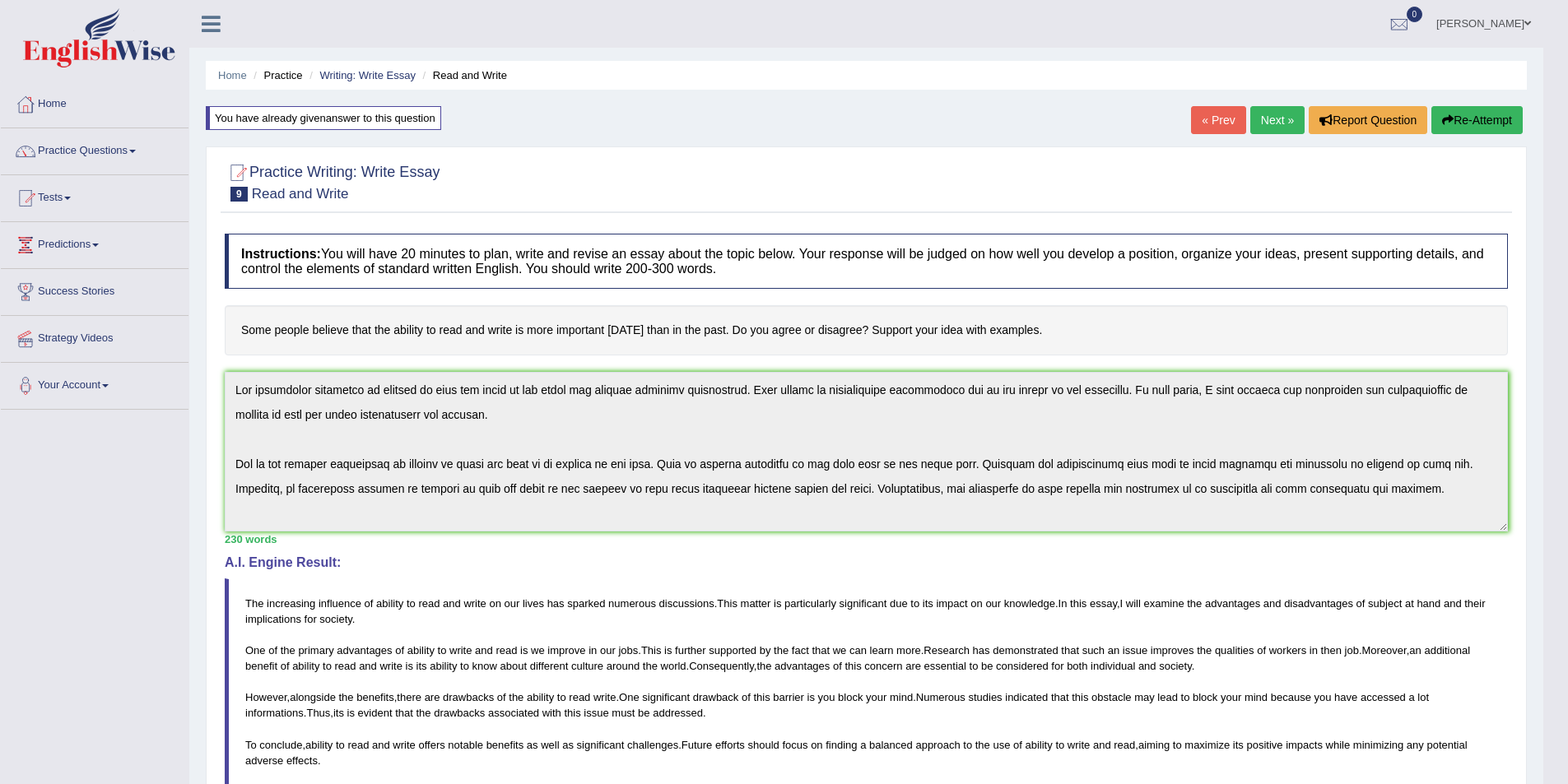
click at [208, 364] on div "Practice Writing: Write Essay 9 Read and Write Instructions: You will have 20 m…" at bounding box center [867, 594] width 1321 height 897
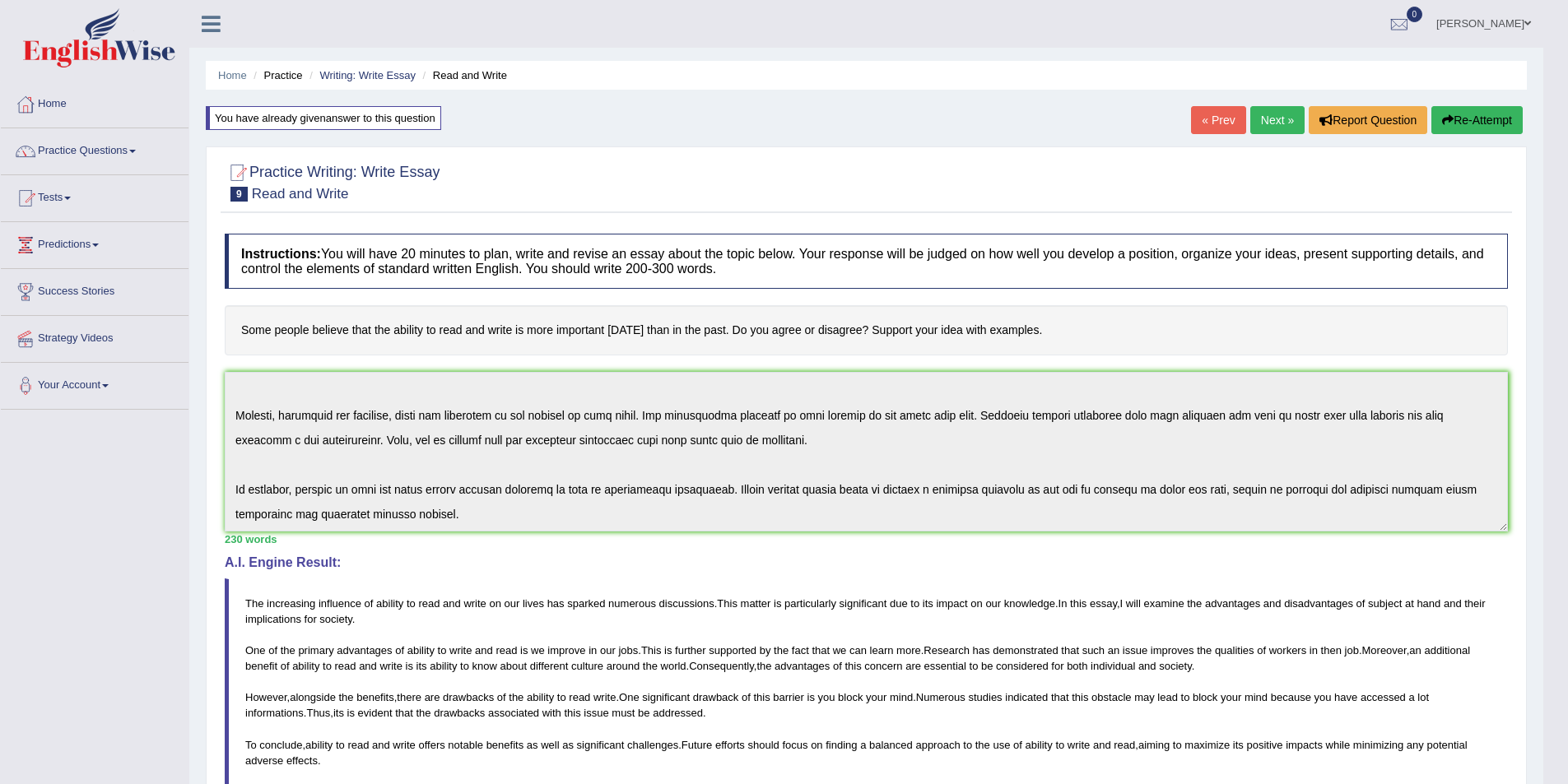
scroll to position [124, 0]
click at [1478, 120] on button "Re-Attempt" at bounding box center [1477, 119] width 91 height 28
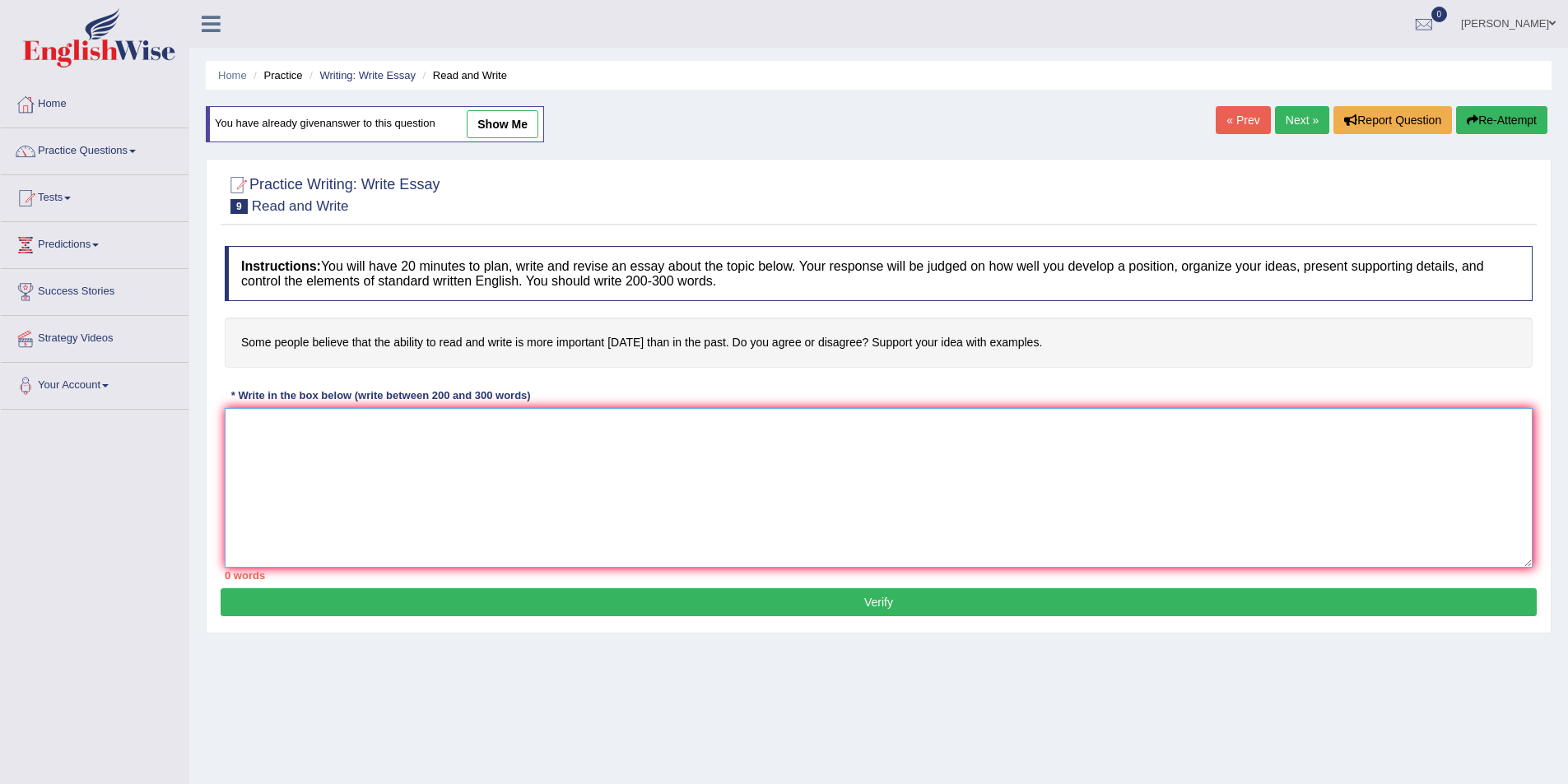
click at [671, 507] on textarea at bounding box center [878, 488] width 1308 height 160
paste textarea "The increasing influence of ability to read and write on our lives has sparked …"
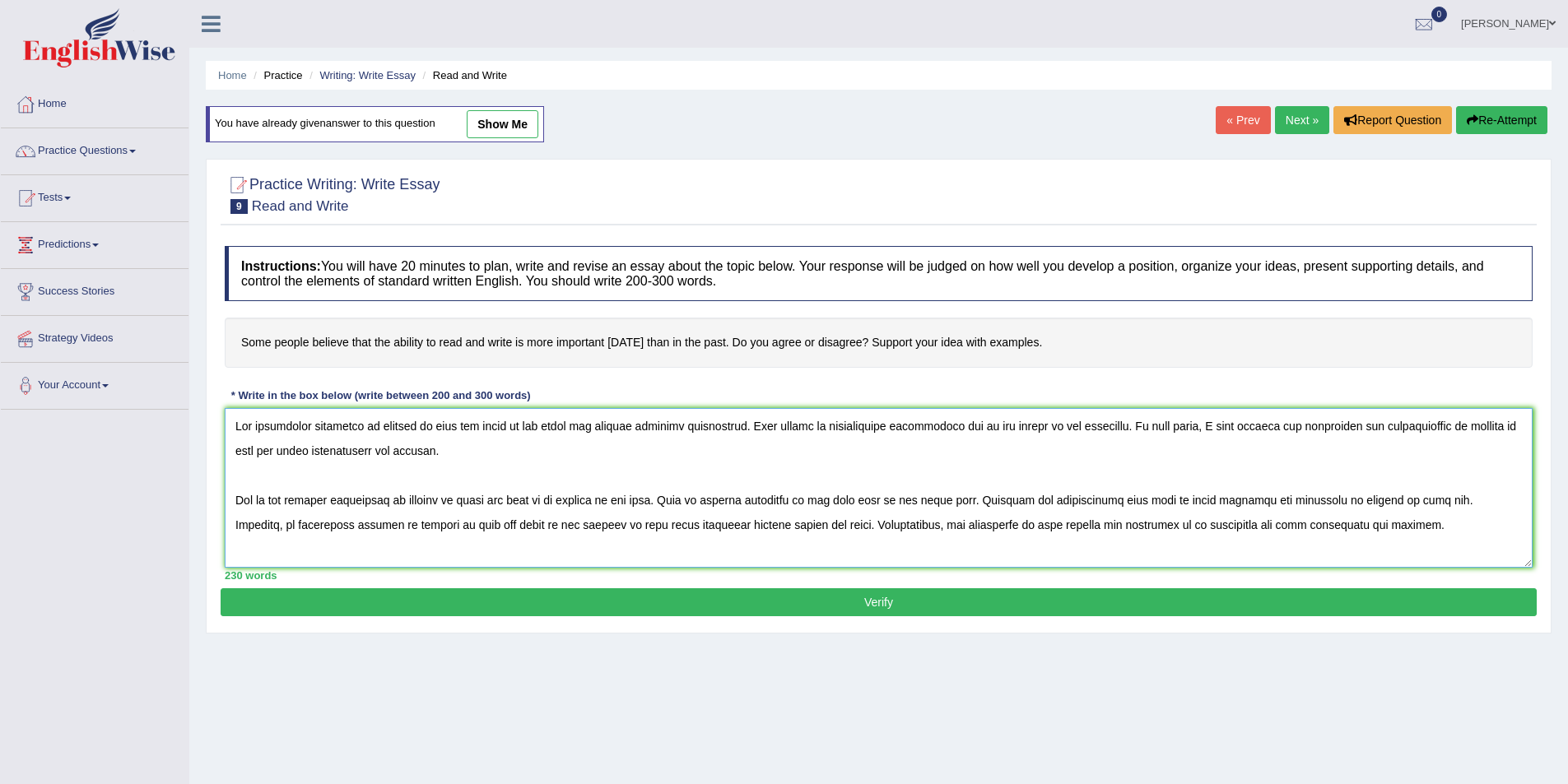
click at [1213, 502] on textarea at bounding box center [878, 488] width 1308 height 160
click at [1419, 499] on textarea at bounding box center [878, 488] width 1308 height 160
click at [673, 529] on textarea at bounding box center [878, 488] width 1308 height 160
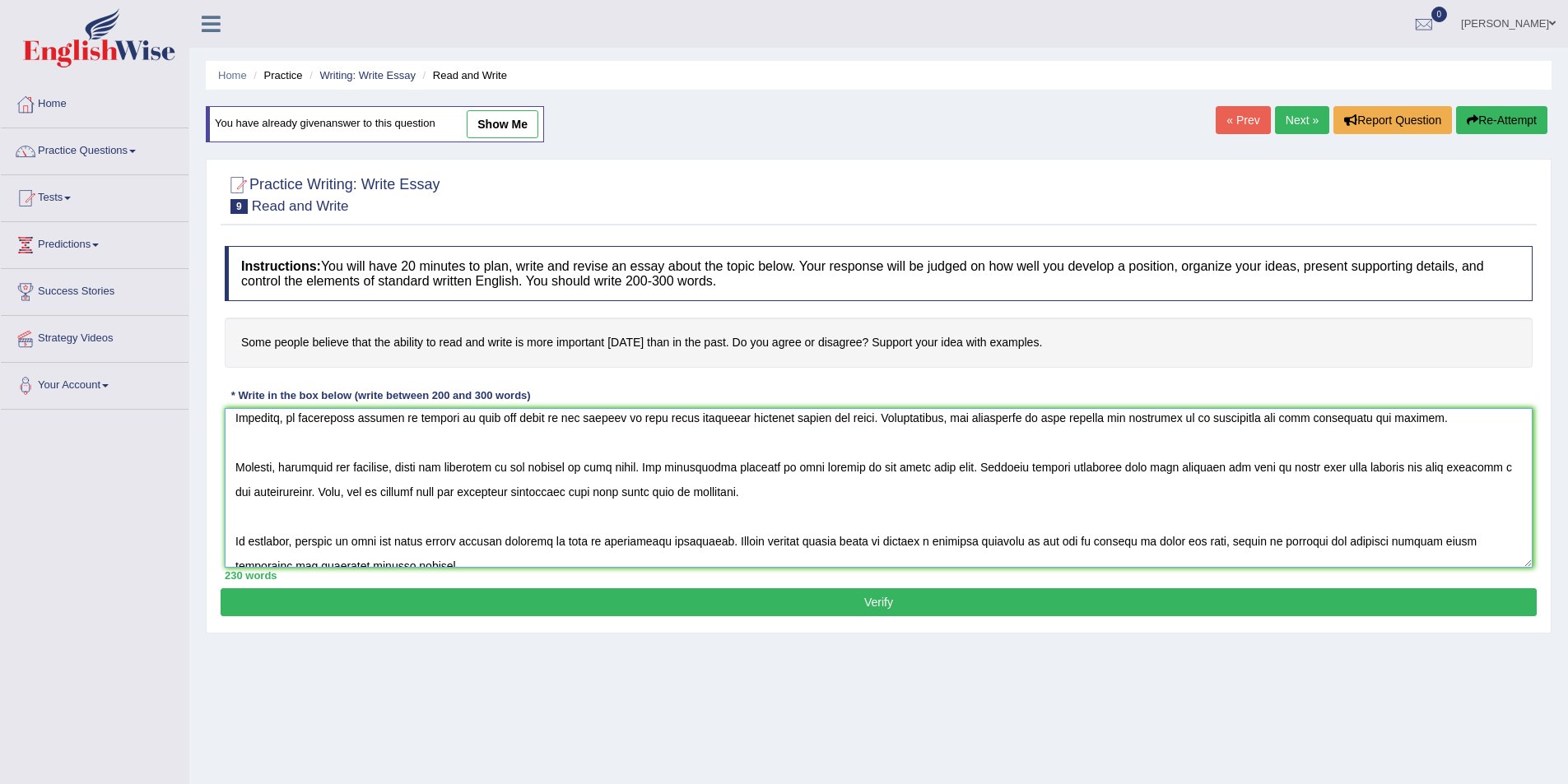
scroll to position [124, 0]
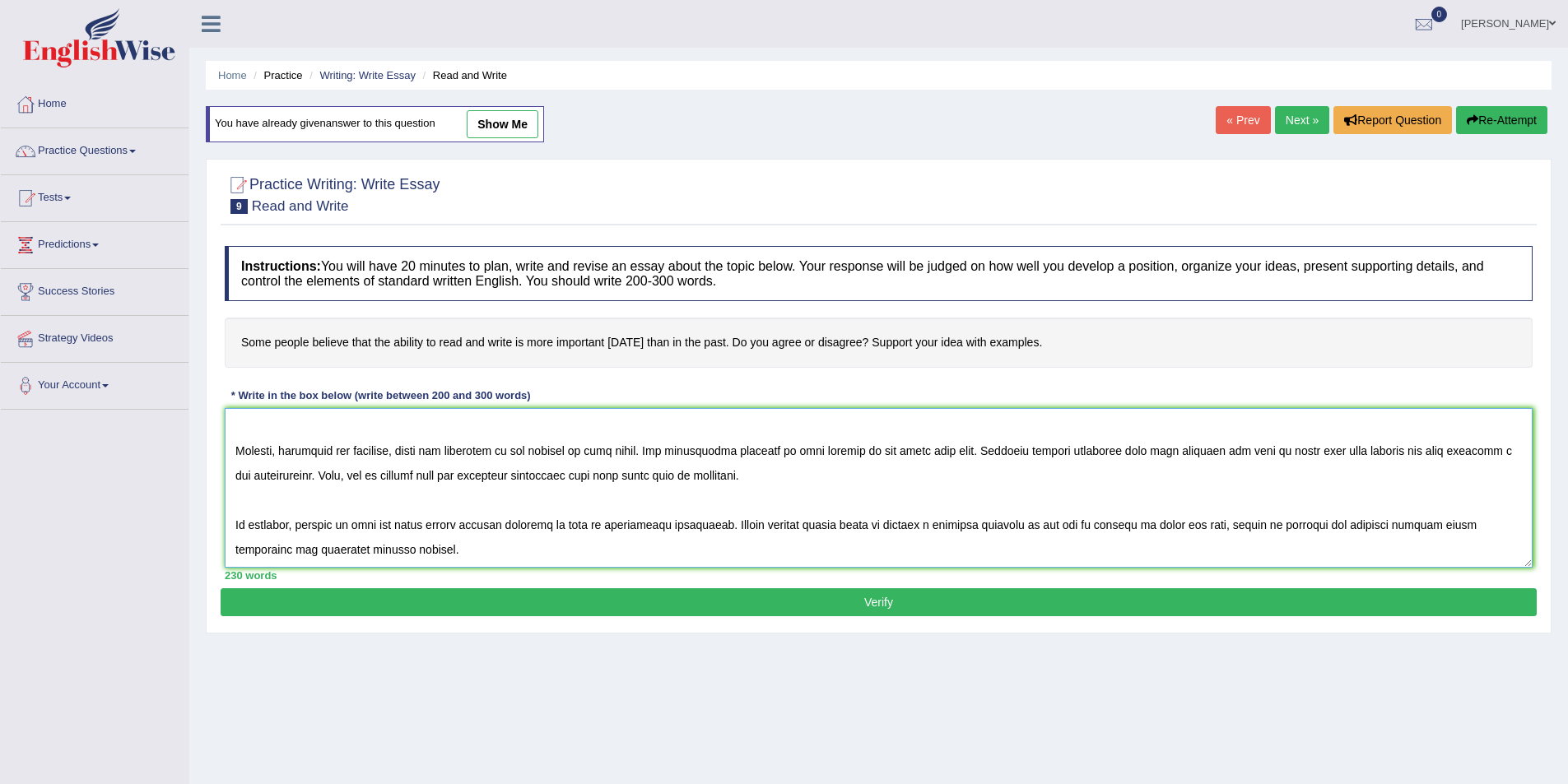
click at [313, 477] on textarea at bounding box center [878, 488] width 1308 height 160
click at [301, 523] on textarea at bounding box center [878, 488] width 1308 height 160
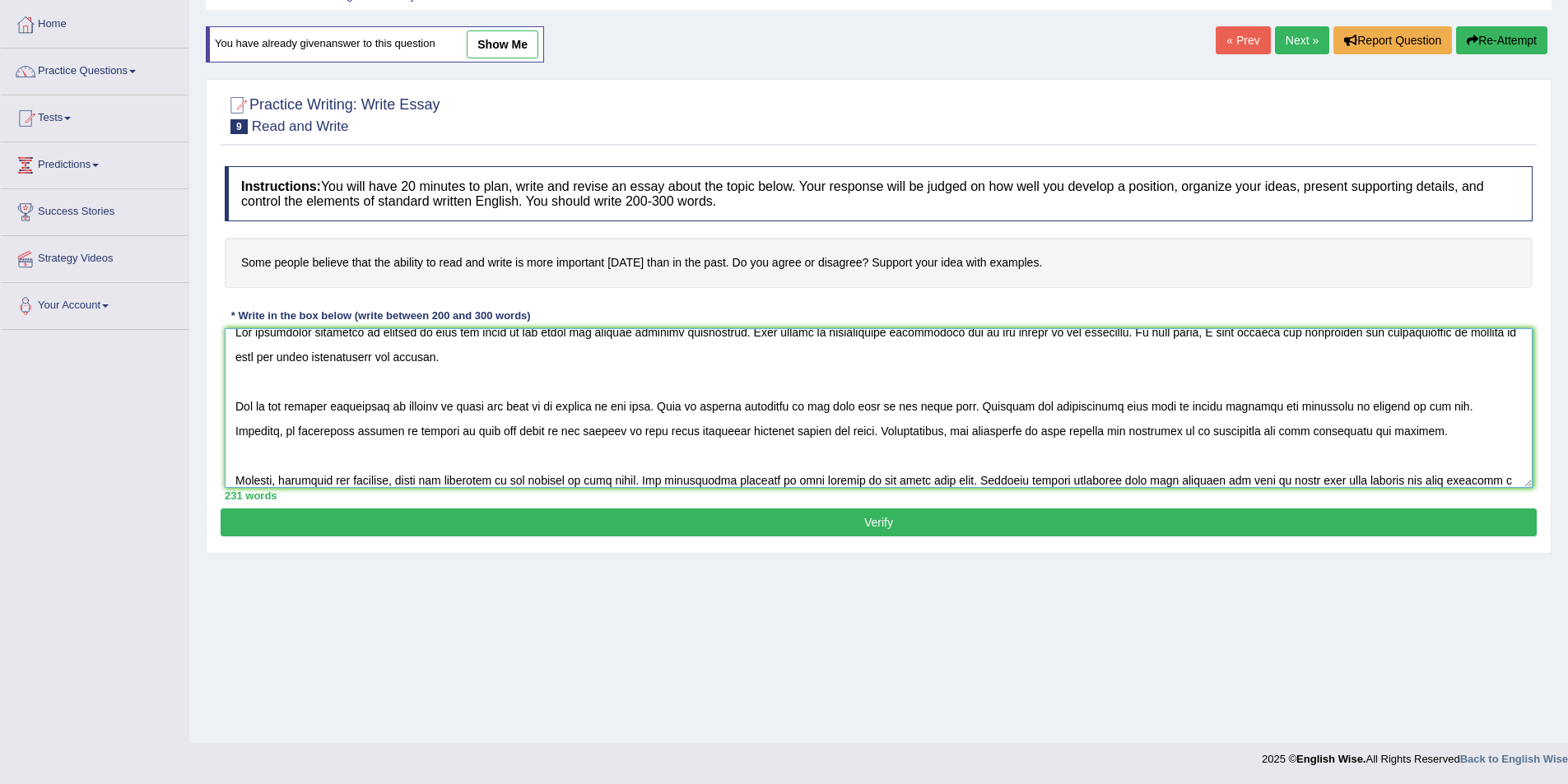
scroll to position [0, 0]
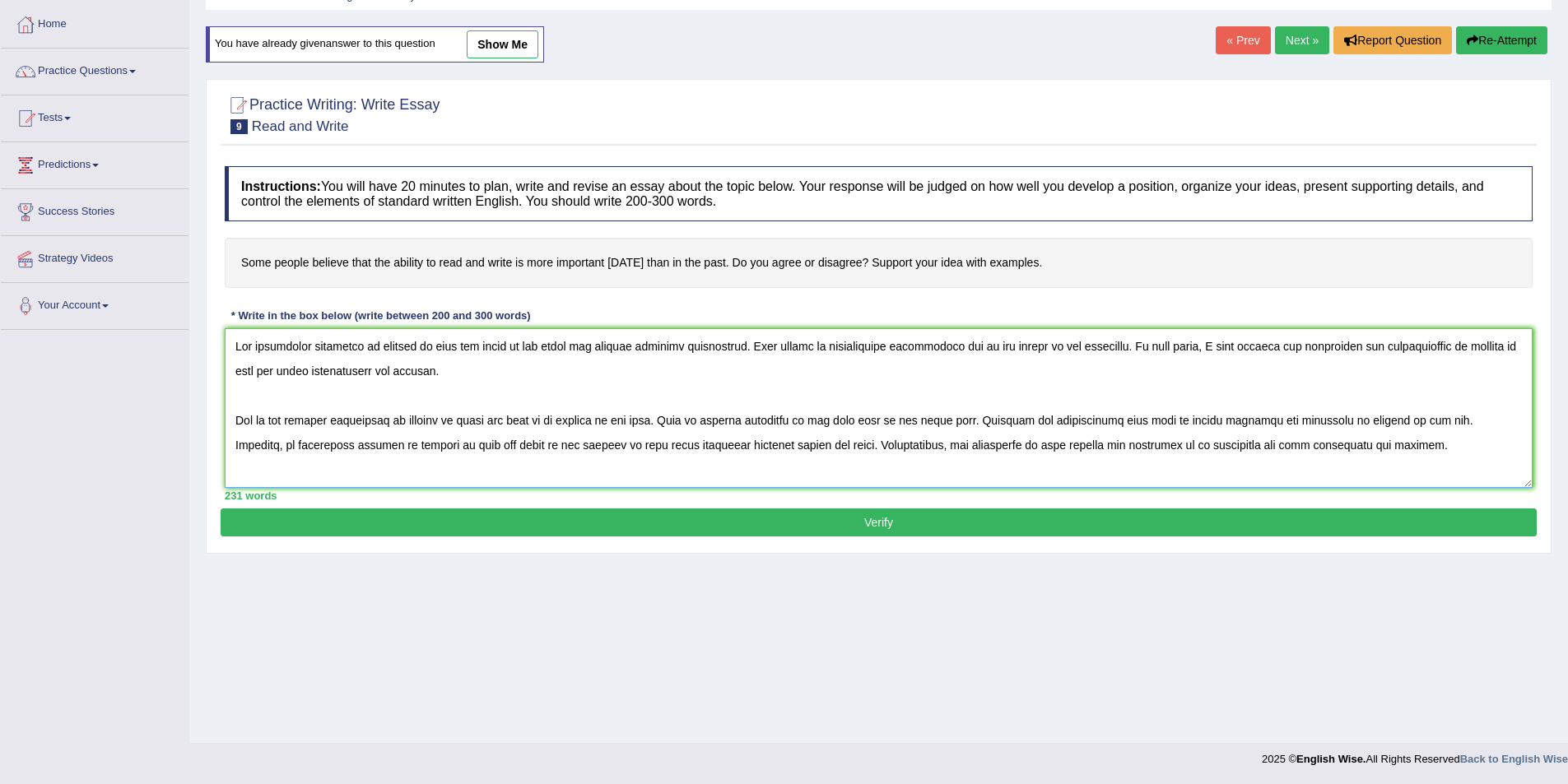
drag, startPoint x: 469, startPoint y: 468, endPoint x: 219, endPoint y: 325, distance: 288.0
click at [219, 325] on div "Practice Writing: Write Essay 9 Read and Write Instructions: You will have 20 m…" at bounding box center [878, 316] width 1346 height 475
type textarea "The increasing influence of ability to read and write on our lives has sparked …"
click at [620, 522] on button "Verify" at bounding box center [878, 522] width 1316 height 28
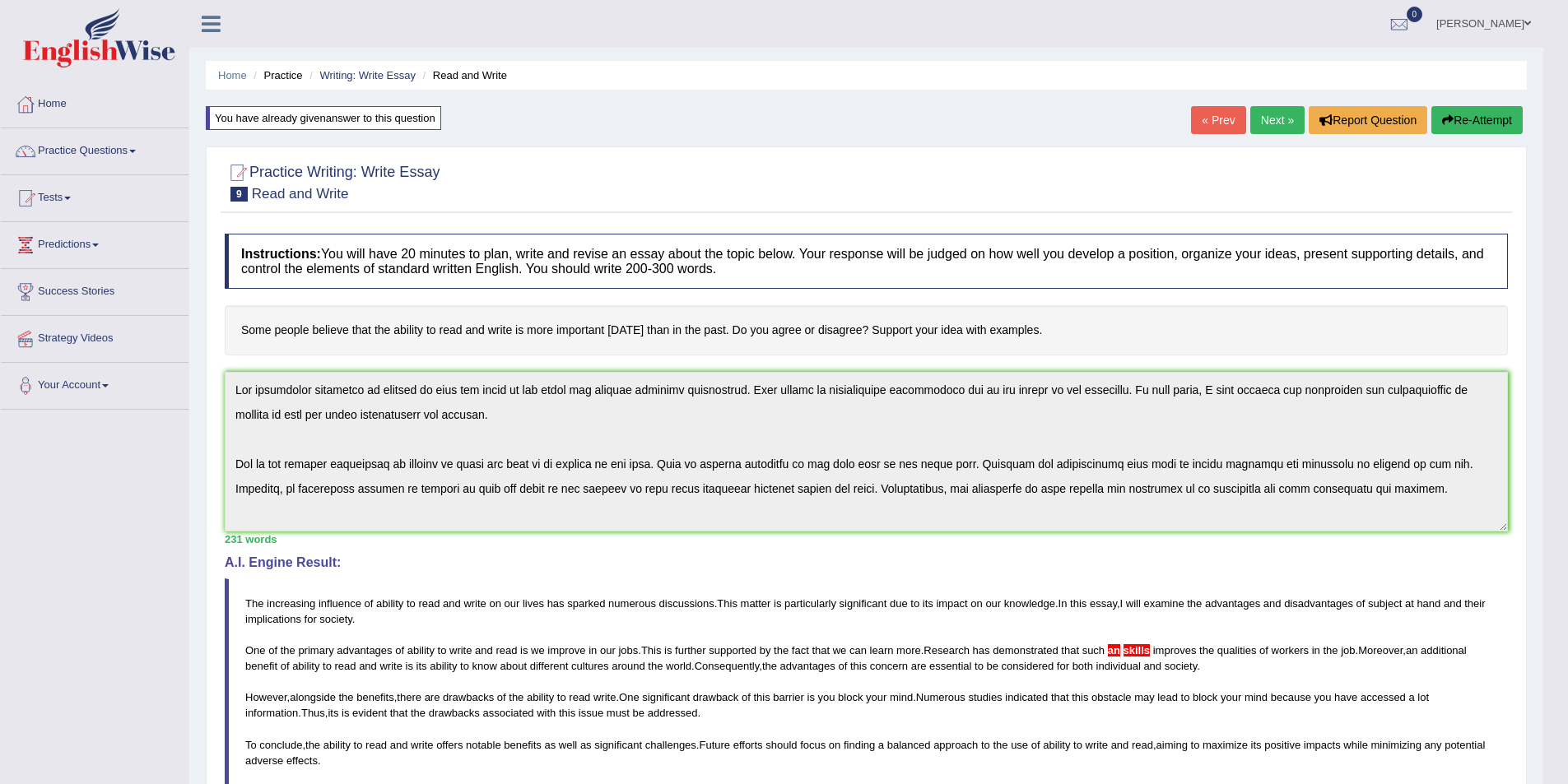
click at [1485, 126] on button "Re-Attempt" at bounding box center [1477, 119] width 91 height 28
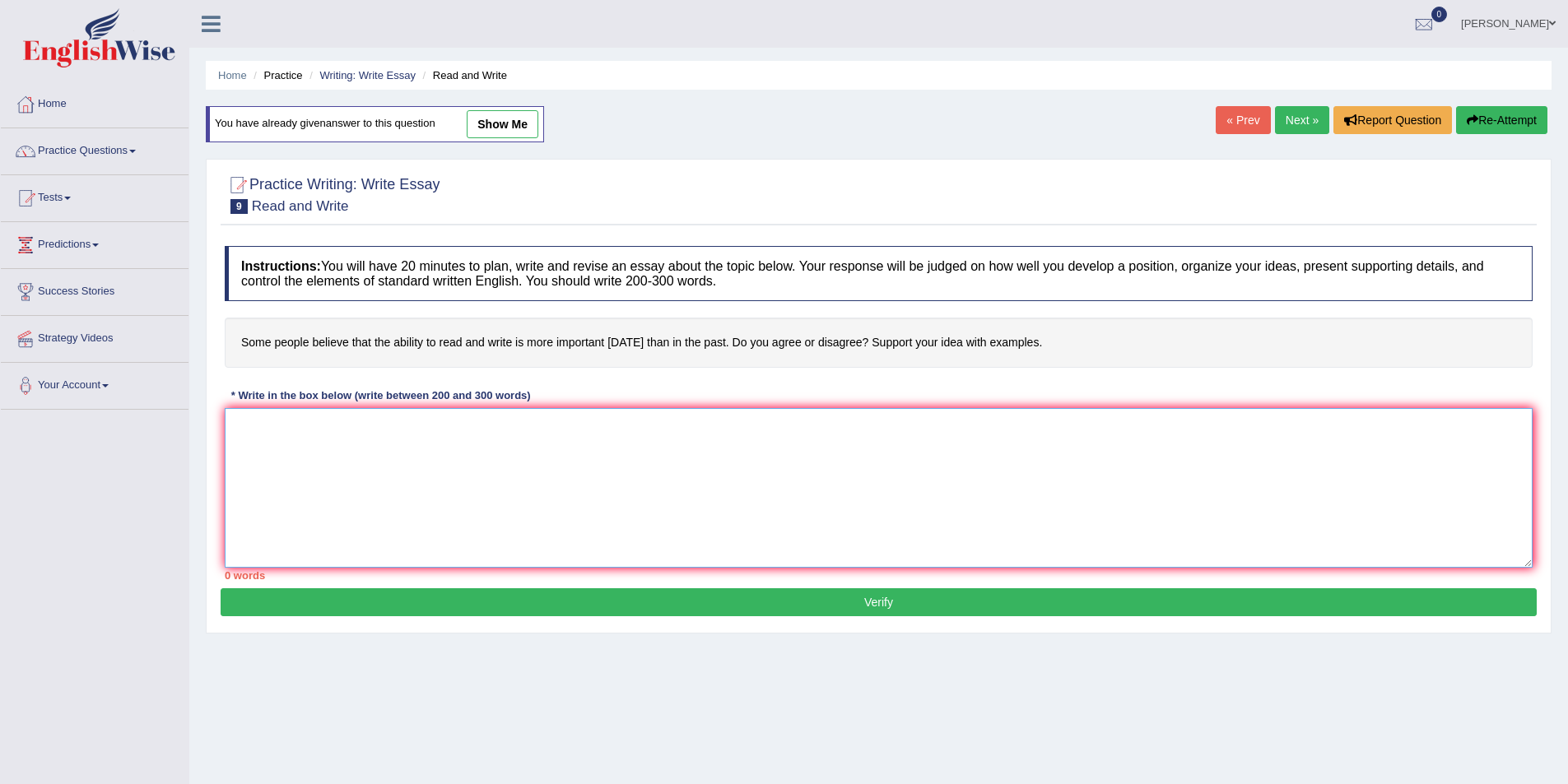
click at [913, 494] on textarea at bounding box center [878, 488] width 1308 height 160
paste textarea "The increasing influence of ability to read and write on our lives has sparked …"
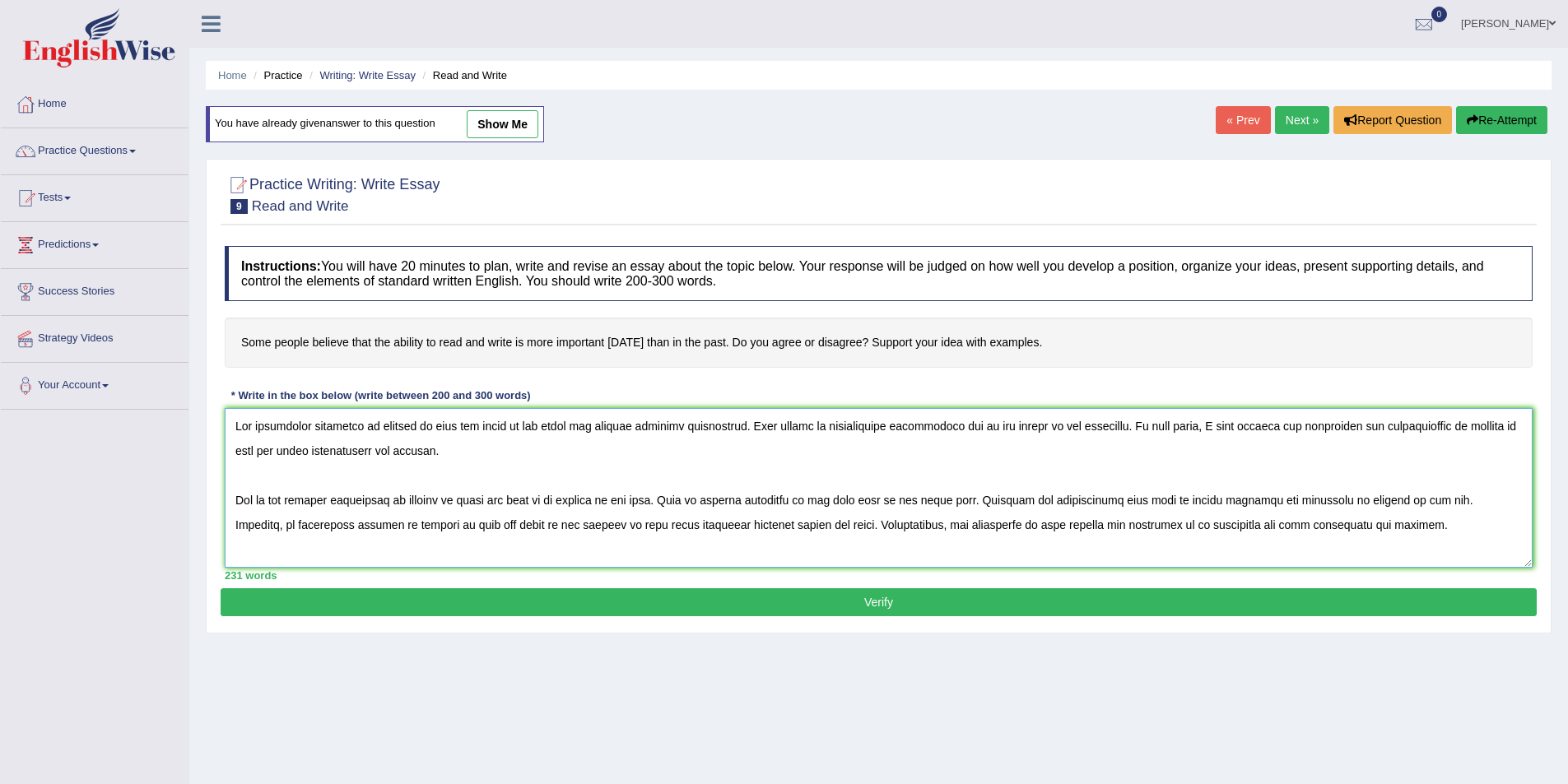
click at [1183, 502] on textarea at bounding box center [878, 488] width 1308 height 160
type textarea "The increasing influence of ability to read and write on our lives has sparked …"
click at [1075, 613] on button "Verify" at bounding box center [878, 602] width 1316 height 28
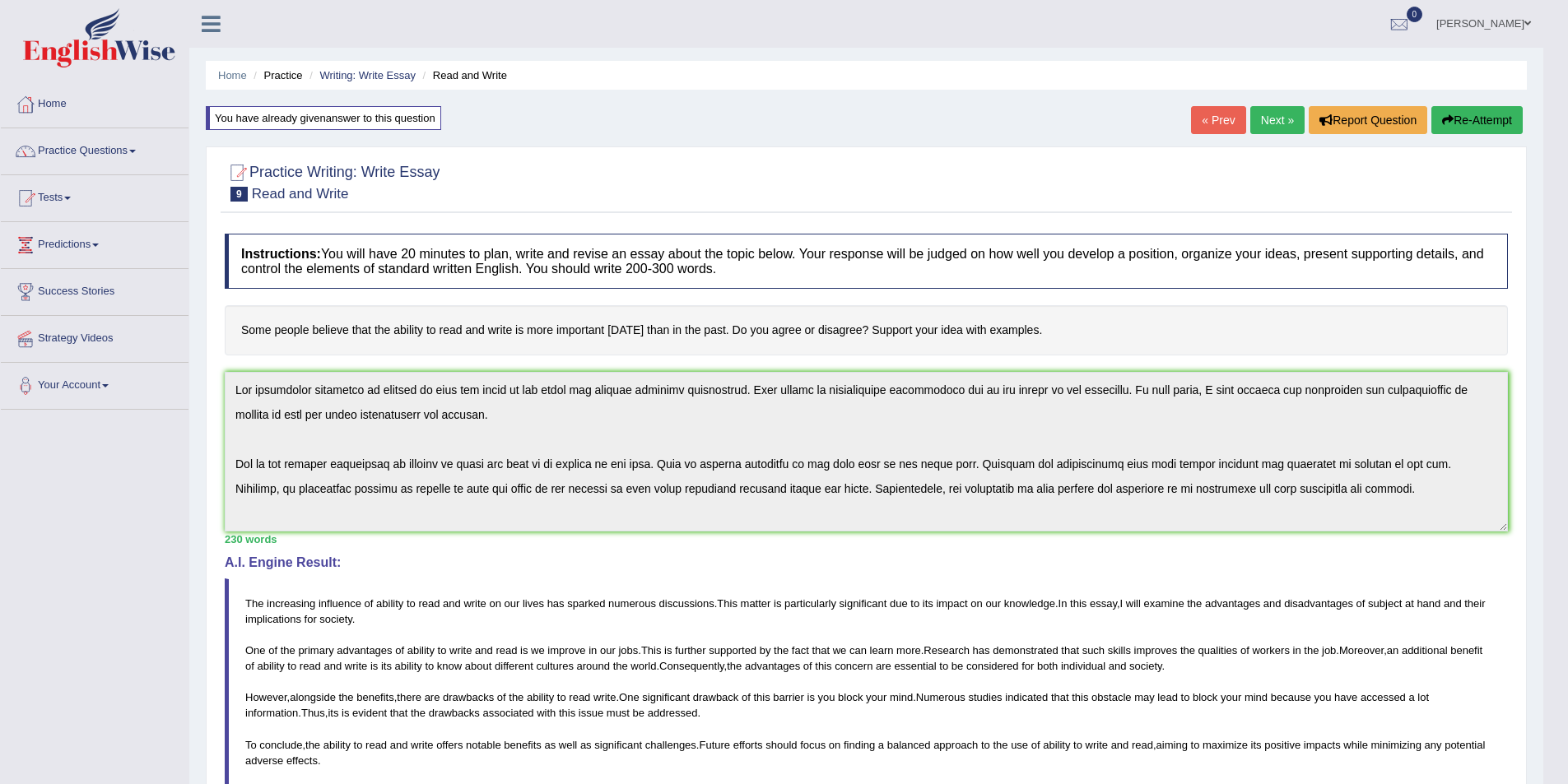
click at [1494, 125] on button "Re-Attempt" at bounding box center [1477, 119] width 91 height 28
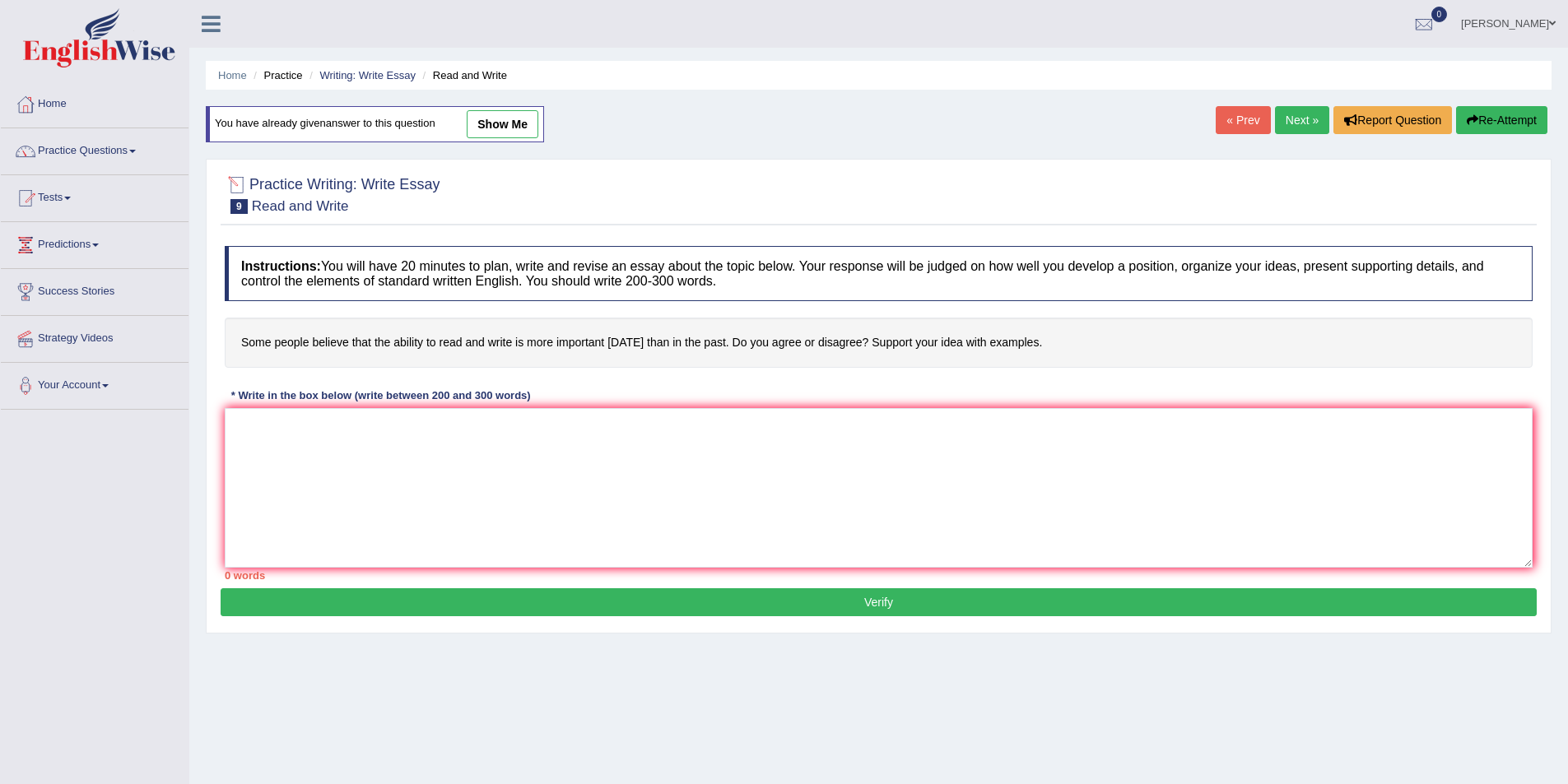
click at [512, 130] on link "show me" at bounding box center [502, 124] width 71 height 28
type textarea "The increasing influence of ability to read and write on our lives has sparked …"
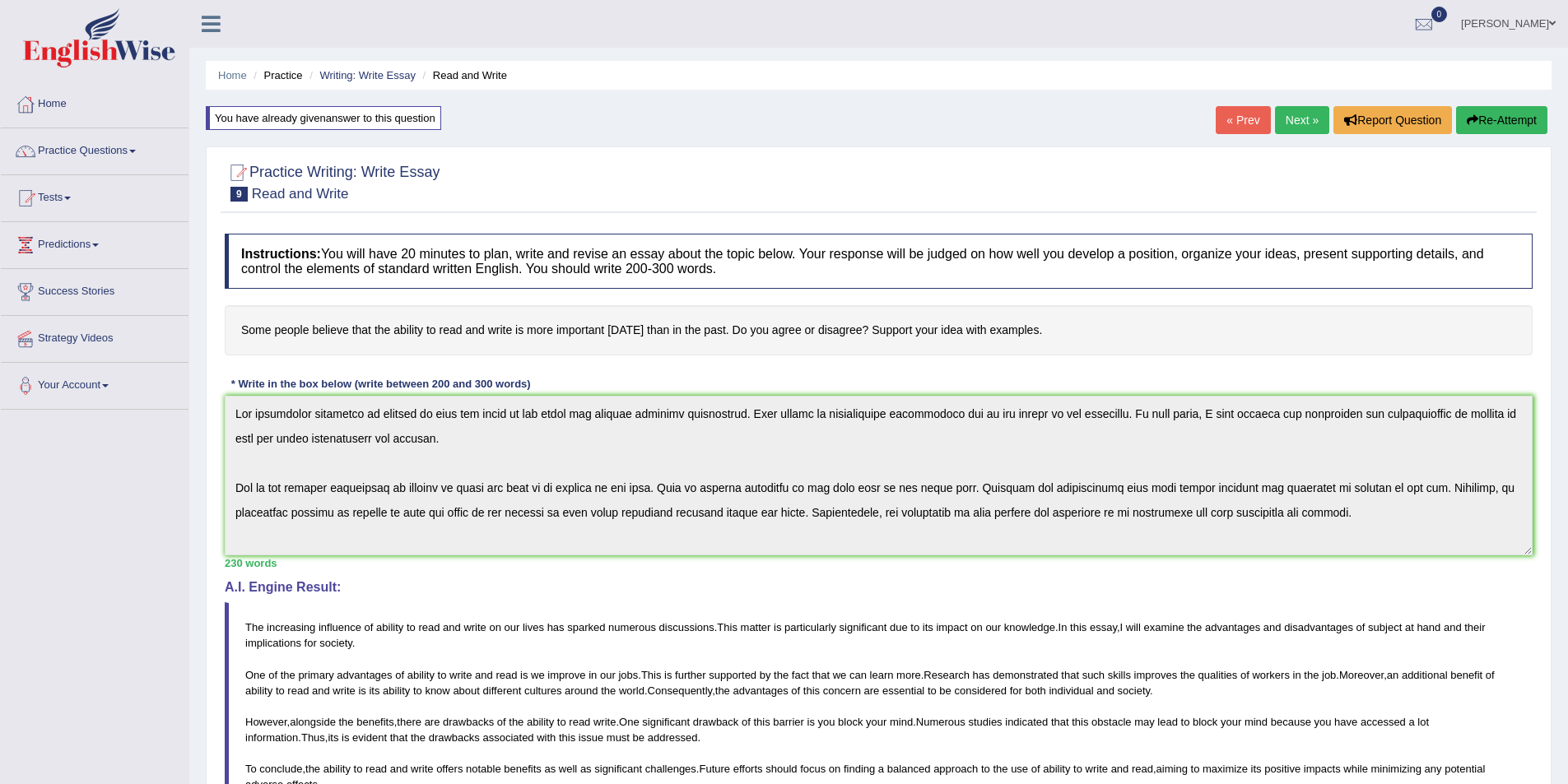
click at [224, 392] on div "Instructions: You will have 20 minutes to plan, write and revise an essay about…" at bounding box center [878, 597] width 1316 height 742
click at [1498, 116] on button "Re-Attempt" at bounding box center [1501, 119] width 91 height 28
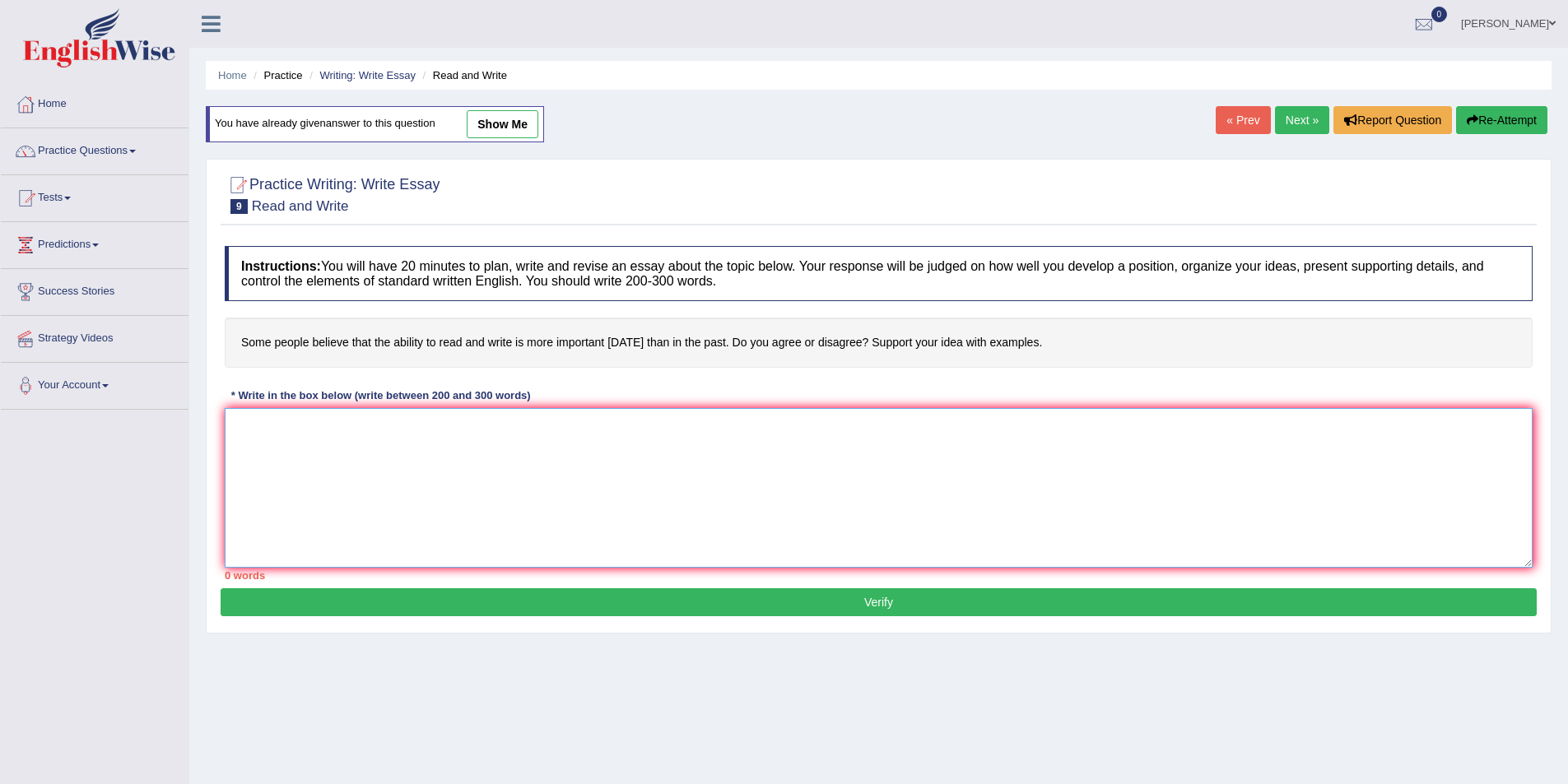
click at [661, 482] on textarea at bounding box center [878, 488] width 1308 height 160
paste textarea "The increasing influence of ability to read and write on our lives has sparked …"
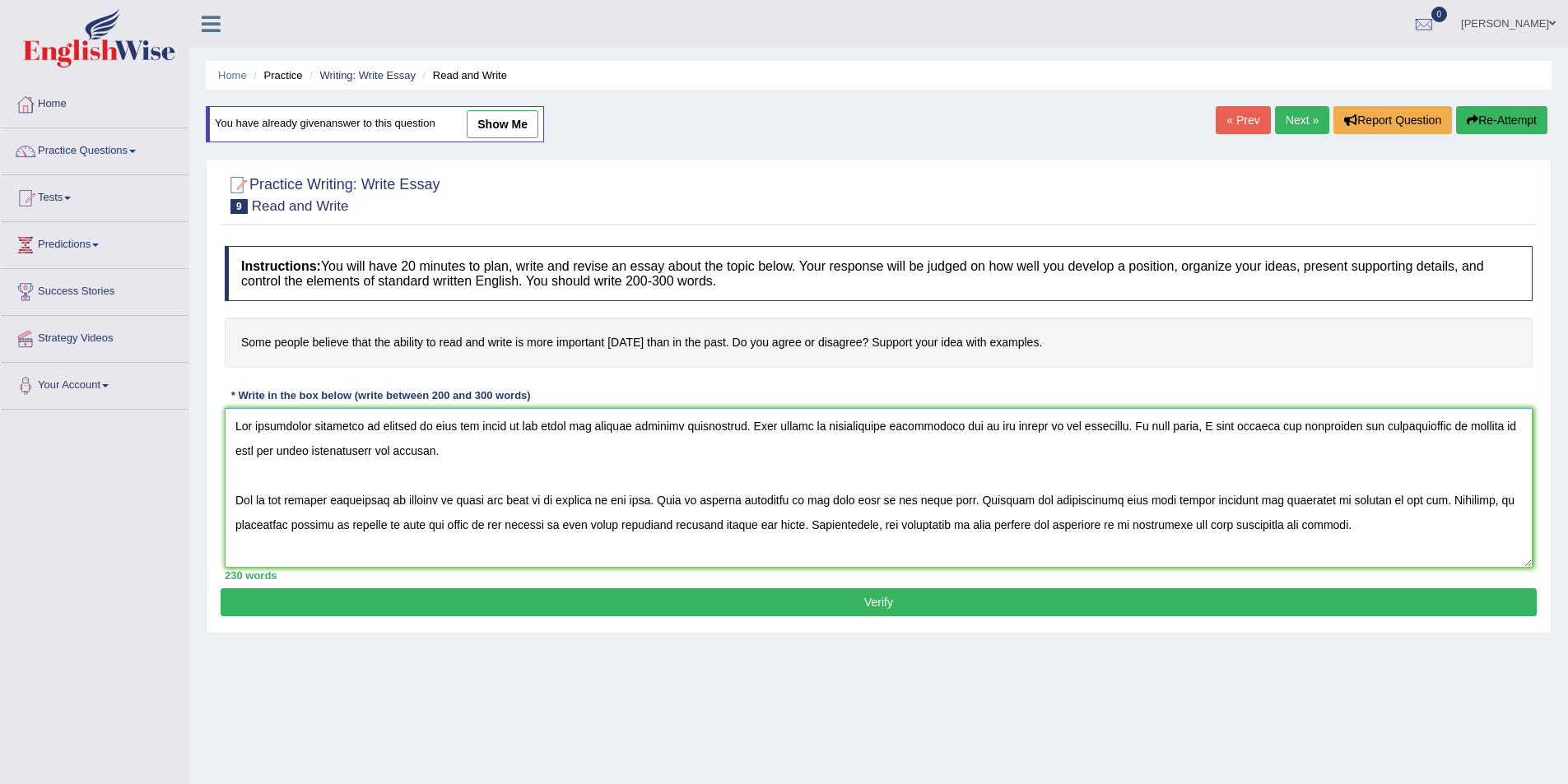
click at [260, 453] on textarea at bounding box center [878, 488] width 1308 height 160
drag, startPoint x: 1006, startPoint y: 527, endPoint x: 947, endPoint y: 527, distance: 59.0
click at [946, 527] on textarea at bounding box center [878, 488] width 1308 height 160
drag, startPoint x: 376, startPoint y: 422, endPoint x: 493, endPoint y: 429, distance: 117.2
click at [493, 429] on textarea at bounding box center [878, 488] width 1308 height 160
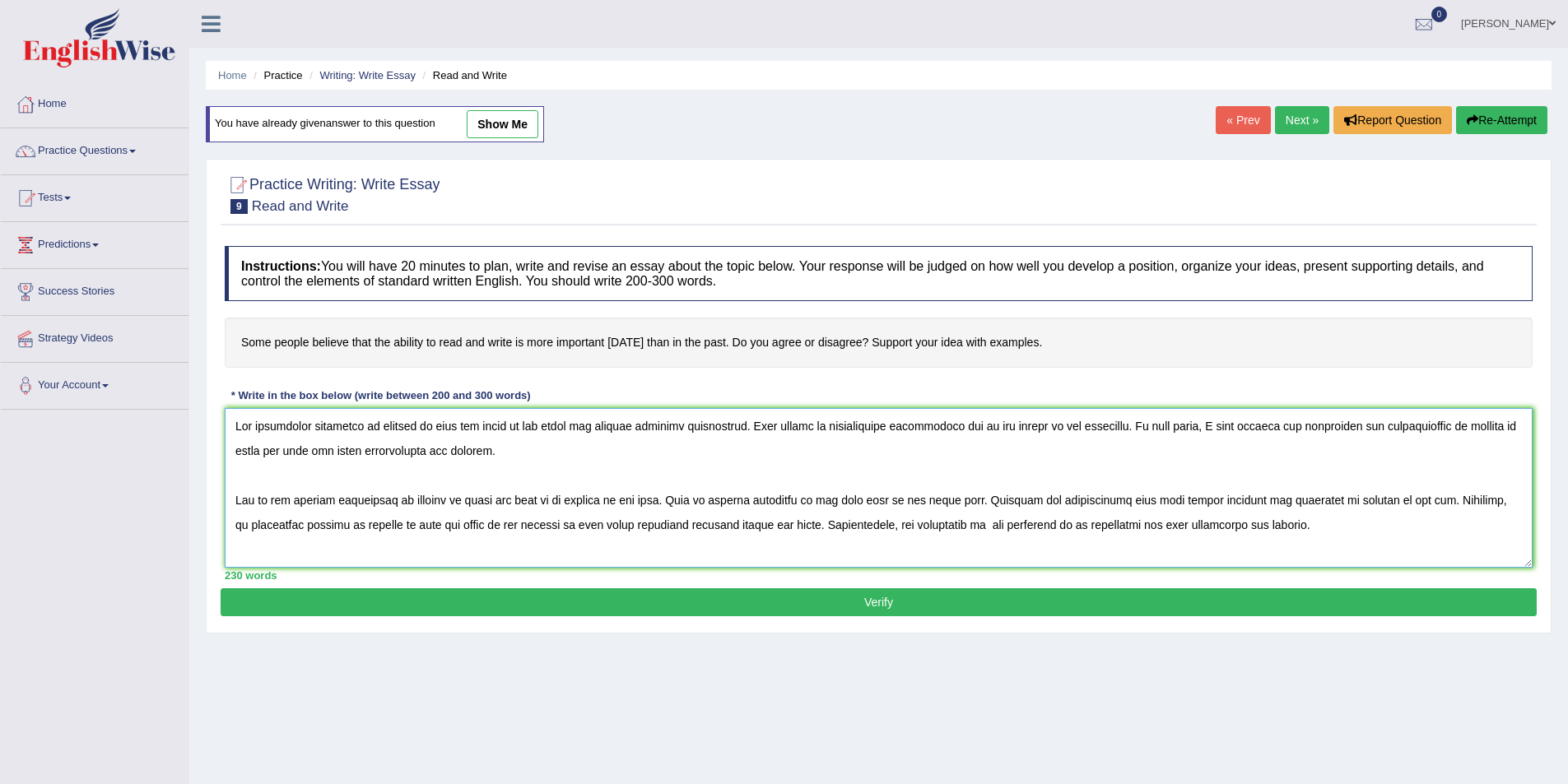
drag, startPoint x: 944, startPoint y: 525, endPoint x: 967, endPoint y: 527, distance: 23.1
click at [944, 525] on textarea at bounding box center [878, 488] width 1308 height 160
drag, startPoint x: 945, startPoint y: 525, endPoint x: 962, endPoint y: 529, distance: 17.5
click at [945, 525] on textarea at bounding box center [878, 488] width 1308 height 160
click at [955, 530] on textarea at bounding box center [878, 488] width 1308 height 160
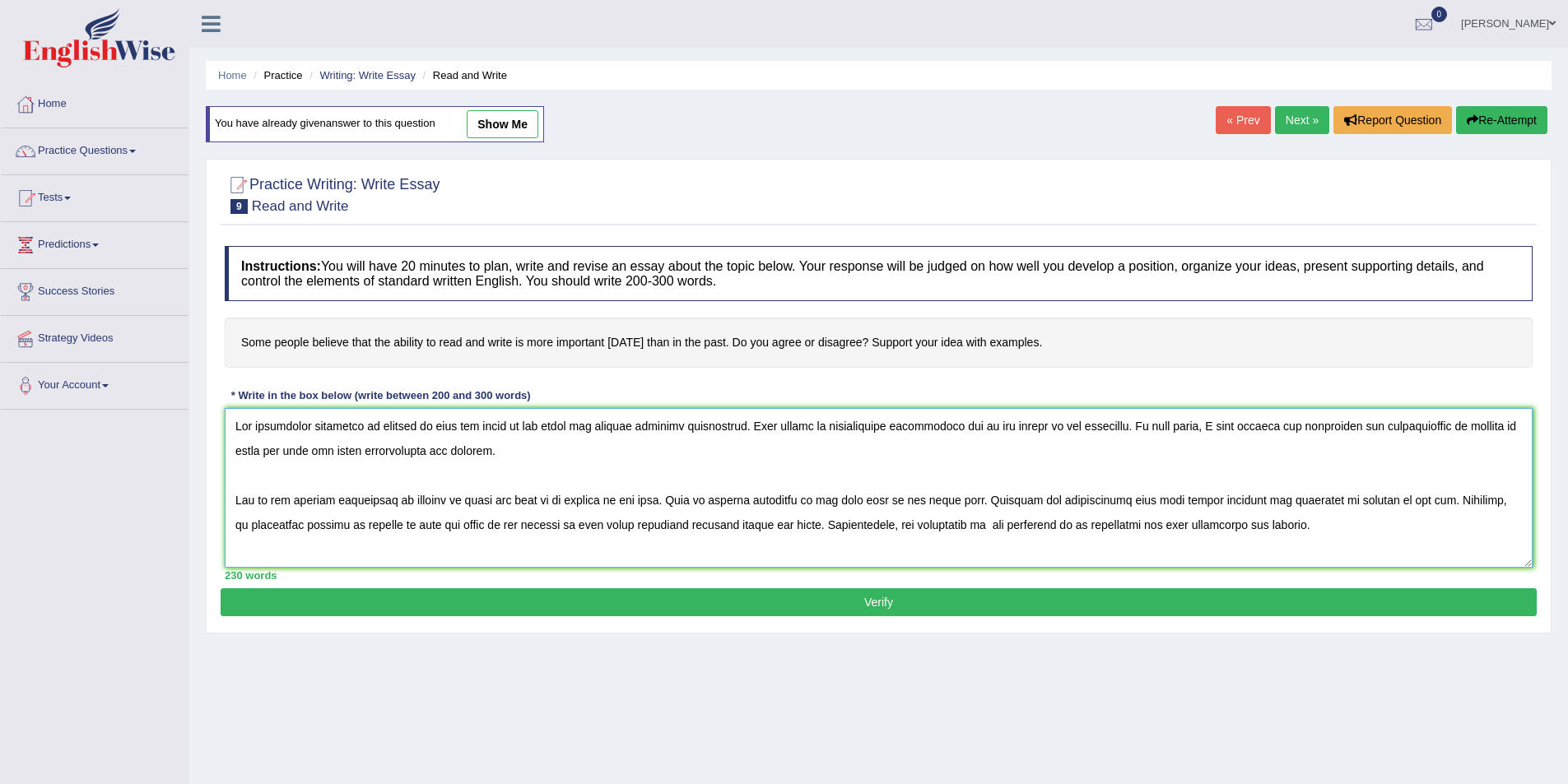
paste textarea "ability to read and write"
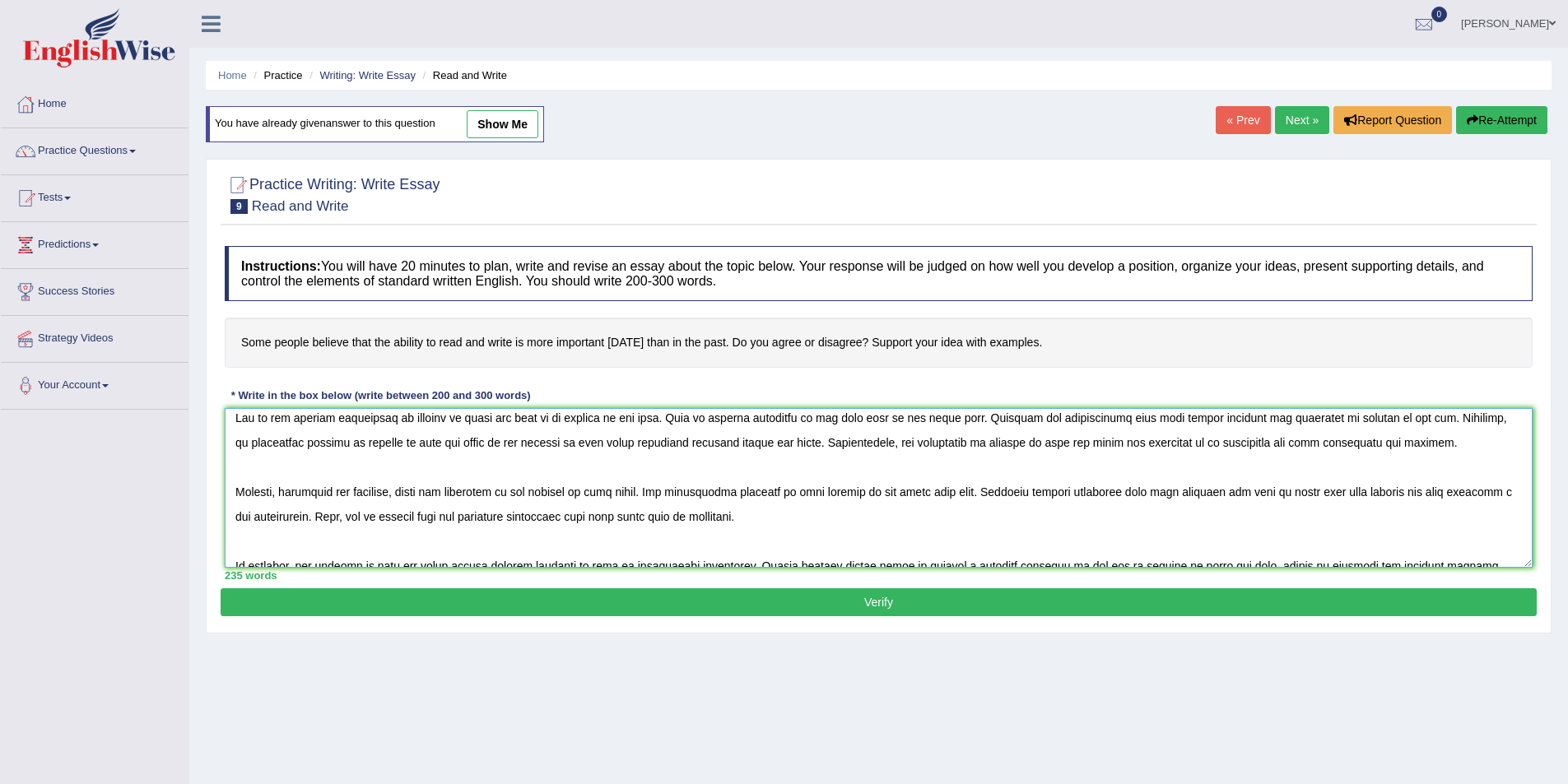
drag, startPoint x: 845, startPoint y: 491, endPoint x: 791, endPoint y: 494, distance: 54.1
click at [791, 494] on textarea at bounding box center [878, 488] width 1308 height 160
click at [615, 493] on textarea at bounding box center [878, 488] width 1308 height 160
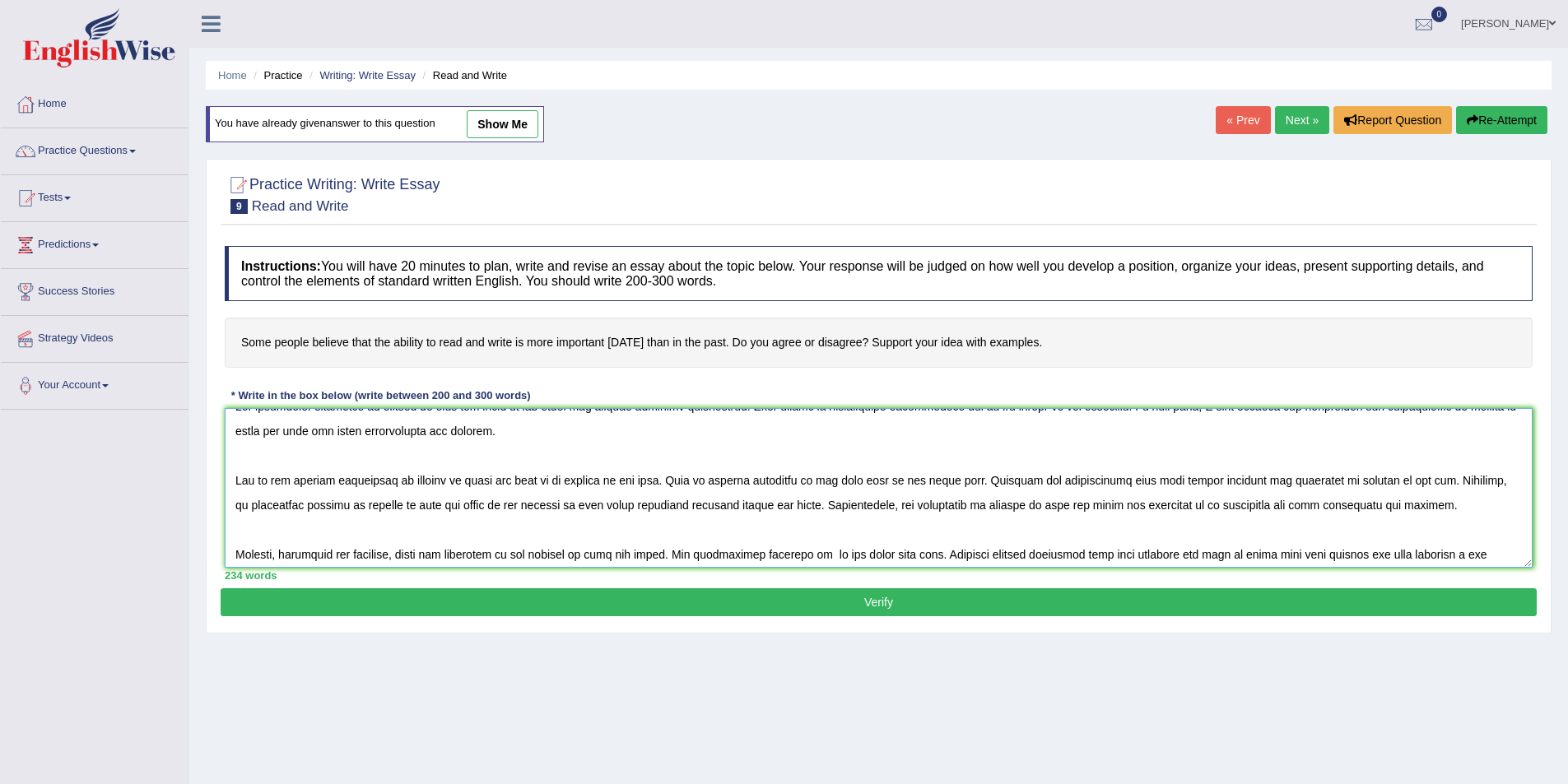
scroll to position [0, 0]
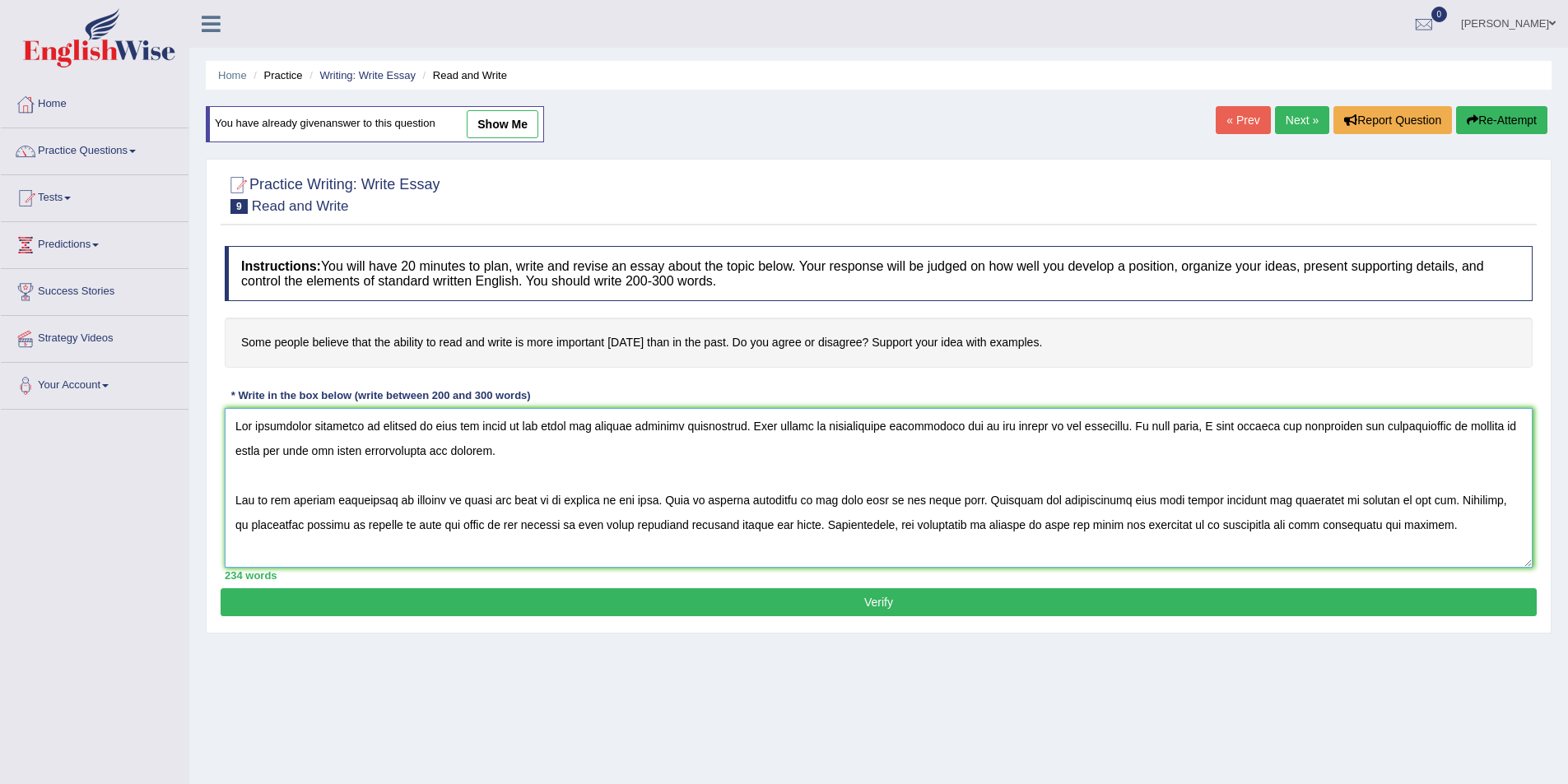
drag, startPoint x: 410, startPoint y: 417, endPoint x: 429, endPoint y: 418, distance: 19.0
click at [429, 418] on textarea at bounding box center [878, 488] width 1308 height 160
click at [441, 479] on textarea at bounding box center [878, 488] width 1308 height 160
click at [415, 499] on textarea at bounding box center [878, 488] width 1308 height 160
drag, startPoint x: 410, startPoint y: 503, endPoint x: 528, endPoint y: 505, distance: 118.0
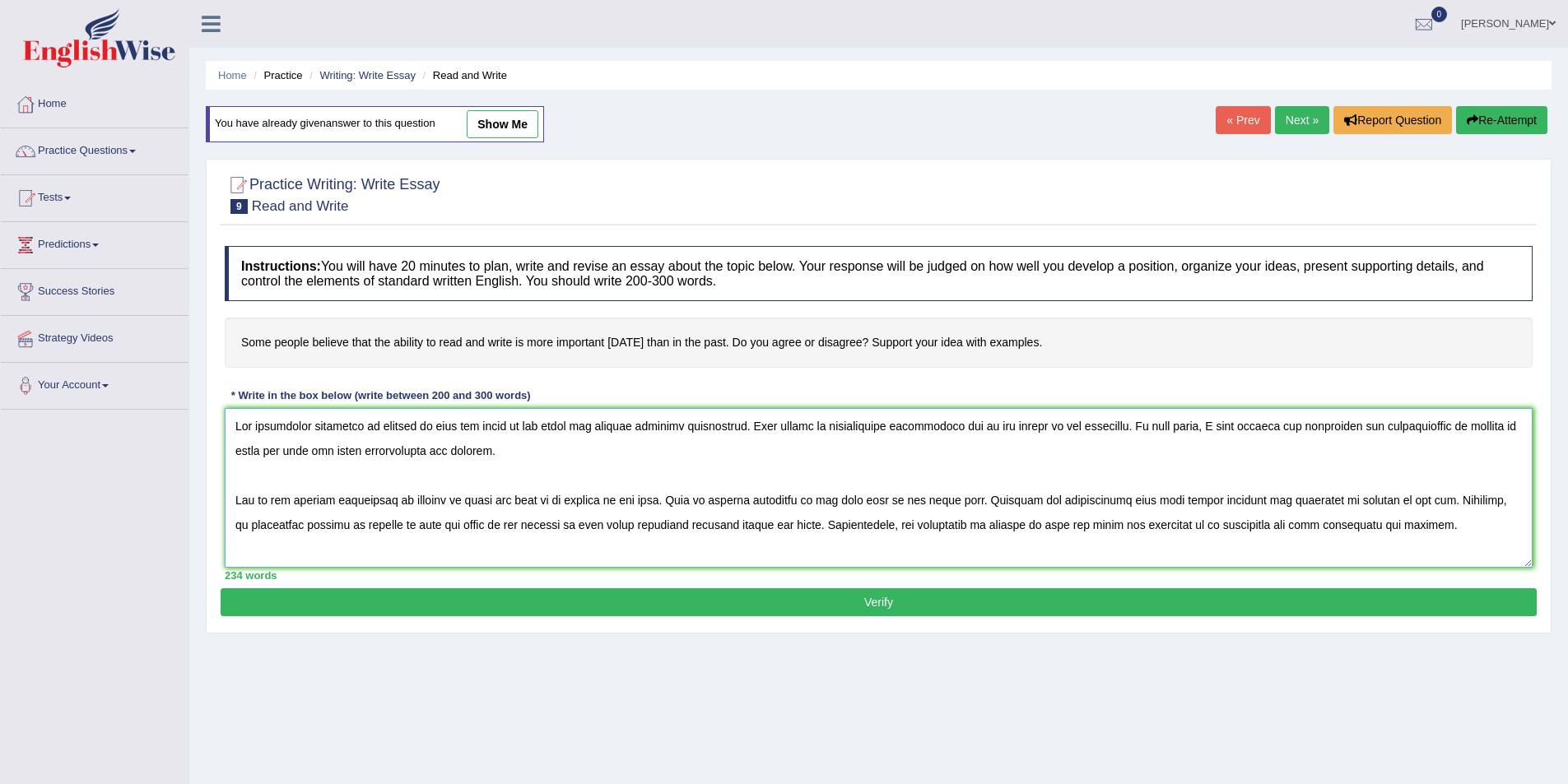
click at [528, 505] on textarea at bounding box center [878, 488] width 1308 height 160
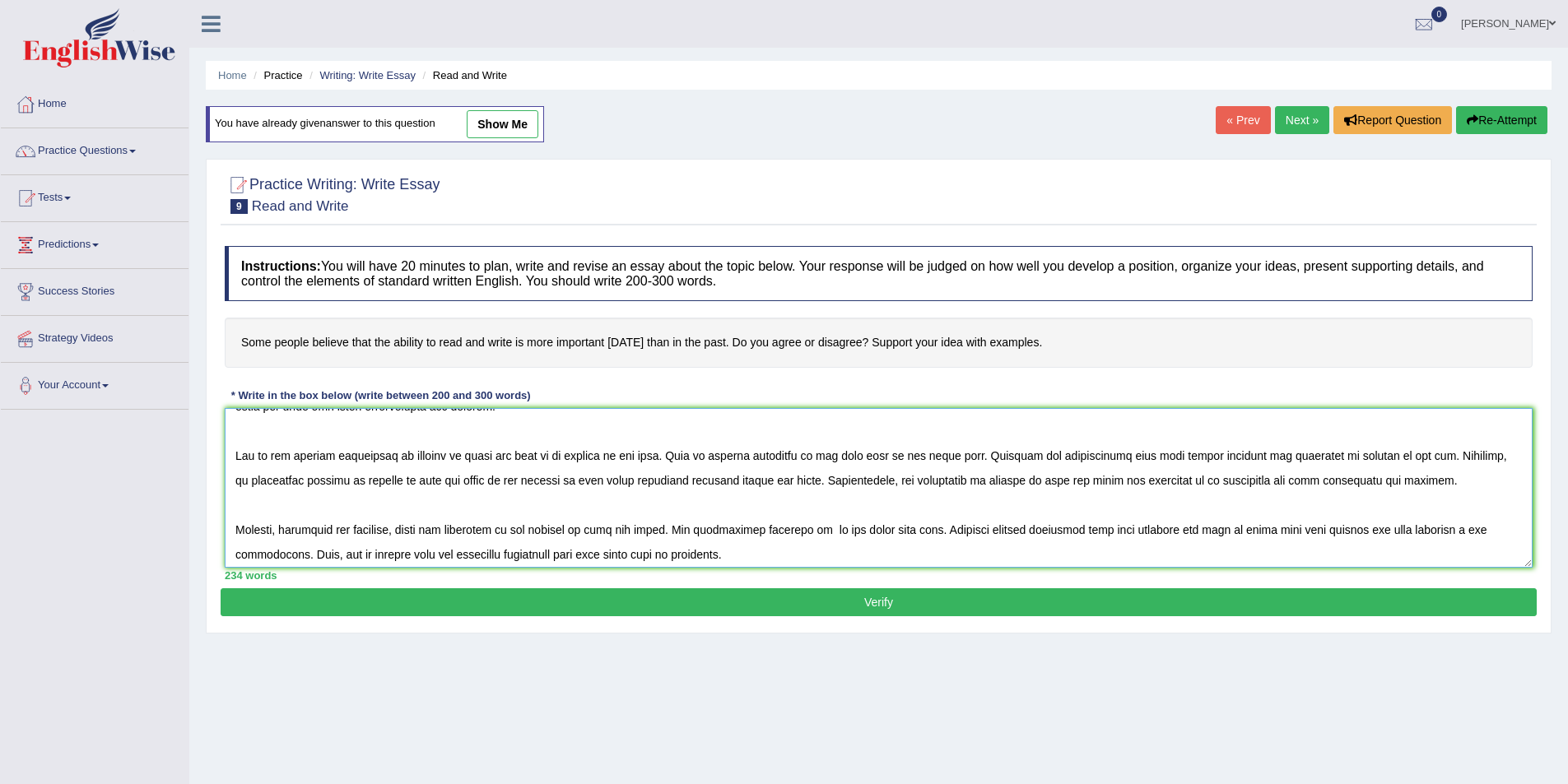
scroll to position [82, 0]
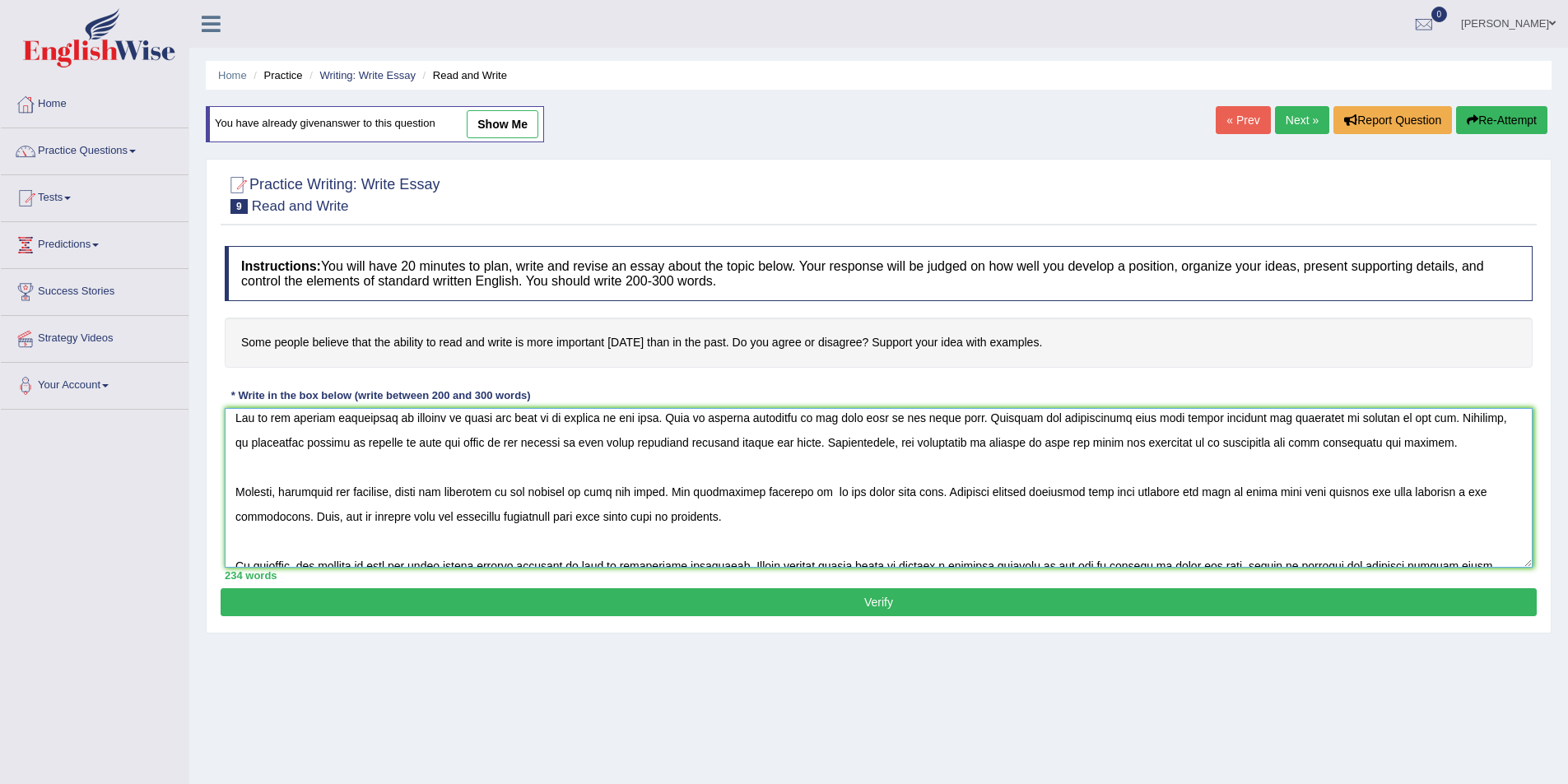
click at [813, 493] on textarea at bounding box center [878, 488] width 1308 height 160
paste textarea "ability to write and read"
drag, startPoint x: 1288, startPoint y: 493, endPoint x: 1224, endPoint y: 492, distance: 64.0
click at [1224, 492] on textarea at bounding box center [878, 488] width 1308 height 160
drag, startPoint x: 544, startPoint y: 493, endPoint x: 662, endPoint y: 495, distance: 118.0
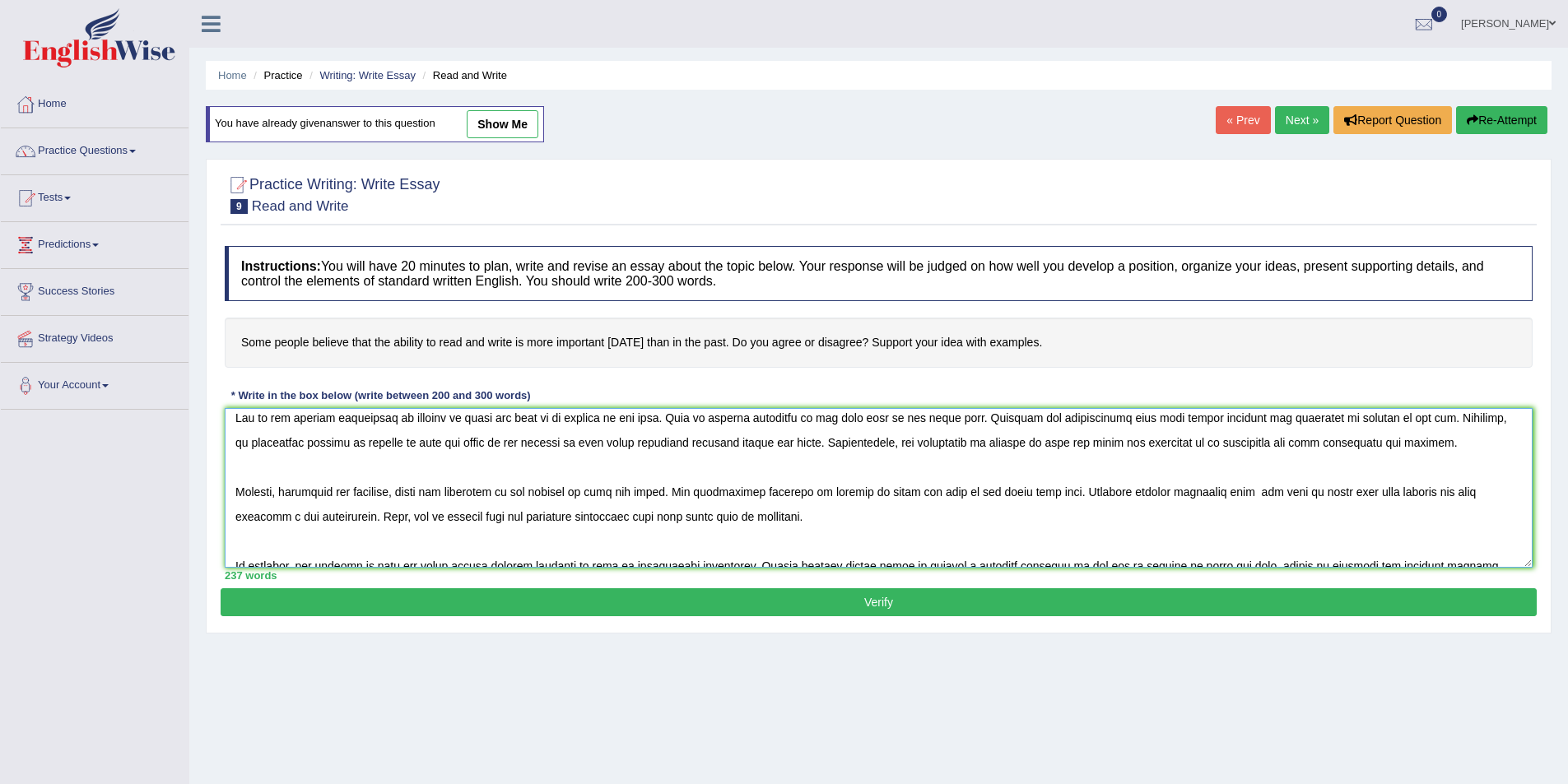
click at [662, 495] on textarea at bounding box center [878, 488] width 1308 height 160
click at [1224, 495] on textarea at bounding box center [878, 488] width 1308 height 160
paste textarea "ability to read and write"
click at [798, 516] on textarea at bounding box center [878, 488] width 1308 height 160
drag, startPoint x: 796, startPoint y: 518, endPoint x: 756, endPoint y: 524, distance: 40.4
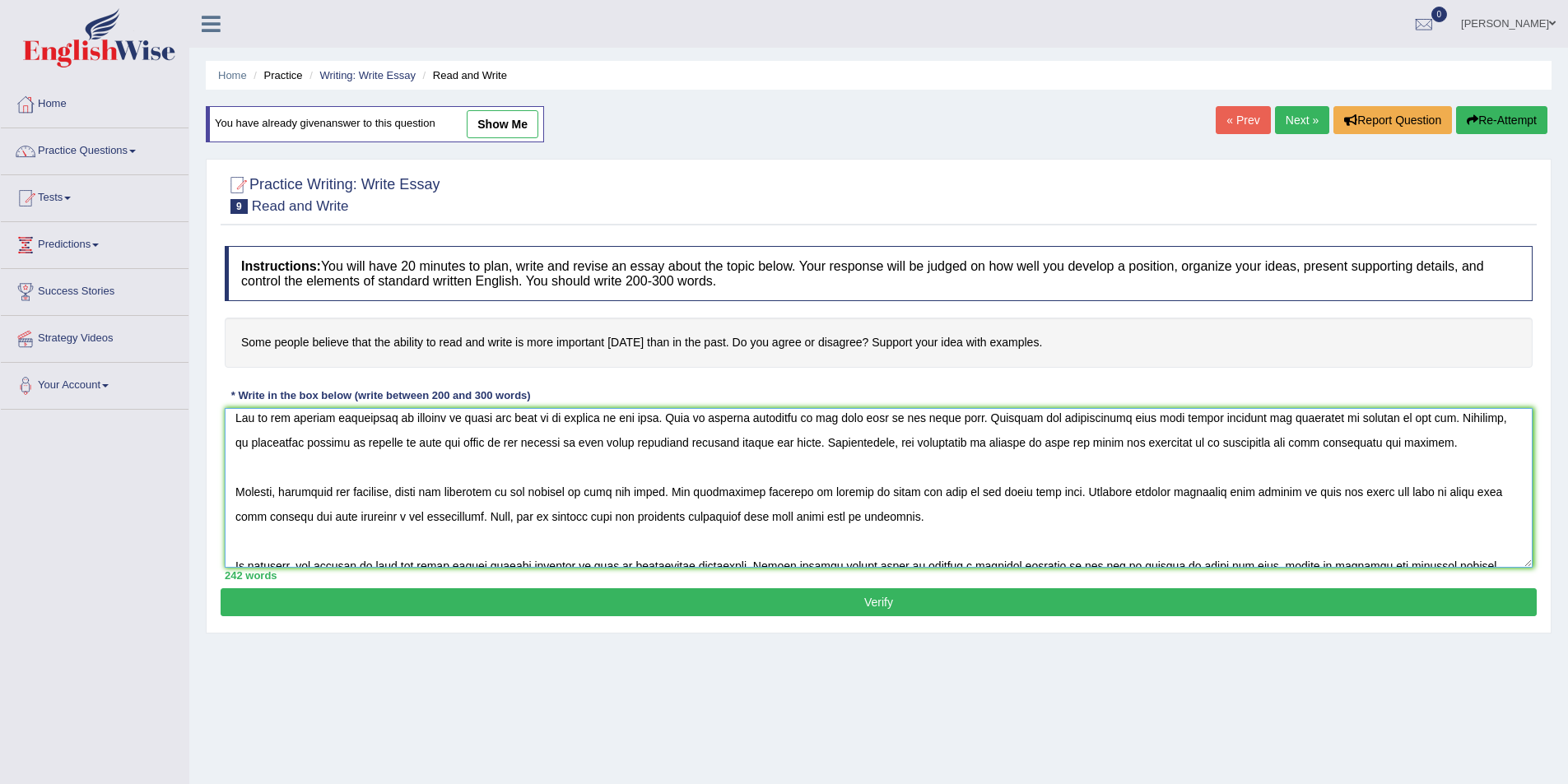
click at [754, 524] on textarea at bounding box center [878, 488] width 1308 height 160
drag, startPoint x: 817, startPoint y: 490, endPoint x: 933, endPoint y: 493, distance: 116.0
click at [933, 493] on textarea at bounding box center [878, 488] width 1308 height 160
click at [752, 518] on textarea at bounding box center [878, 488] width 1308 height 160
paste textarea "ability to write and read"
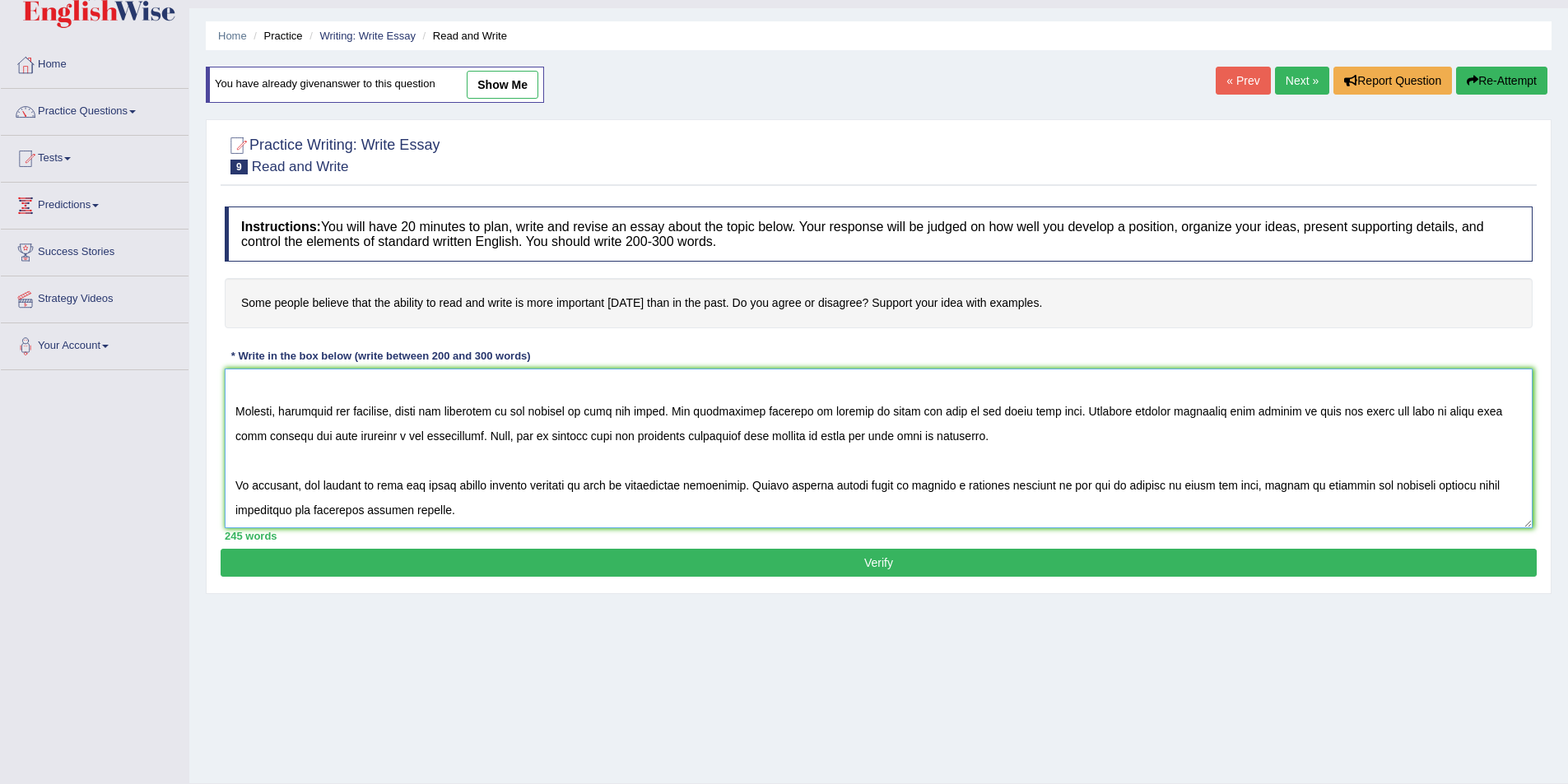
scroll to position [79, 0]
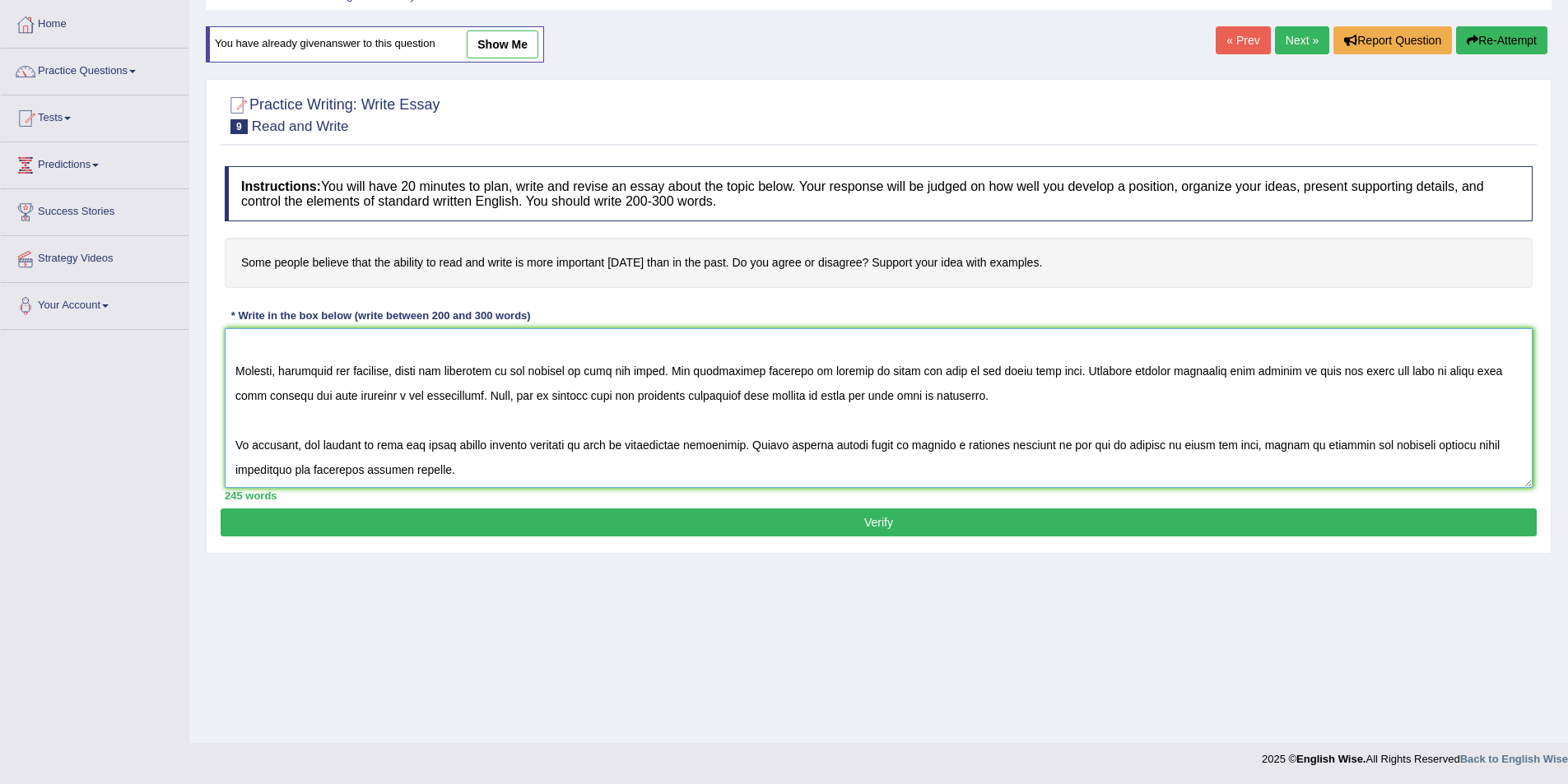
type textarea "The increasing influence of ability to read and write on our lives has sparked …"
click at [1075, 528] on button "Verify" at bounding box center [878, 522] width 1316 height 28
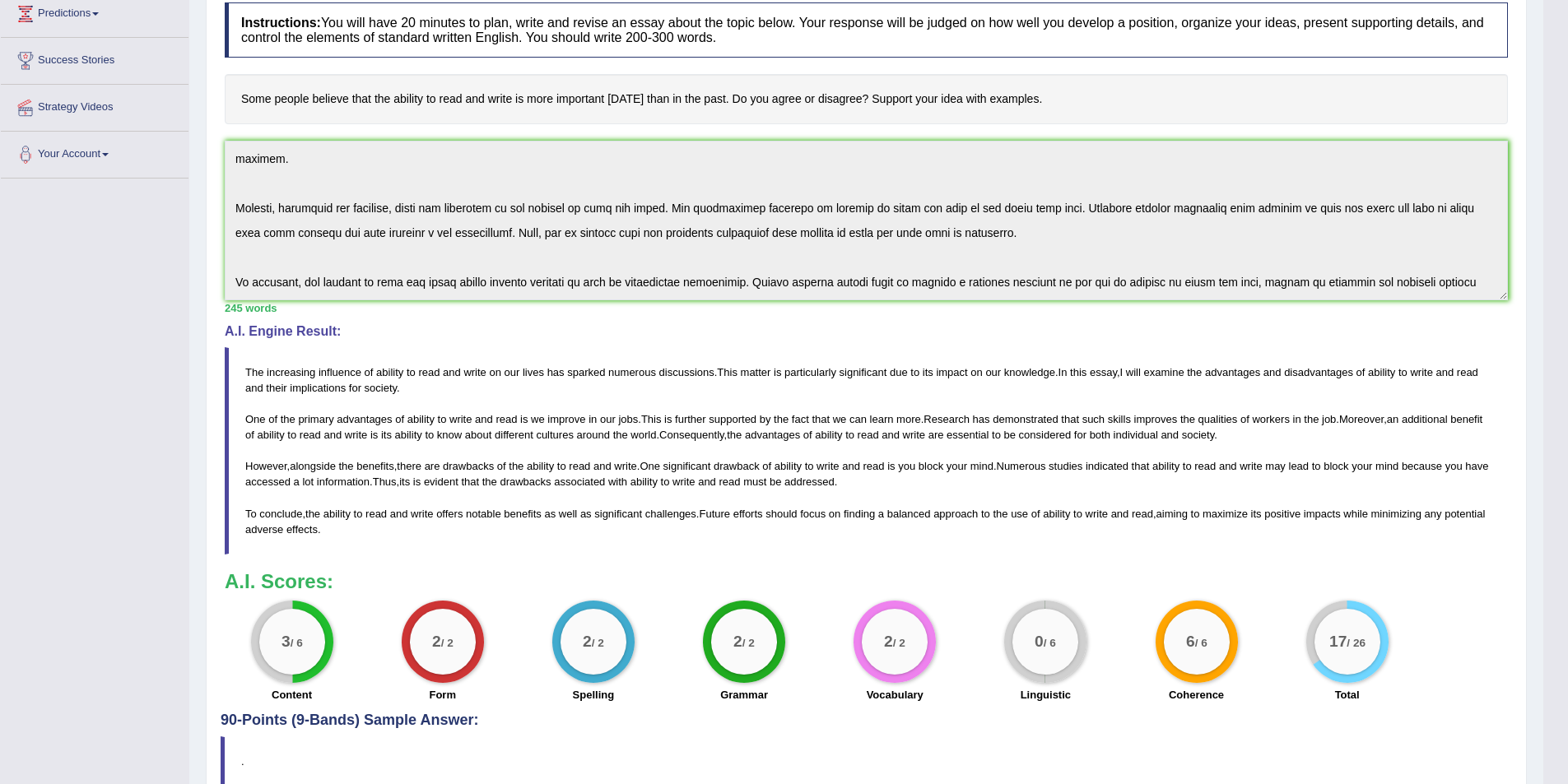
scroll to position [149, 0]
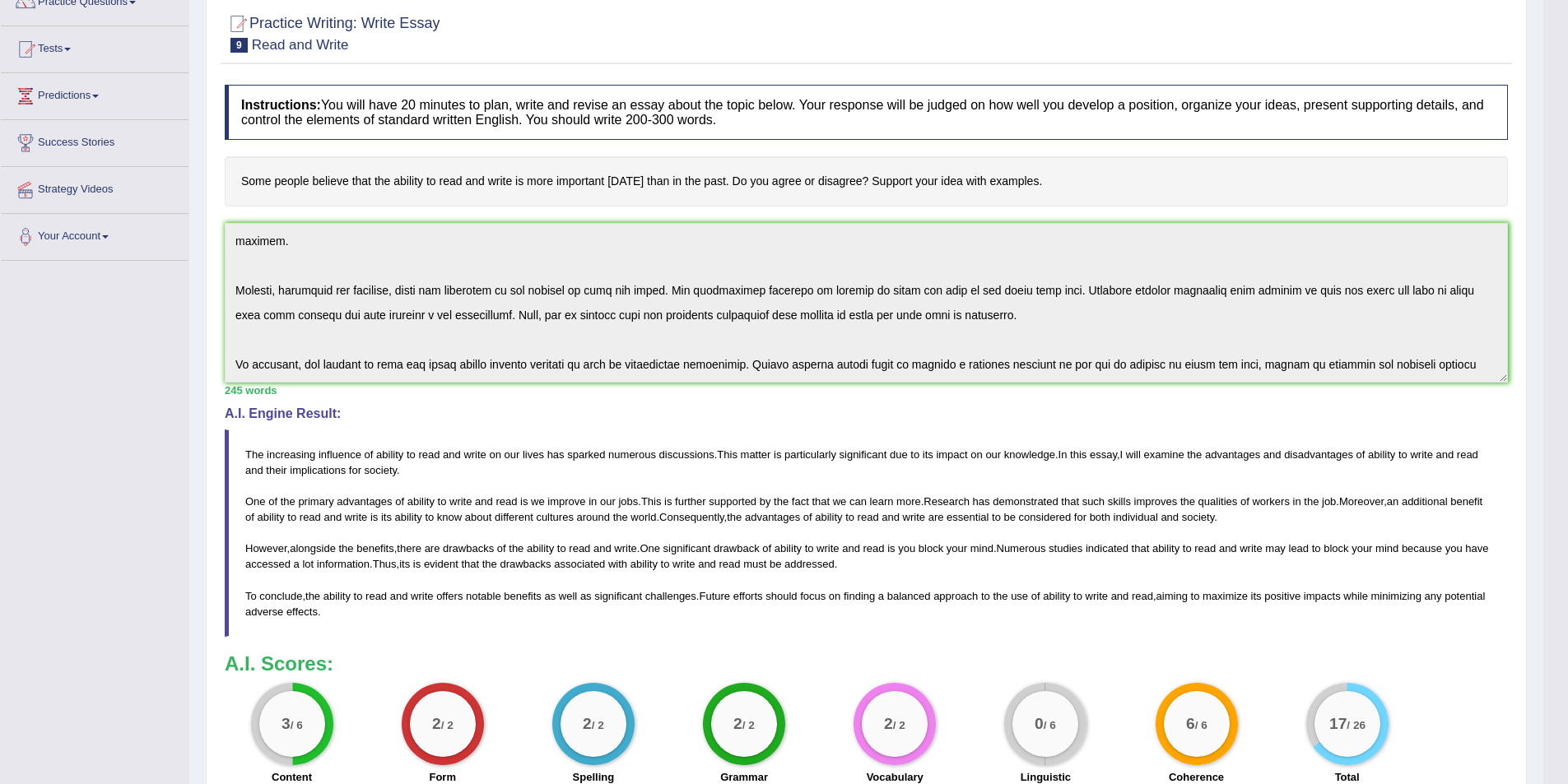
drag, startPoint x: 379, startPoint y: 619, endPoint x: 235, endPoint y: 425, distance: 241.6
click at [235, 425] on div "A.I. Engine Result: The increasing influence of ability to read and write on ou…" at bounding box center [867, 521] width 1283 height 230
drag, startPoint x: 242, startPoint y: 439, endPoint x: 337, endPoint y: 631, distance: 214.2
click at [336, 631] on blockquote "The increasing influence of ability to read and write on our lives has sparked …" at bounding box center [867, 533] width 1283 height 208
drag, startPoint x: 392, startPoint y: 633, endPoint x: 244, endPoint y: 444, distance: 240.1
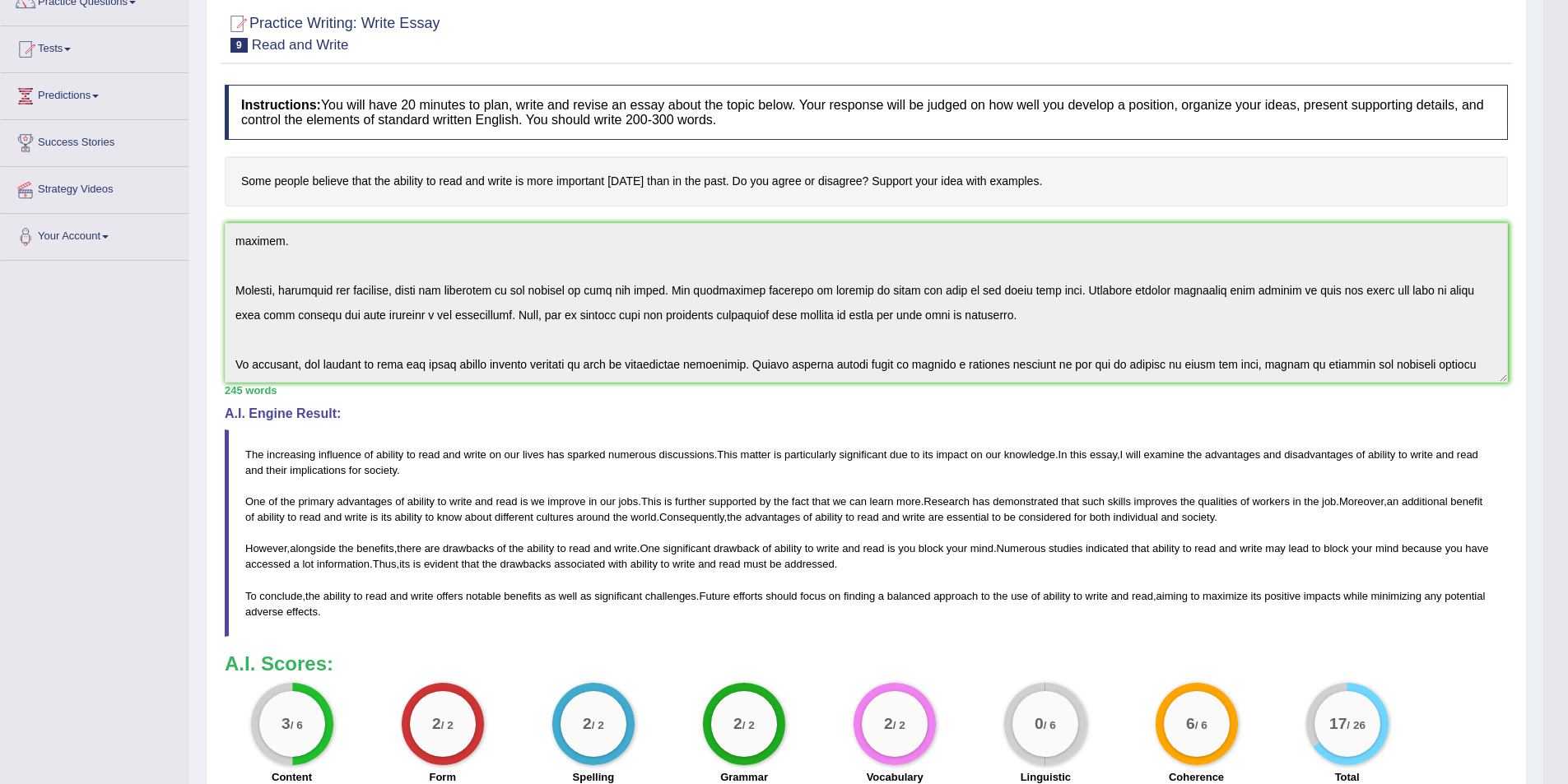
click at [244, 444] on blockquote "The increasing influence of ability to read and write on our lives has sparked …" at bounding box center [867, 533] width 1283 height 208
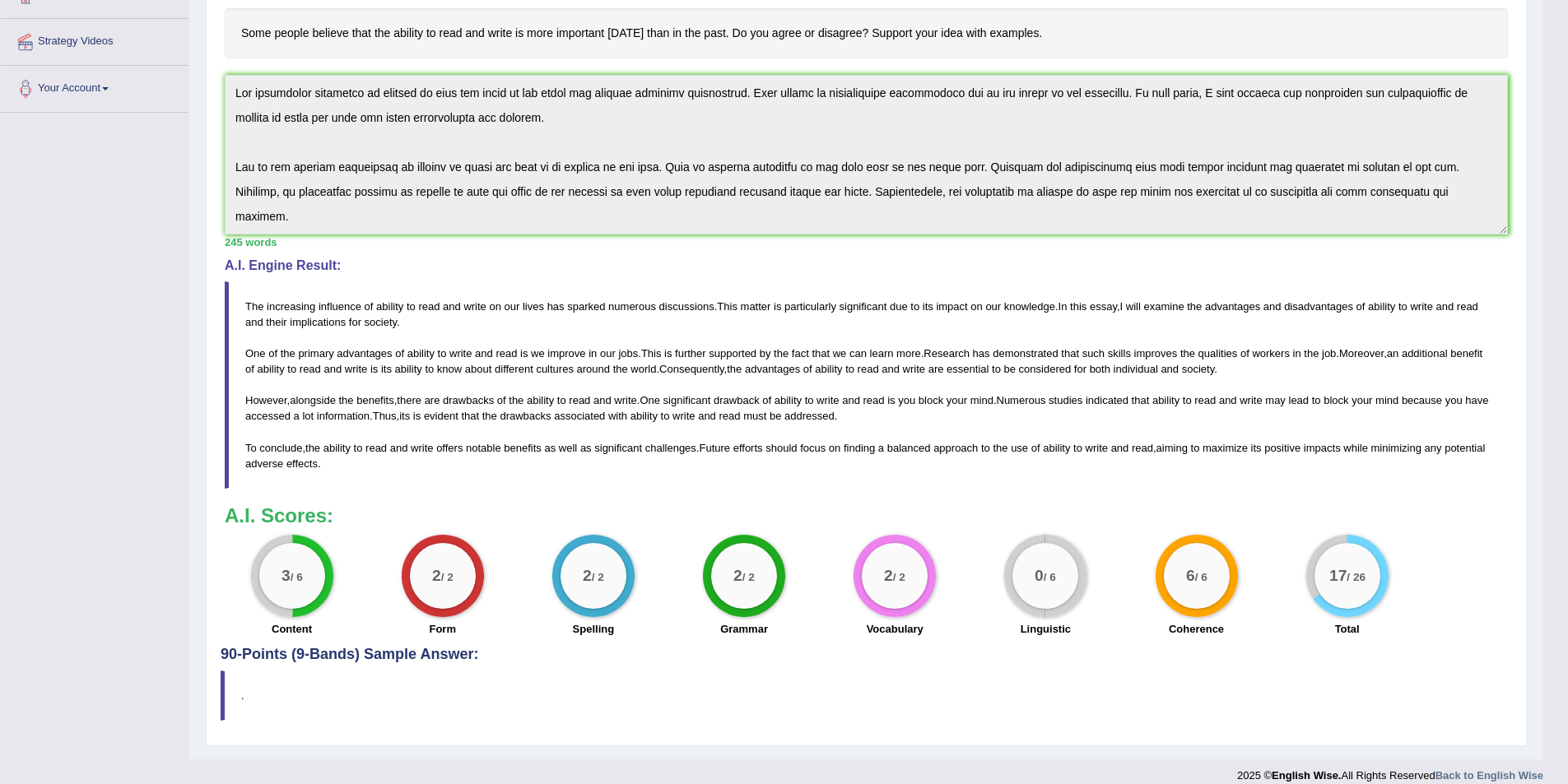
scroll to position [313, 0]
